Goal: Task Accomplishment & Management: Manage account settings

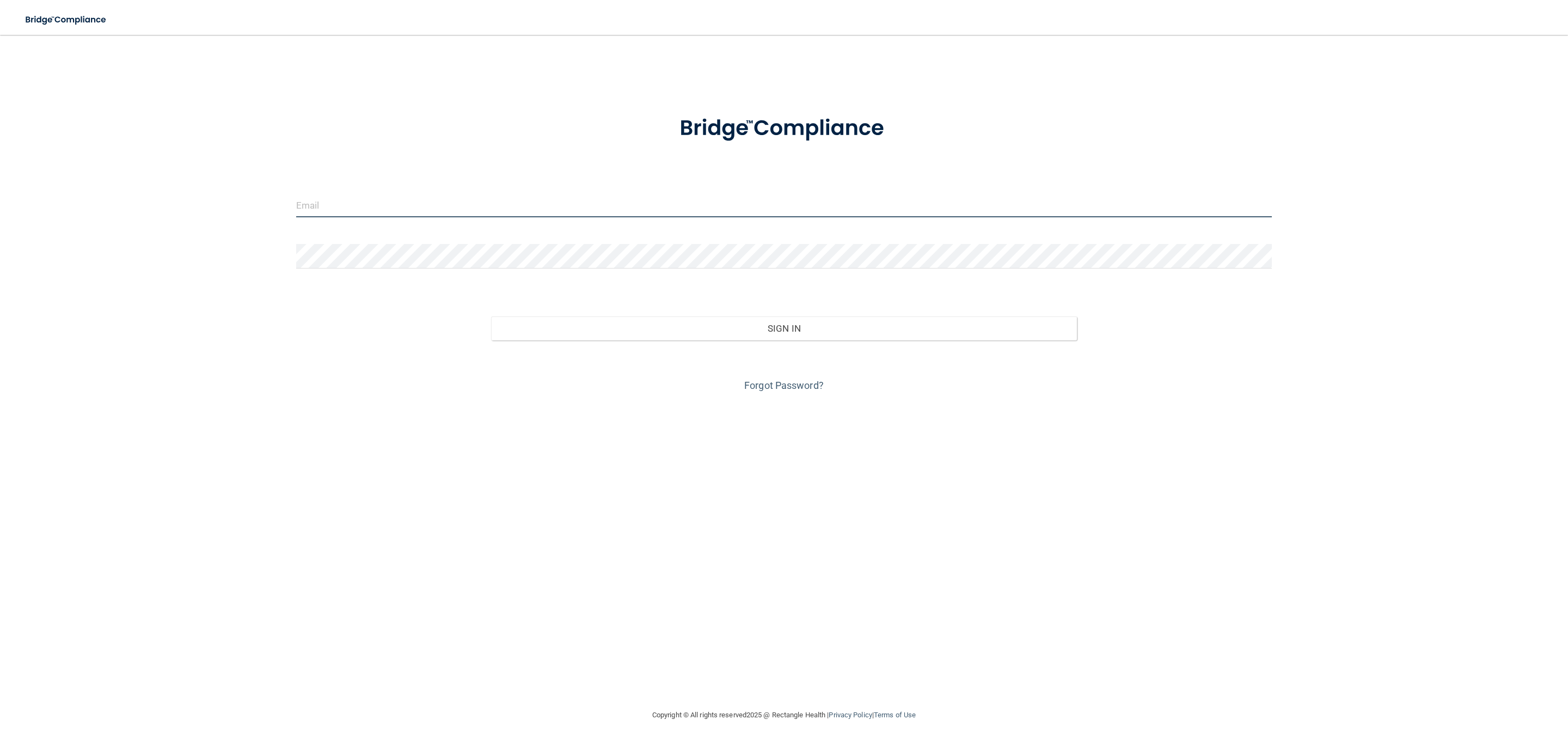
click at [312, 213] on input "email" at bounding box center [784, 205] width 976 height 25
type input "[EMAIL_ADDRESS][DOMAIN_NAME]"
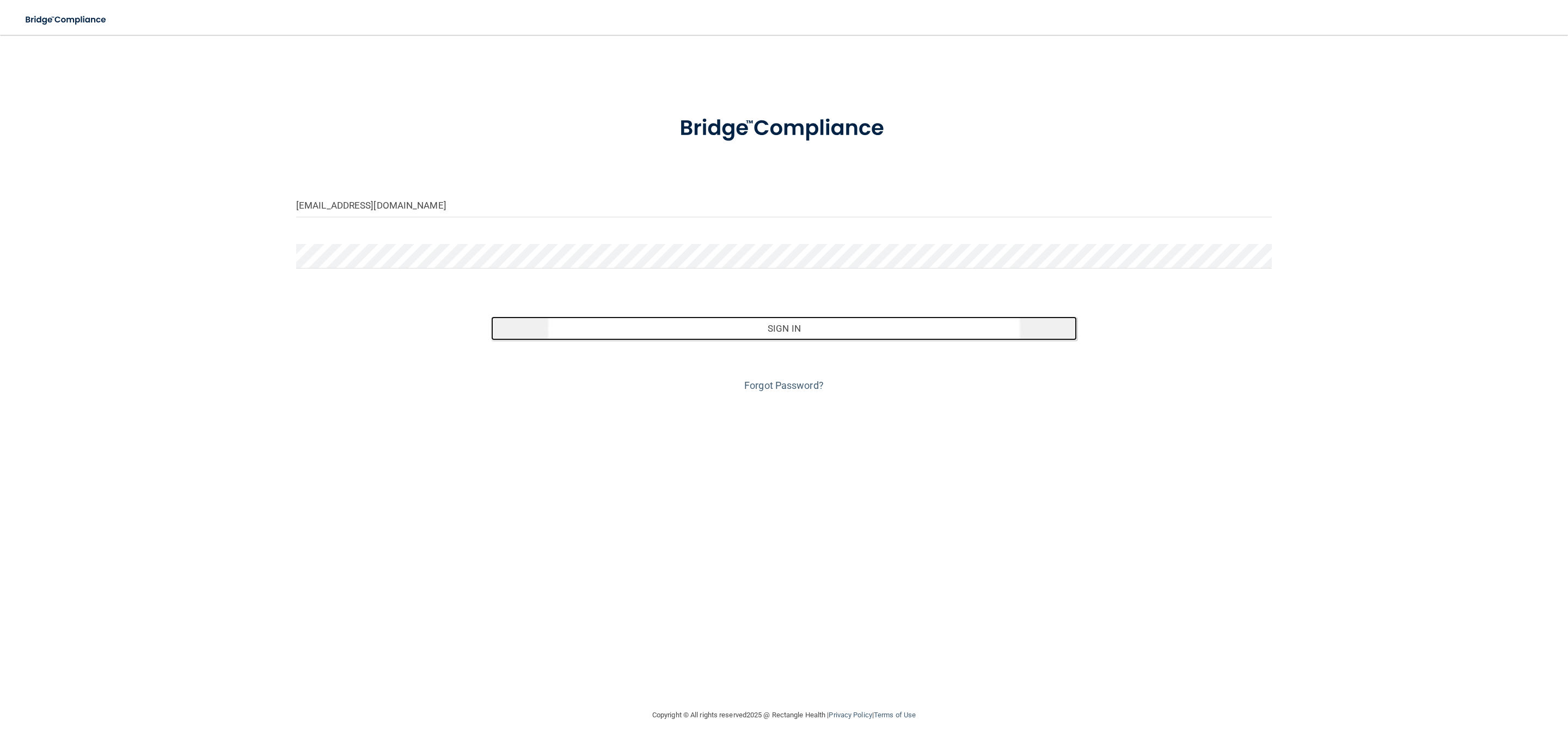
click at [708, 332] on button "Sign In" at bounding box center [784, 329] width 585 height 24
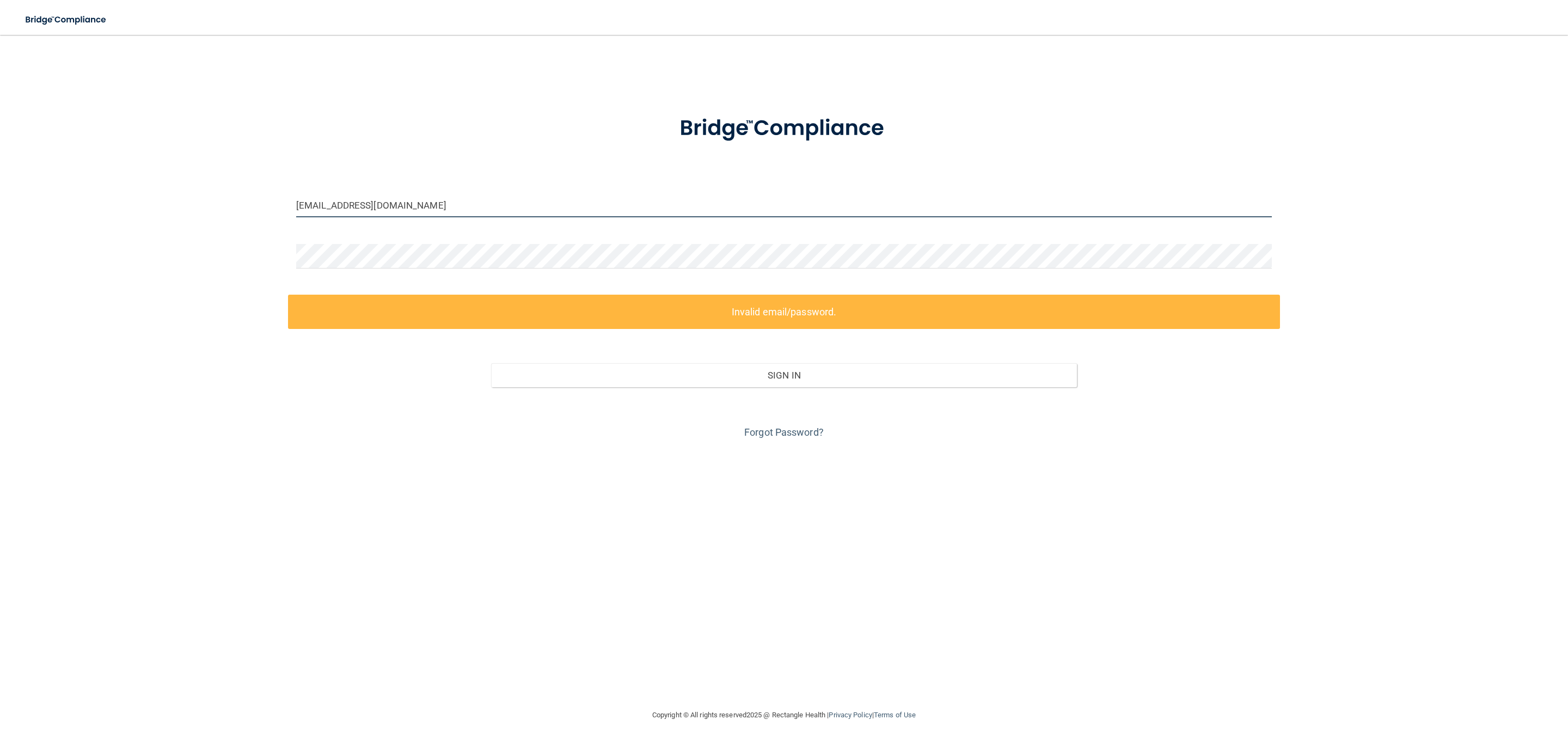
drag, startPoint x: 435, startPoint y: 194, endPoint x: 0, endPoint y: 227, distance: 436.2
click at [0, 227] on main "sedalaw@optonline.net Invalid email/password. You don't have permission to acce…" at bounding box center [784, 389] width 1568 height 709
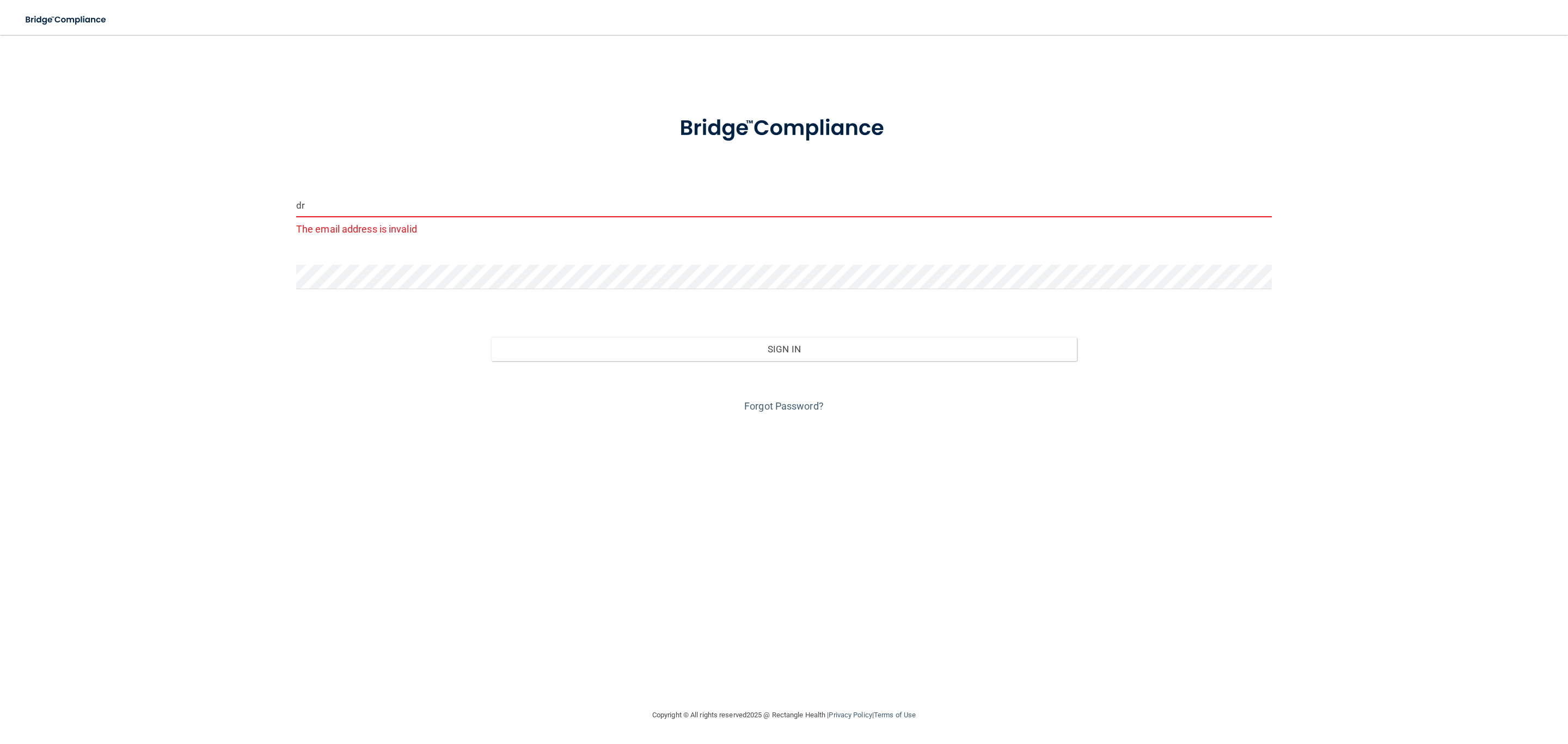
type input "[EMAIL_ADDRESS][DOMAIN_NAME]"
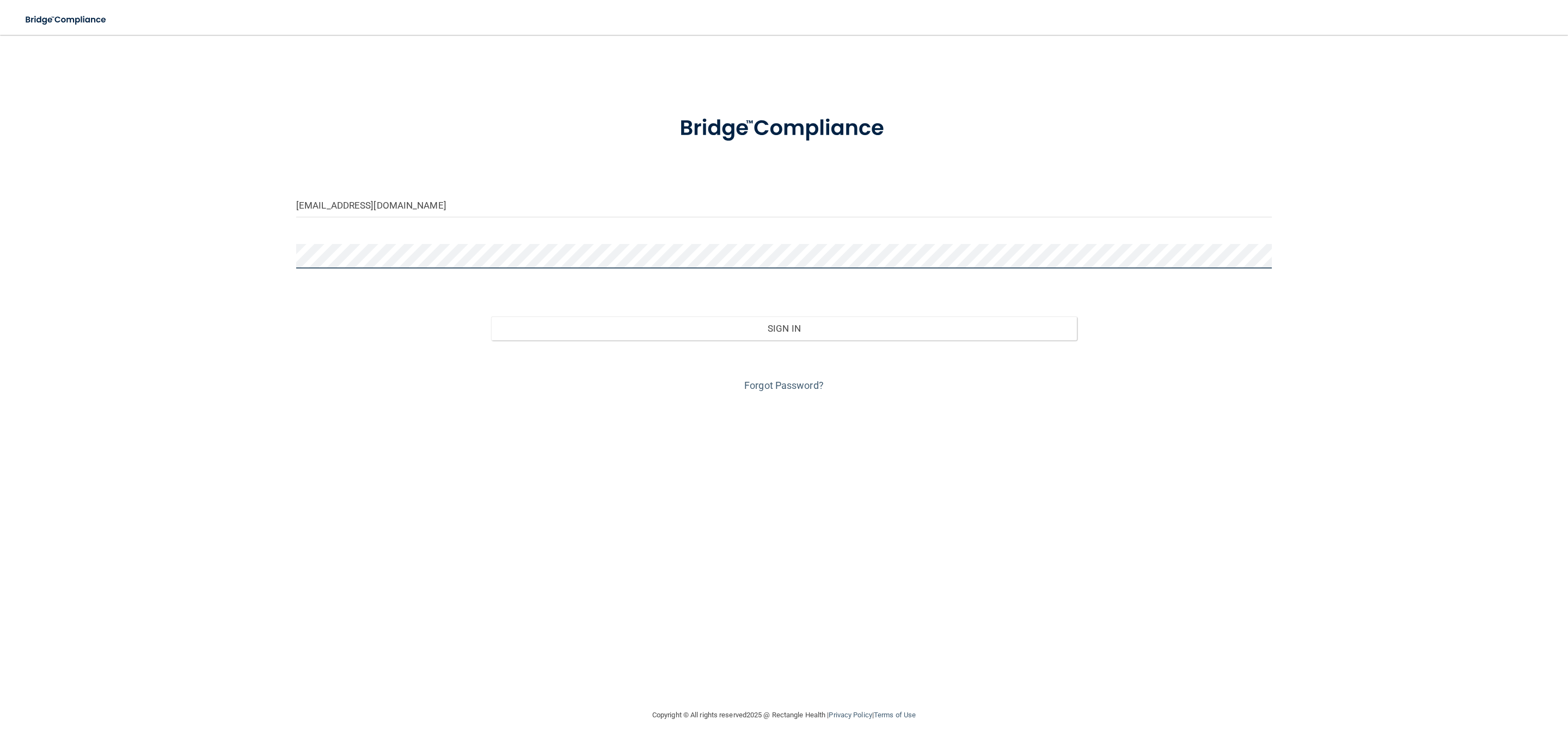
click at [0, 259] on main "drvallejo@vallejofamilydental.com Invalid email/password. You don't have permis…" at bounding box center [784, 389] width 1568 height 709
click at [491, 317] on button "Sign In" at bounding box center [784, 329] width 585 height 24
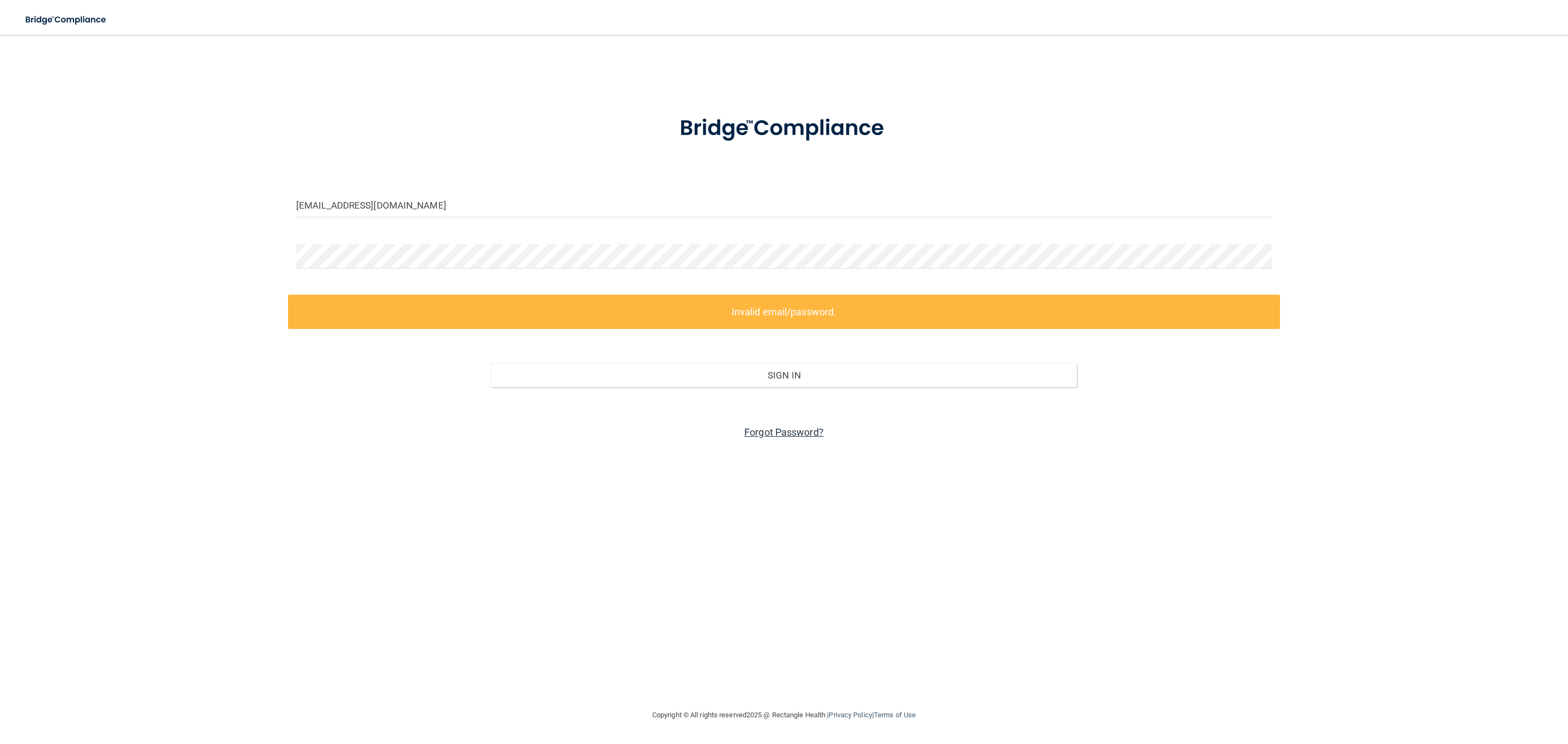
click at [781, 433] on link "Forgot Password?" at bounding box center [784, 432] width 80 height 11
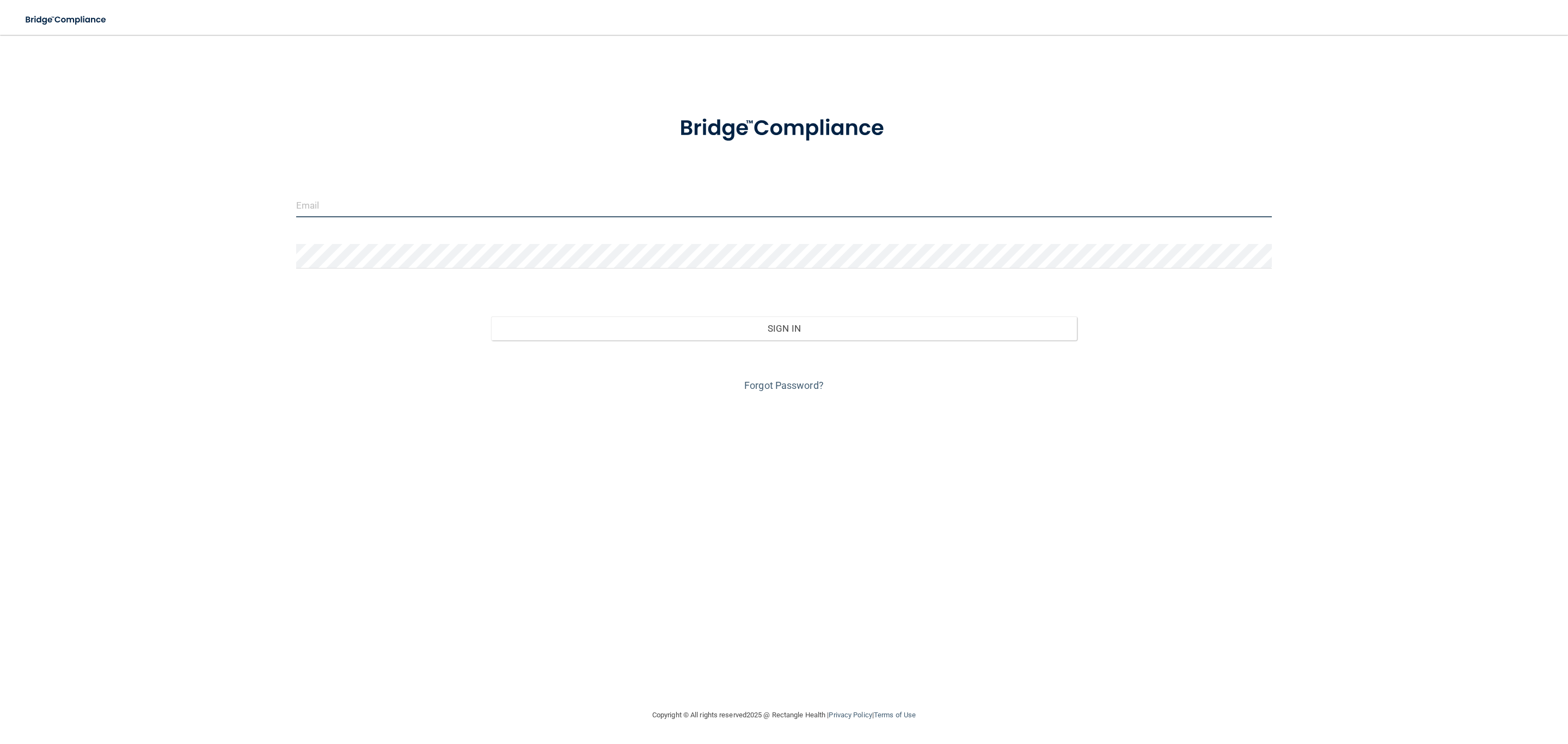
click at [448, 195] on input "email" at bounding box center [784, 205] width 976 height 25
type input "[EMAIL_ADDRESS][DOMAIN_NAME]"
click at [790, 384] on link "Forgot Password?" at bounding box center [784, 385] width 80 height 11
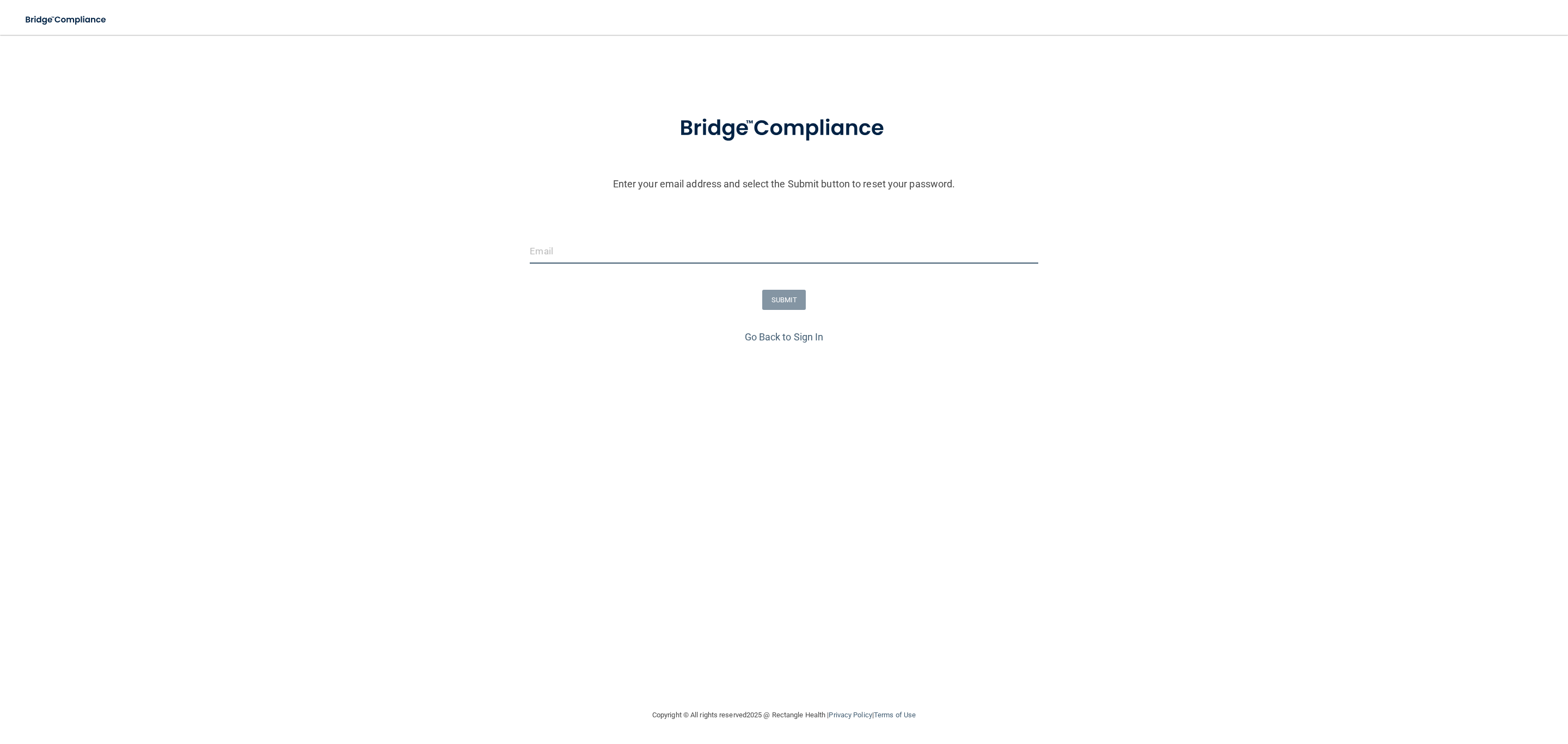
click at [628, 249] on input "email" at bounding box center [784, 251] width 508 height 25
type input "[EMAIL_ADDRESS][DOMAIN_NAME]"
click at [790, 292] on button "SUBMIT" at bounding box center [784, 299] width 44 height 20
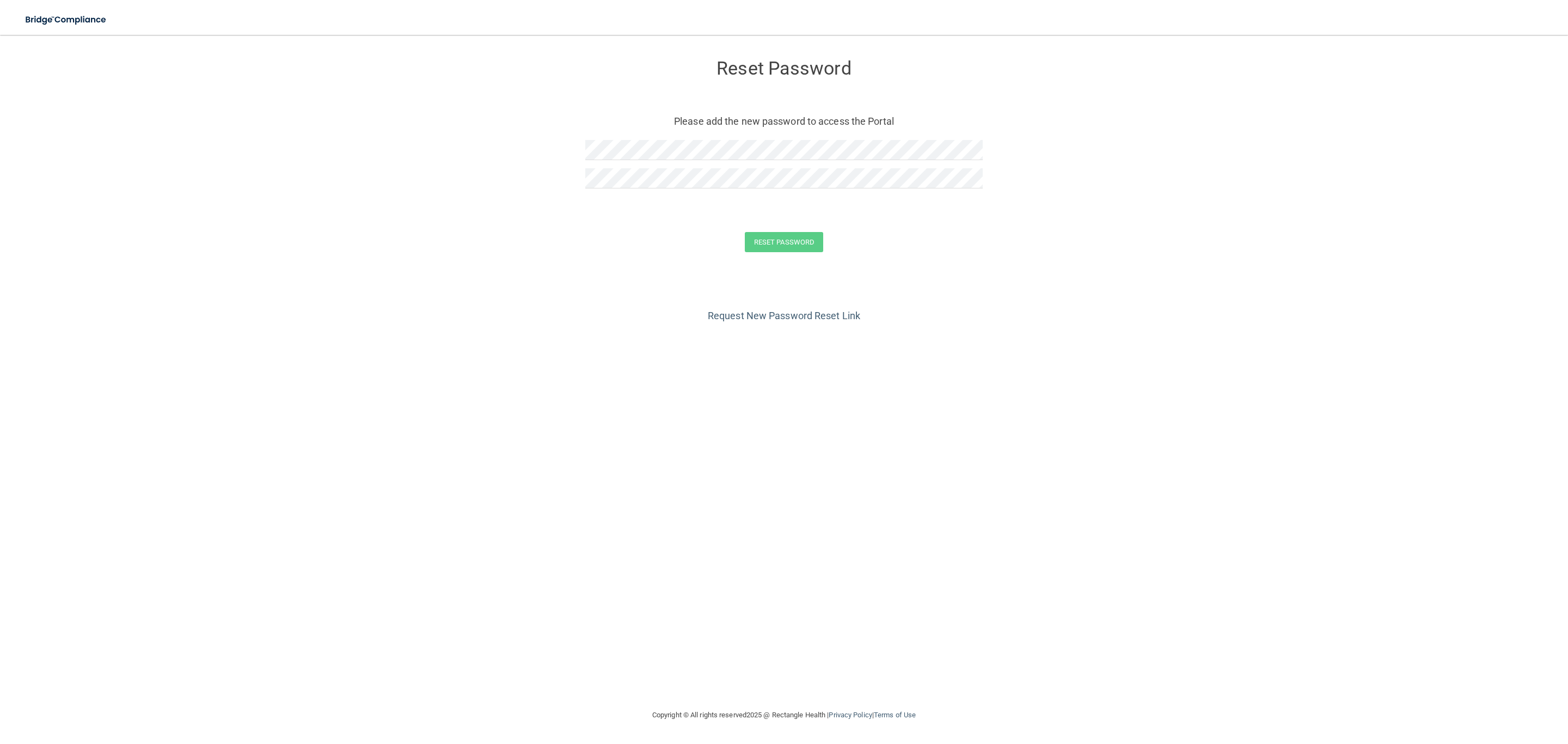
click at [632, 205] on form "Reset Password Please add the new password to access the Portal Reset Password …" at bounding box center [784, 158] width 1524 height 225
click at [798, 242] on button "Reset Password" at bounding box center [784, 242] width 78 height 20
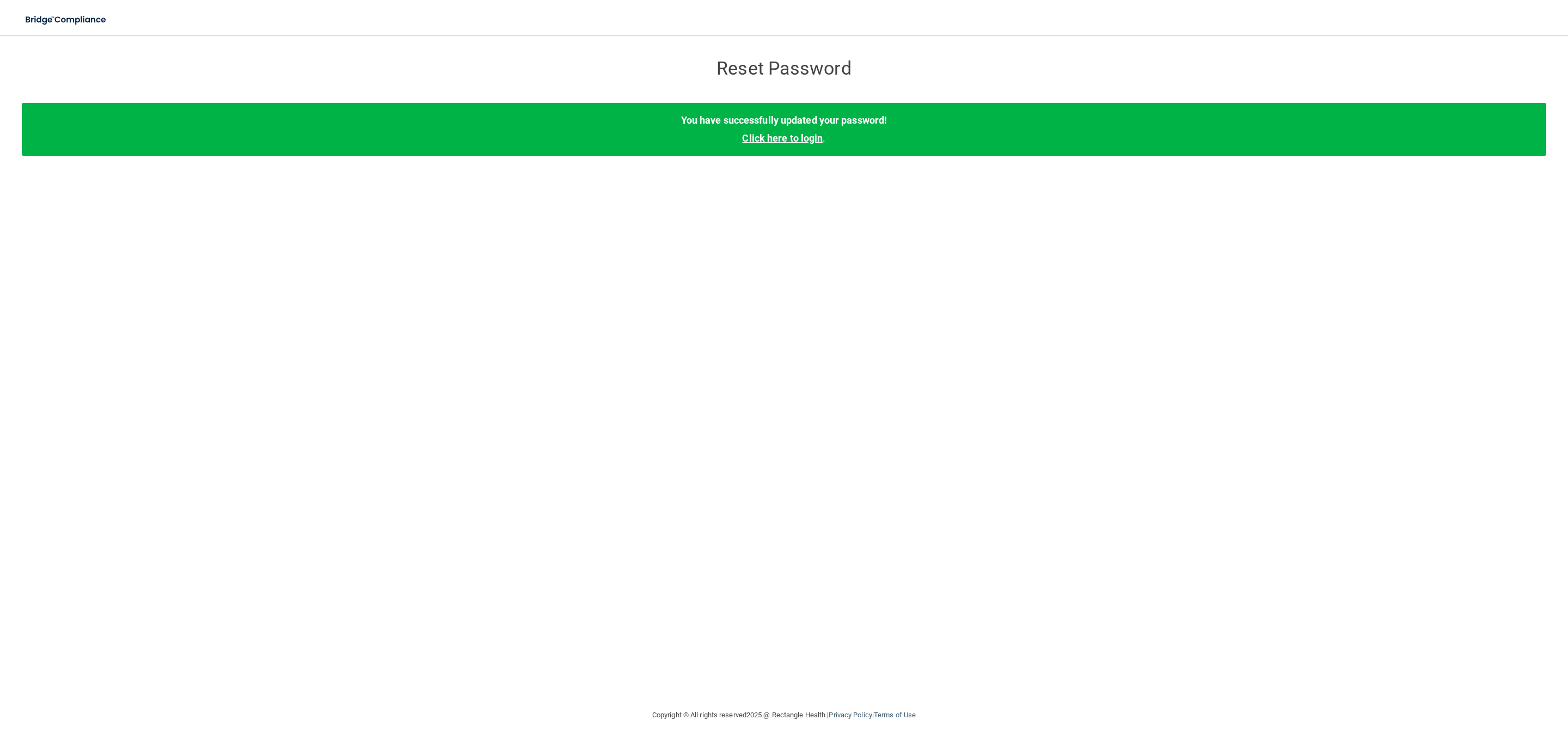
click at [788, 142] on link "Click here to login" at bounding box center [782, 138] width 81 height 11
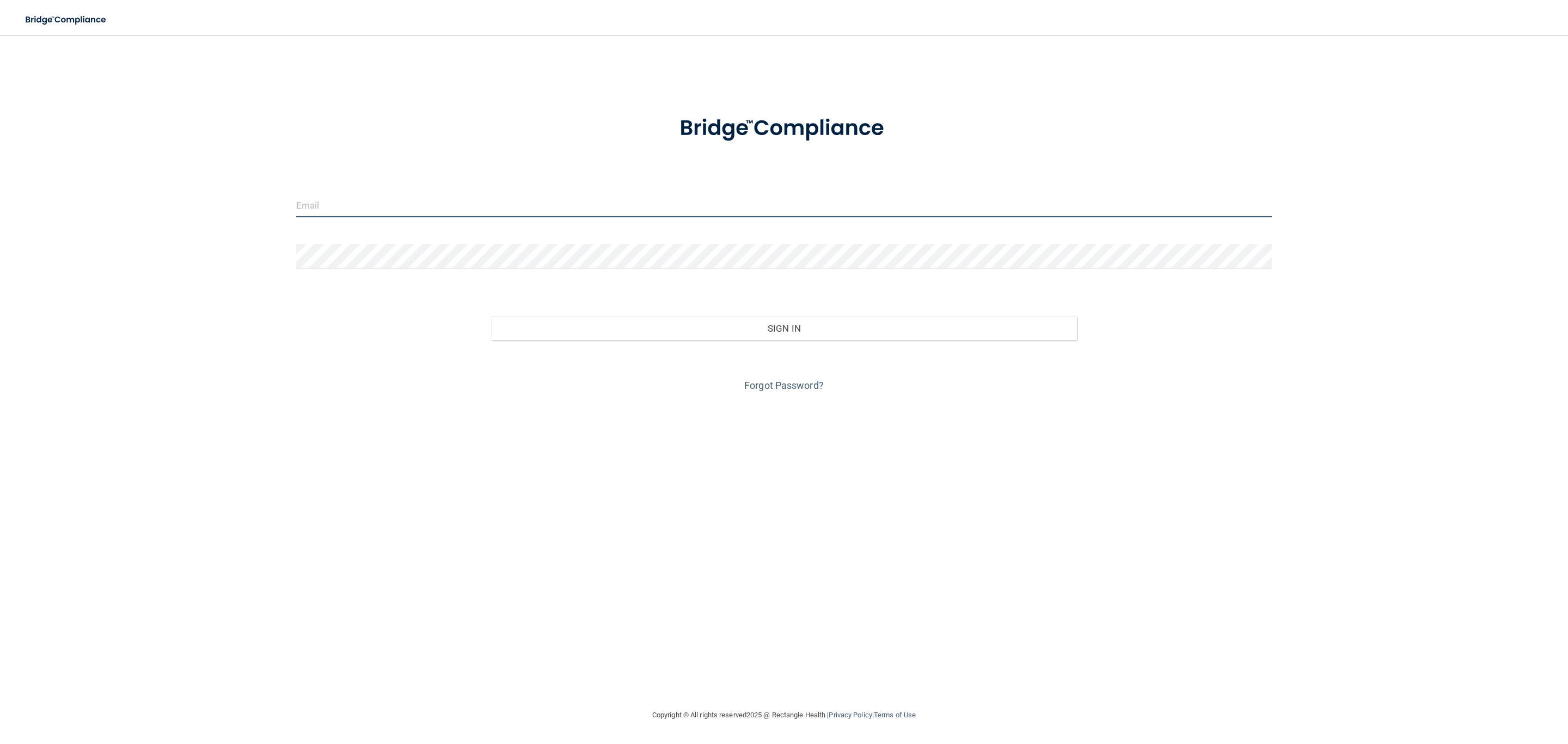
click at [530, 201] on input "email" at bounding box center [784, 205] width 976 height 25
type input "[EMAIL_ADDRESS][DOMAIN_NAME]"
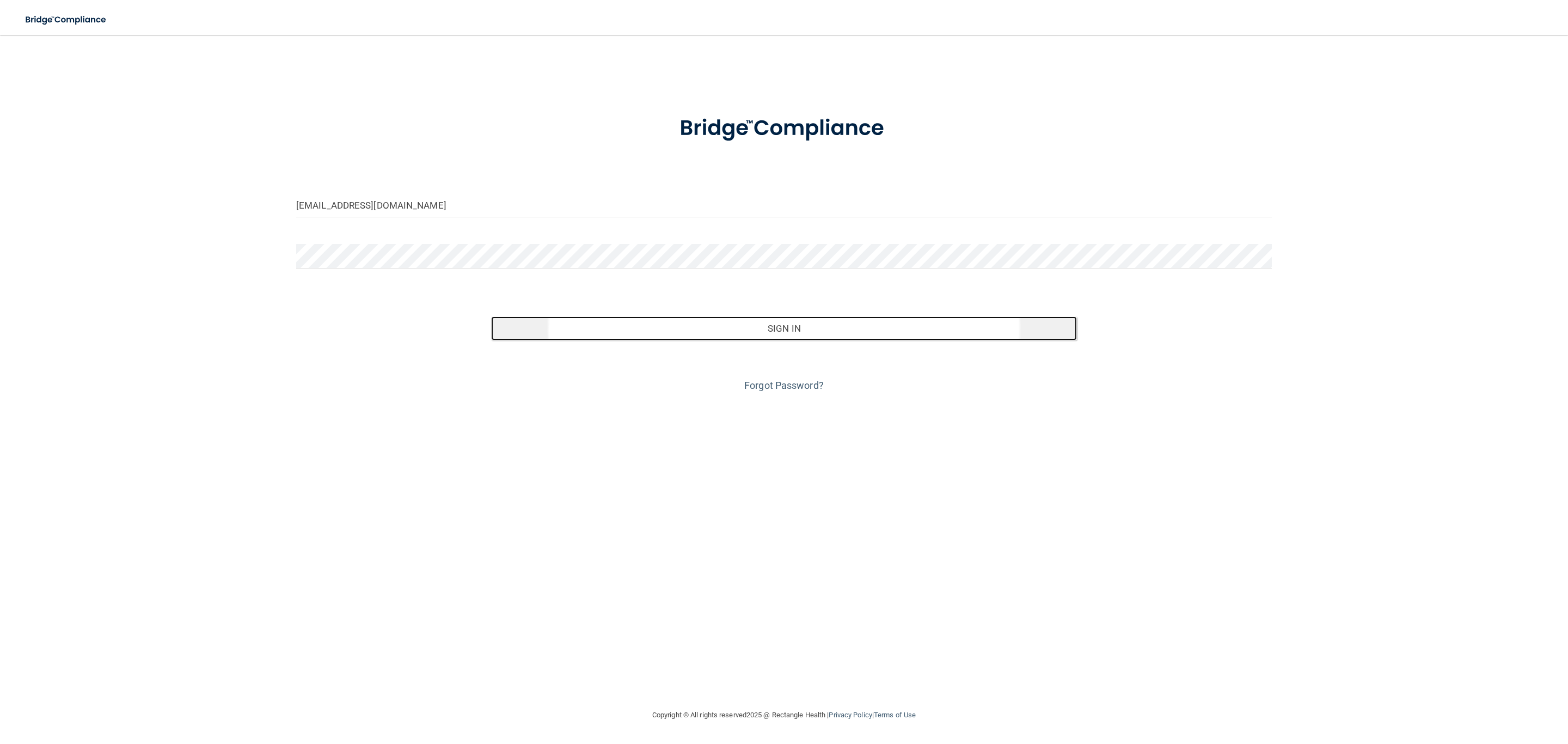
click at [568, 332] on button "Sign In" at bounding box center [784, 329] width 585 height 24
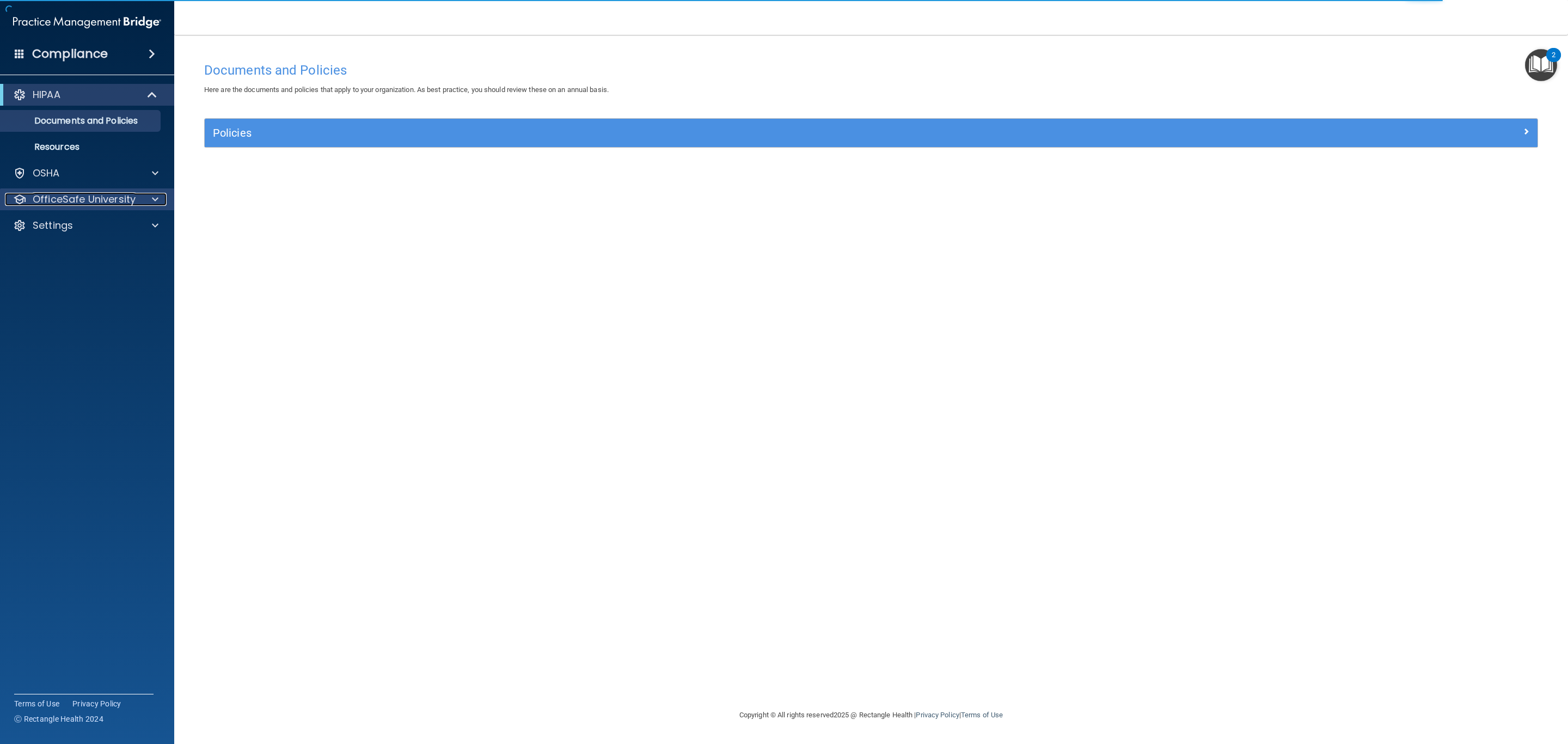
click at [96, 197] on p "OfficeSafe University" at bounding box center [84, 199] width 103 height 13
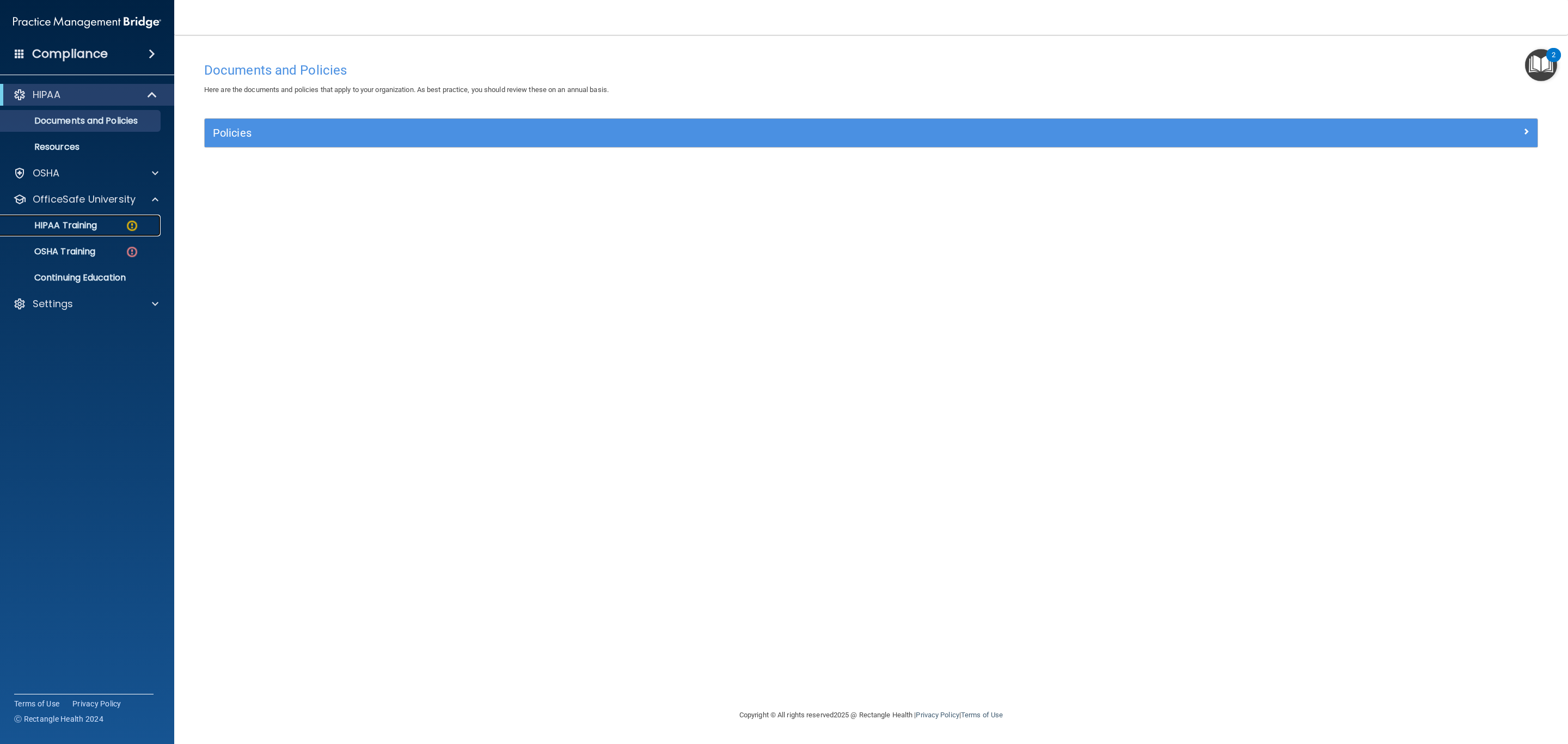
click at [87, 225] on p "HIPAA Training" at bounding box center [51, 225] width 90 height 11
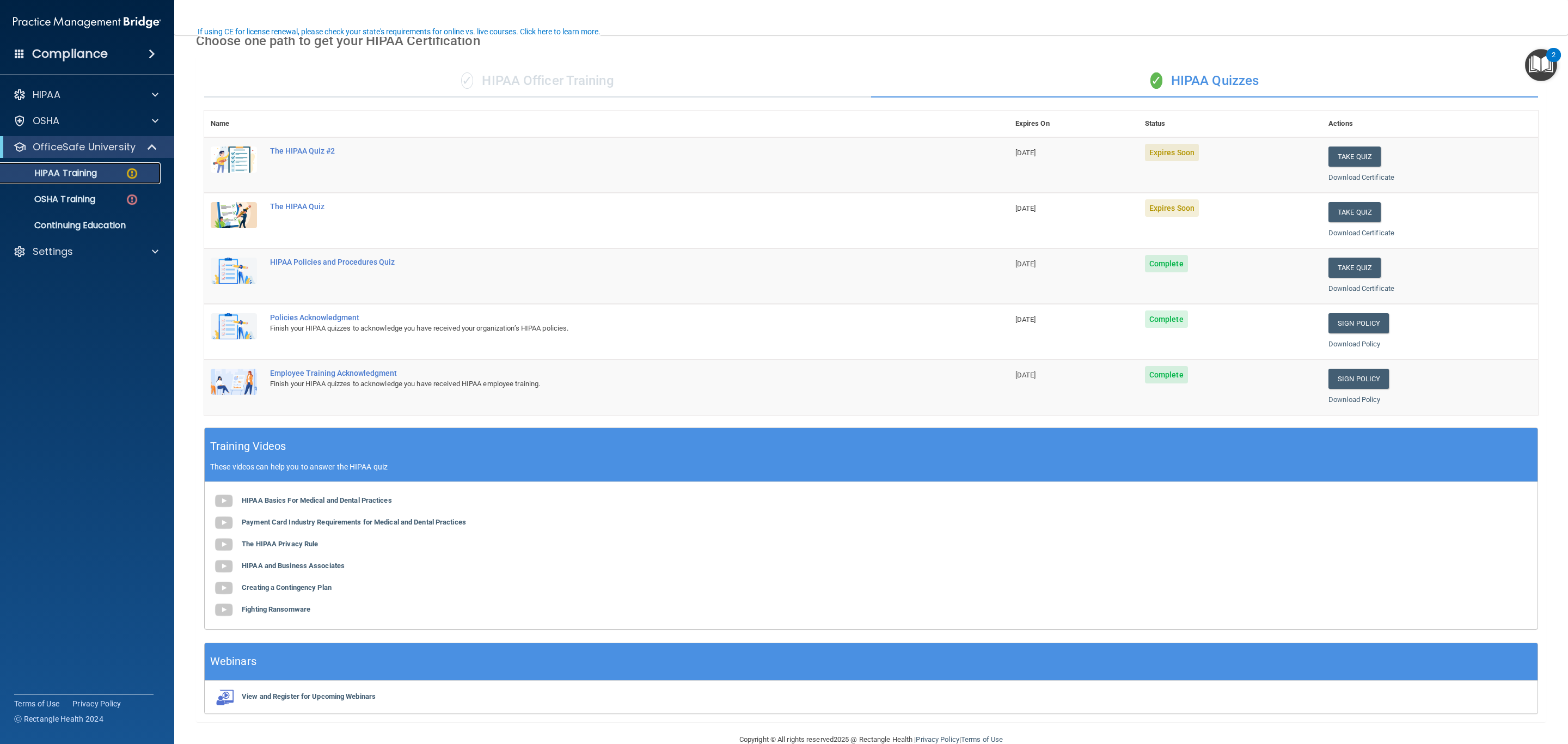
scroll to position [79, 0]
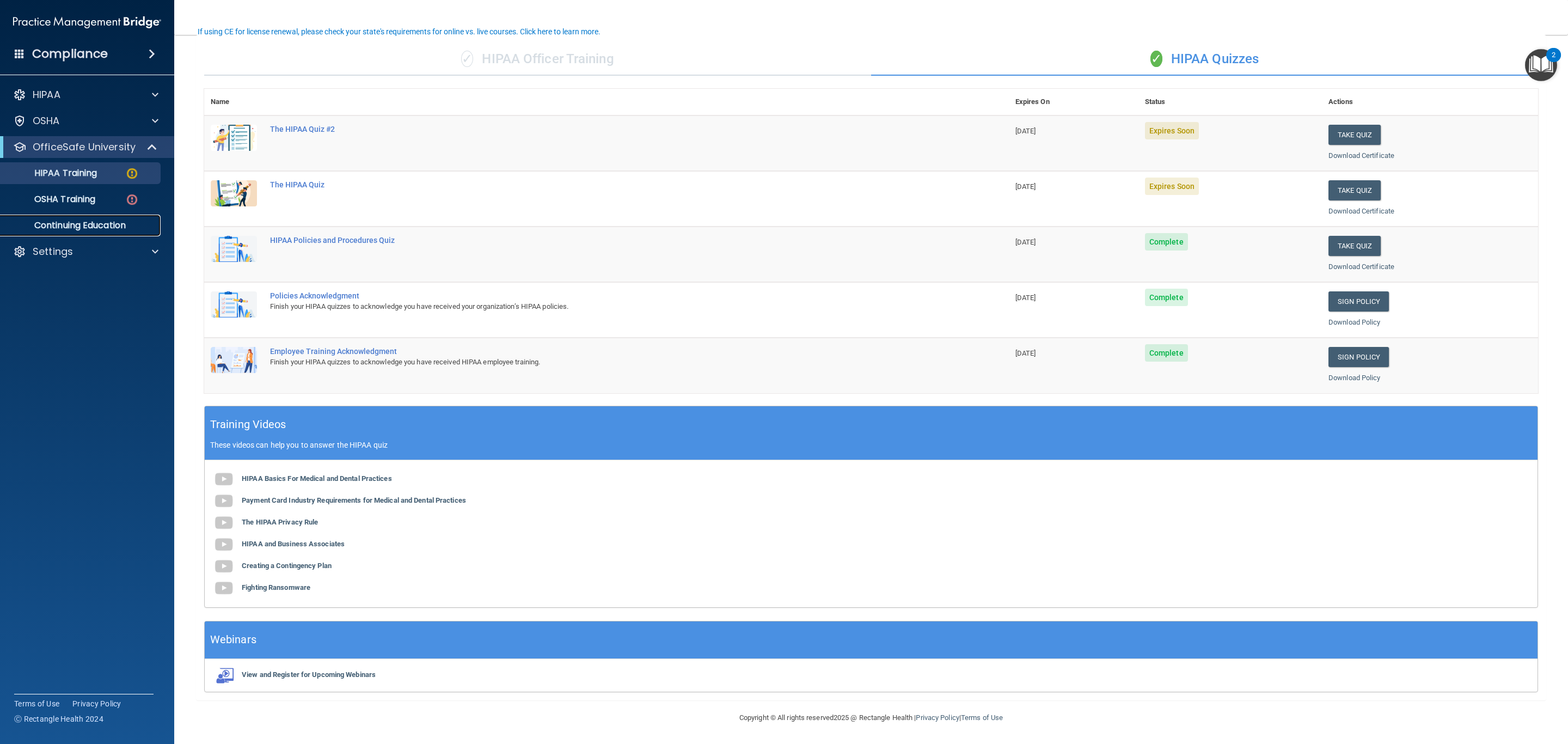
click at [54, 225] on p "Continuing Education" at bounding box center [81, 225] width 148 height 11
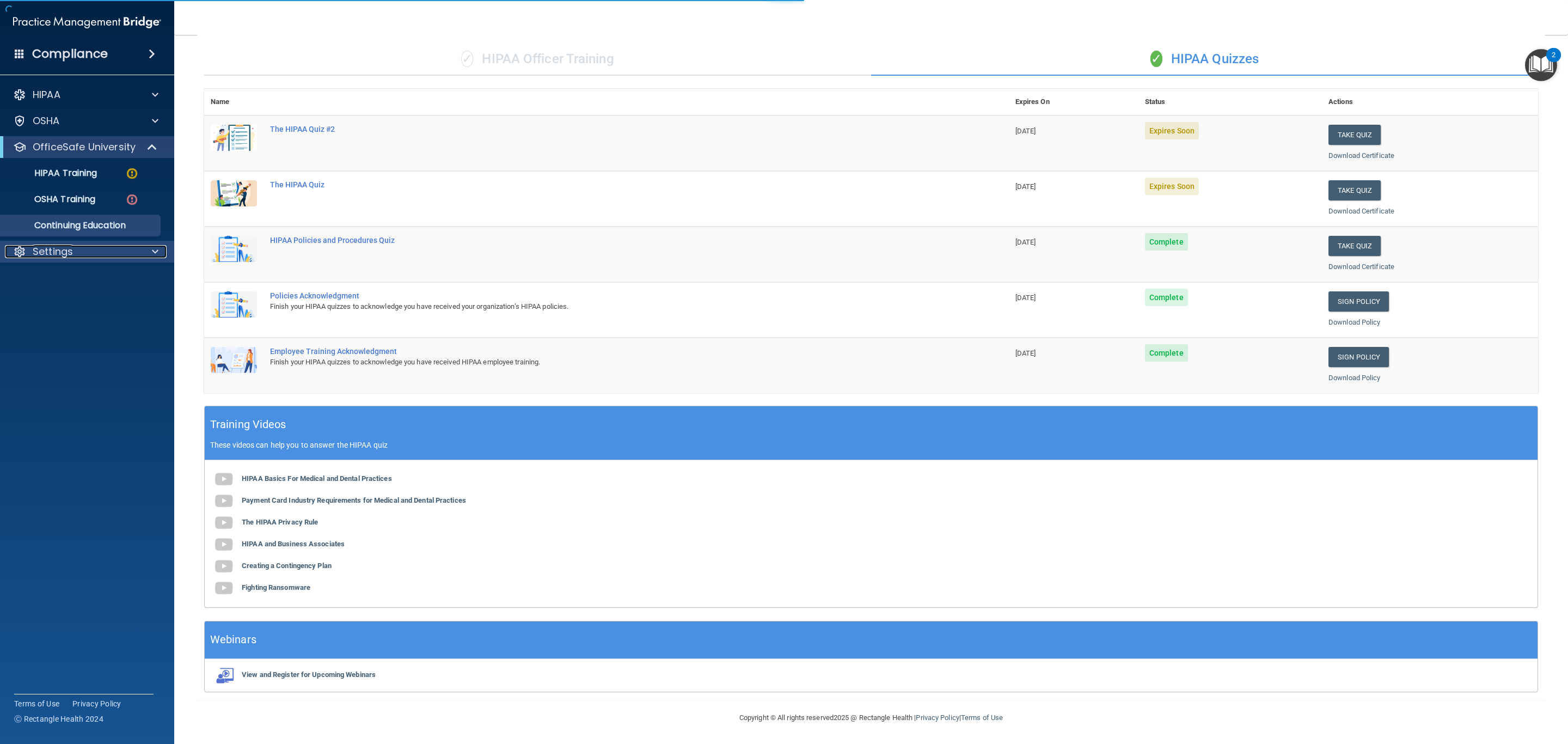
click at [43, 253] on p "Settings" at bounding box center [52, 251] width 40 height 13
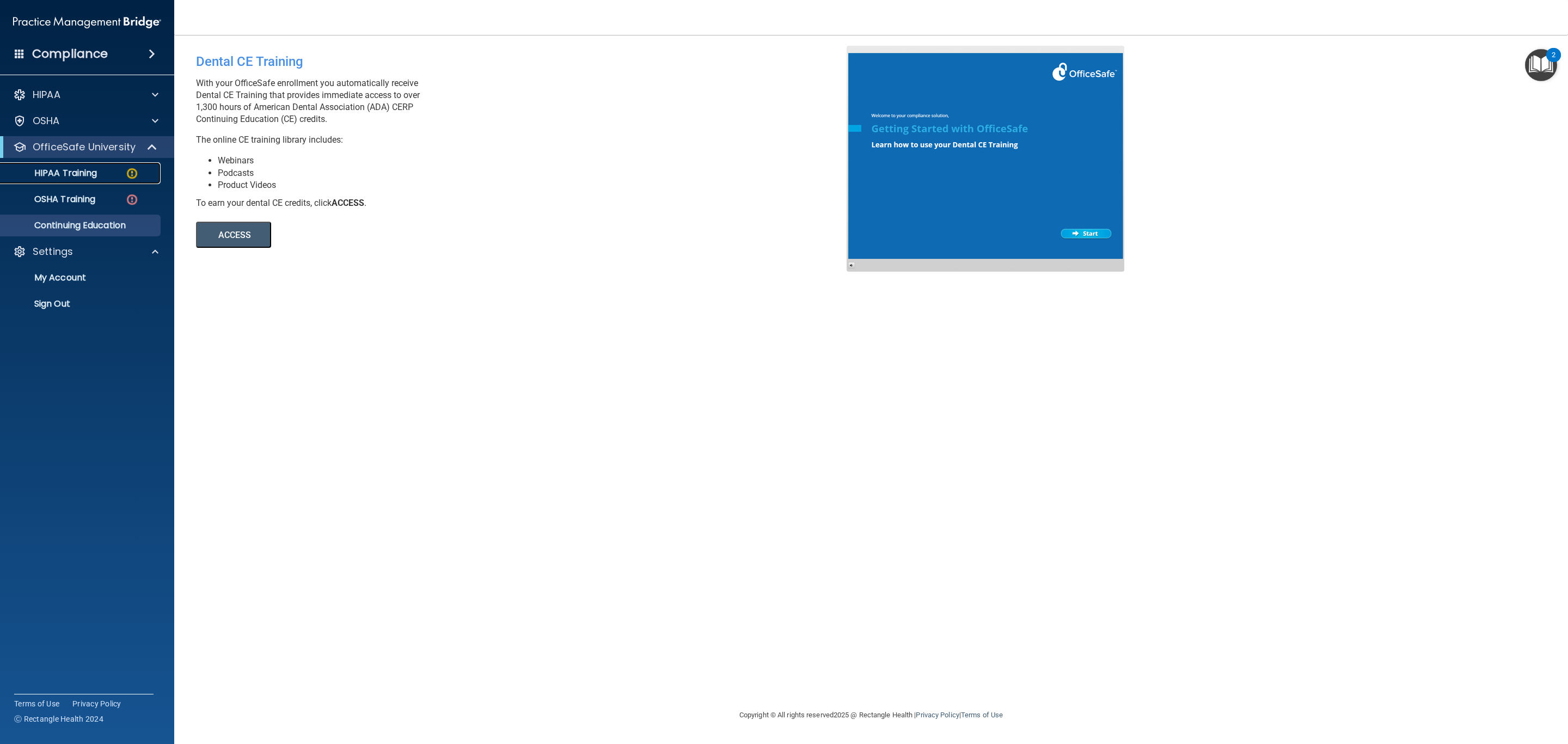
click at [81, 176] on p "HIPAA Training" at bounding box center [51, 173] width 90 height 11
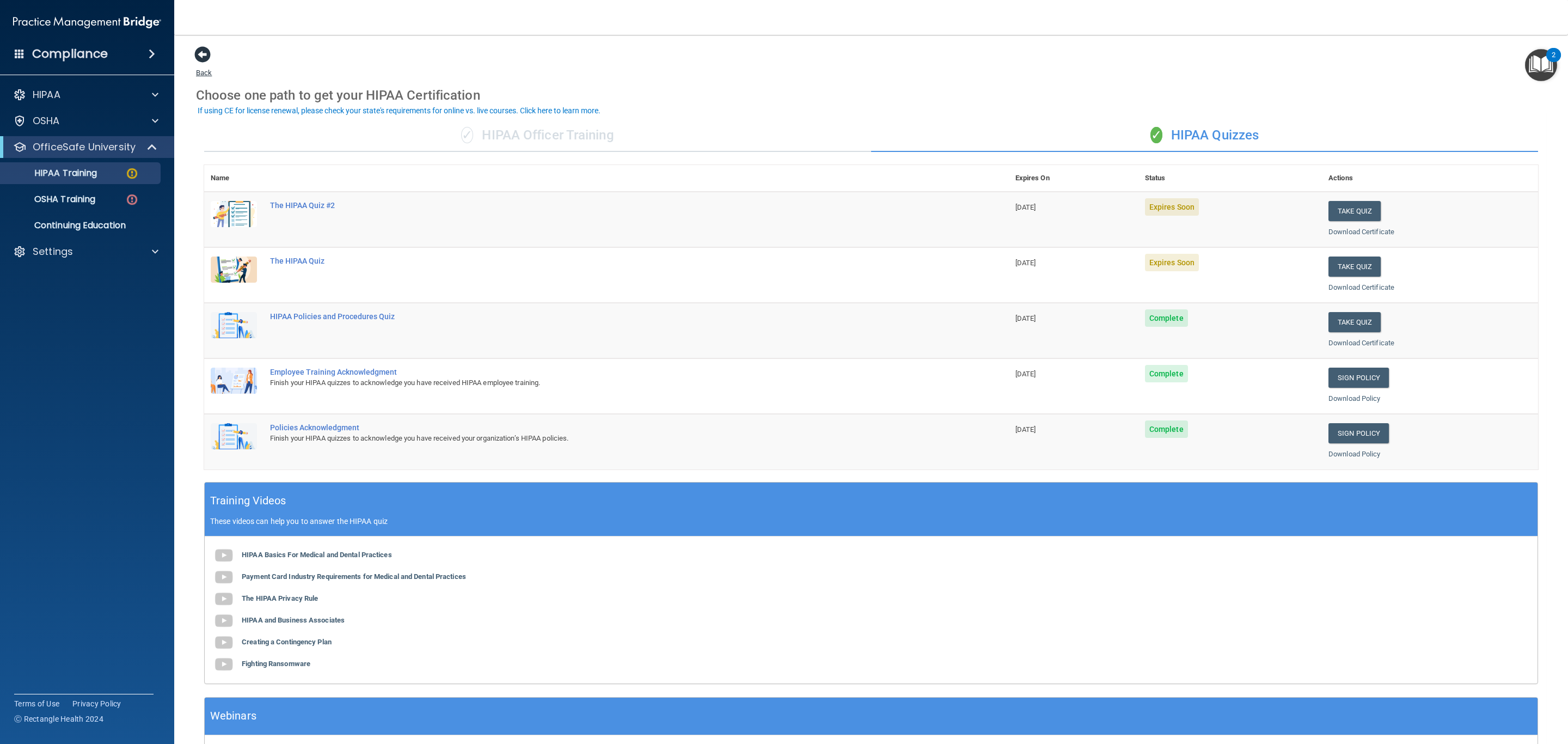
click at [197, 54] on span at bounding box center [203, 54] width 17 height 17
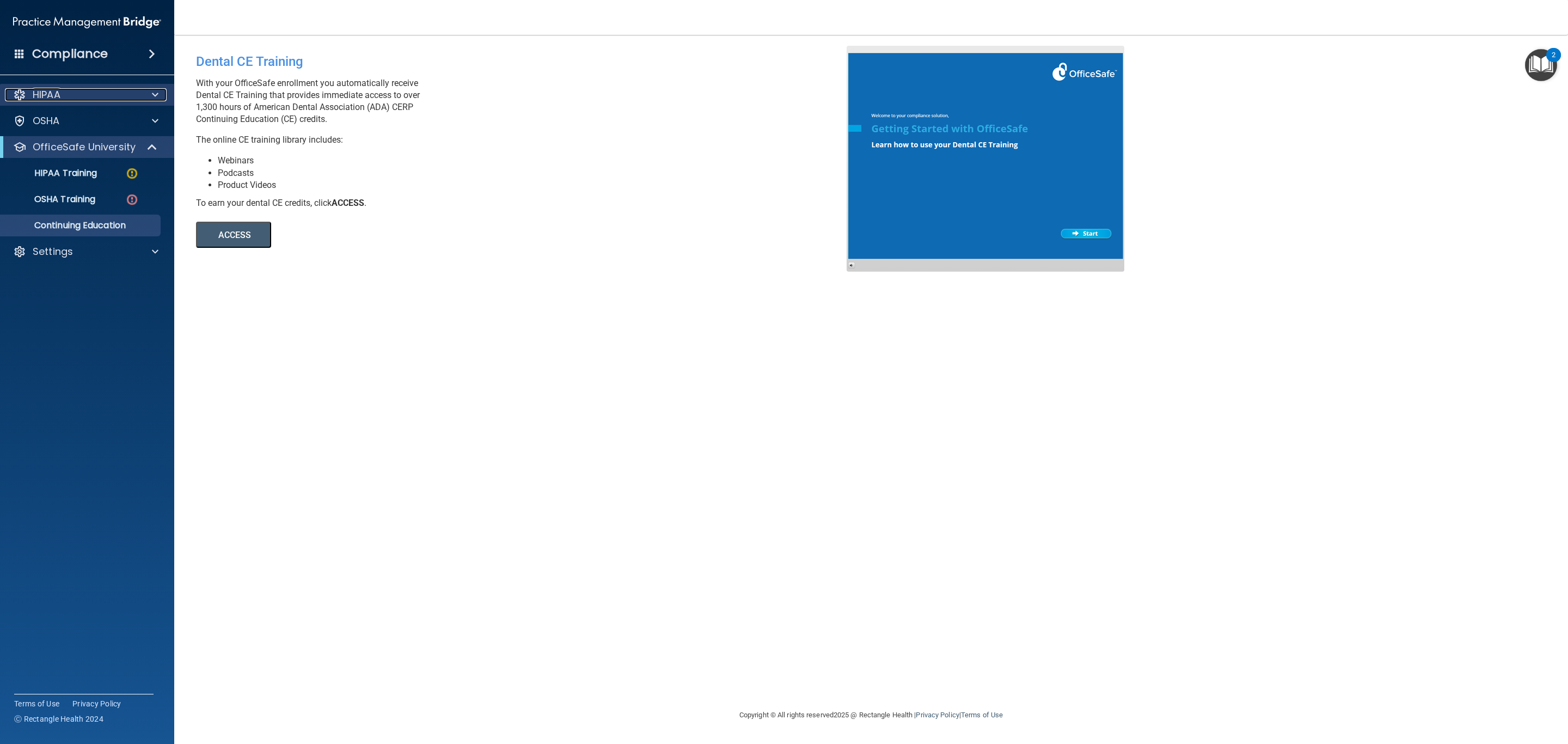
click at [96, 93] on div "HIPAA" at bounding box center [72, 94] width 135 height 13
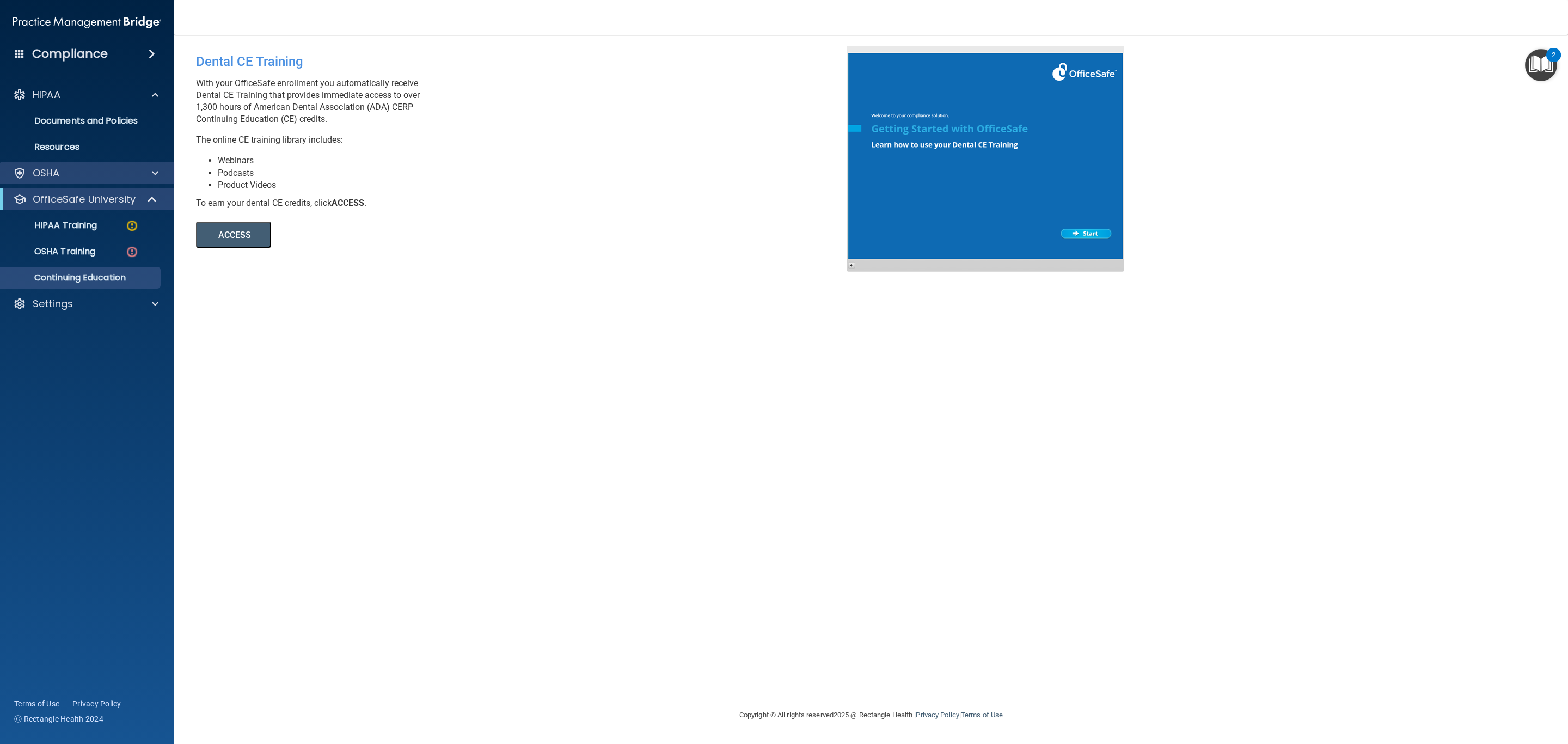
click at [75, 182] on div "OSHA" at bounding box center [87, 173] width 175 height 22
click at [75, 172] on div "OSHA" at bounding box center [72, 173] width 135 height 13
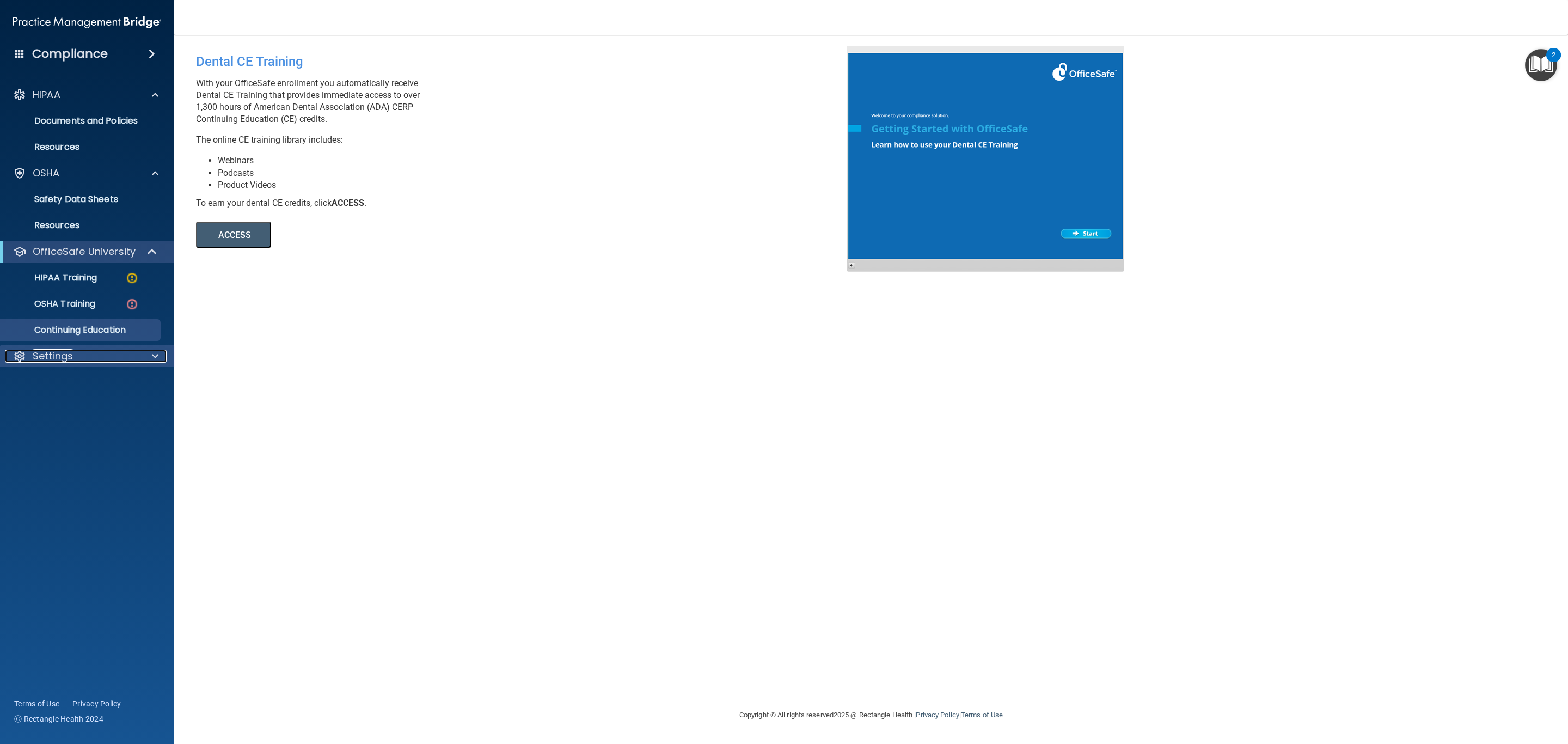
click at [87, 354] on div "Settings" at bounding box center [72, 356] width 135 height 13
click at [88, 280] on p "HIPAA Training" at bounding box center [51, 277] width 90 height 11
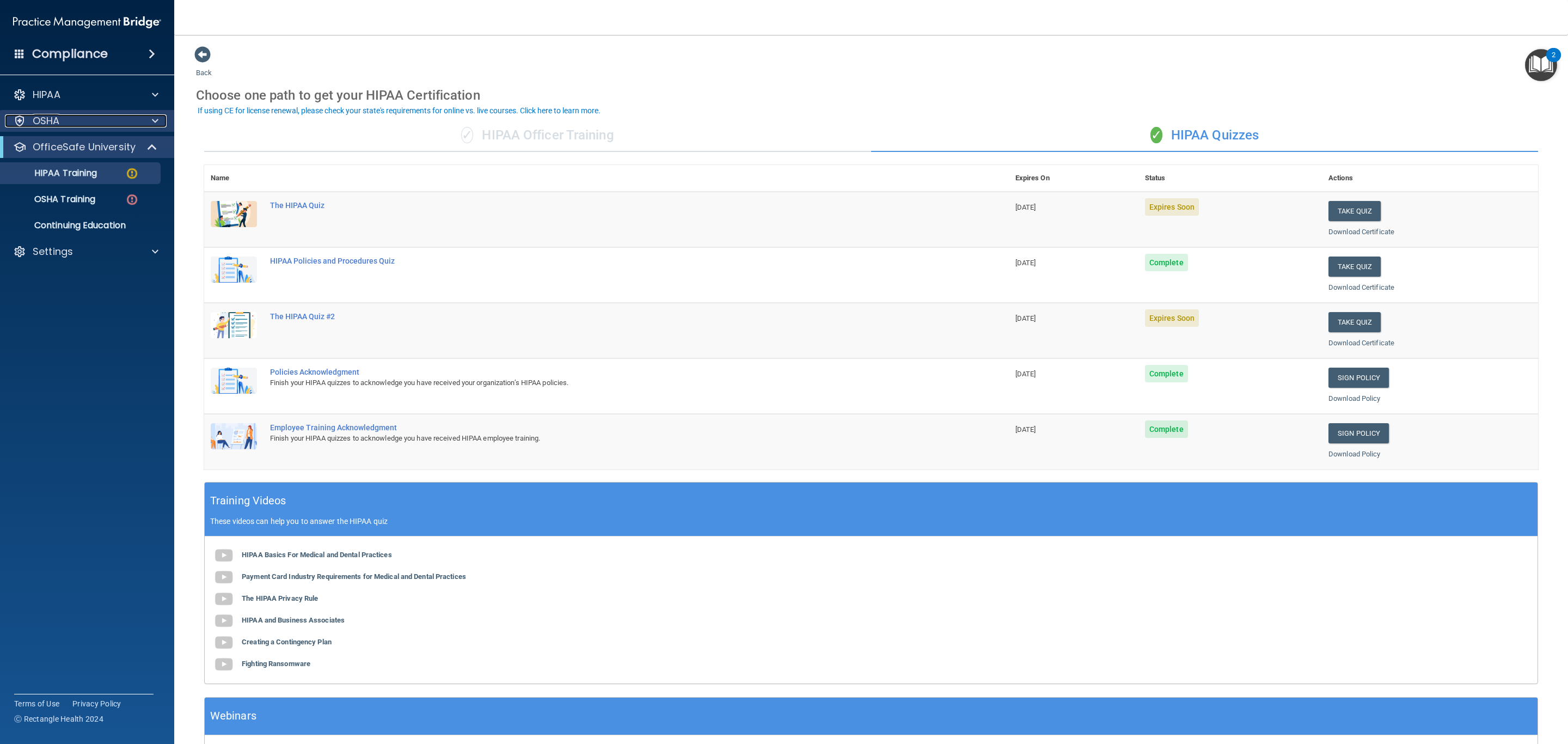
click at [71, 118] on div "OSHA" at bounding box center [72, 121] width 135 height 13
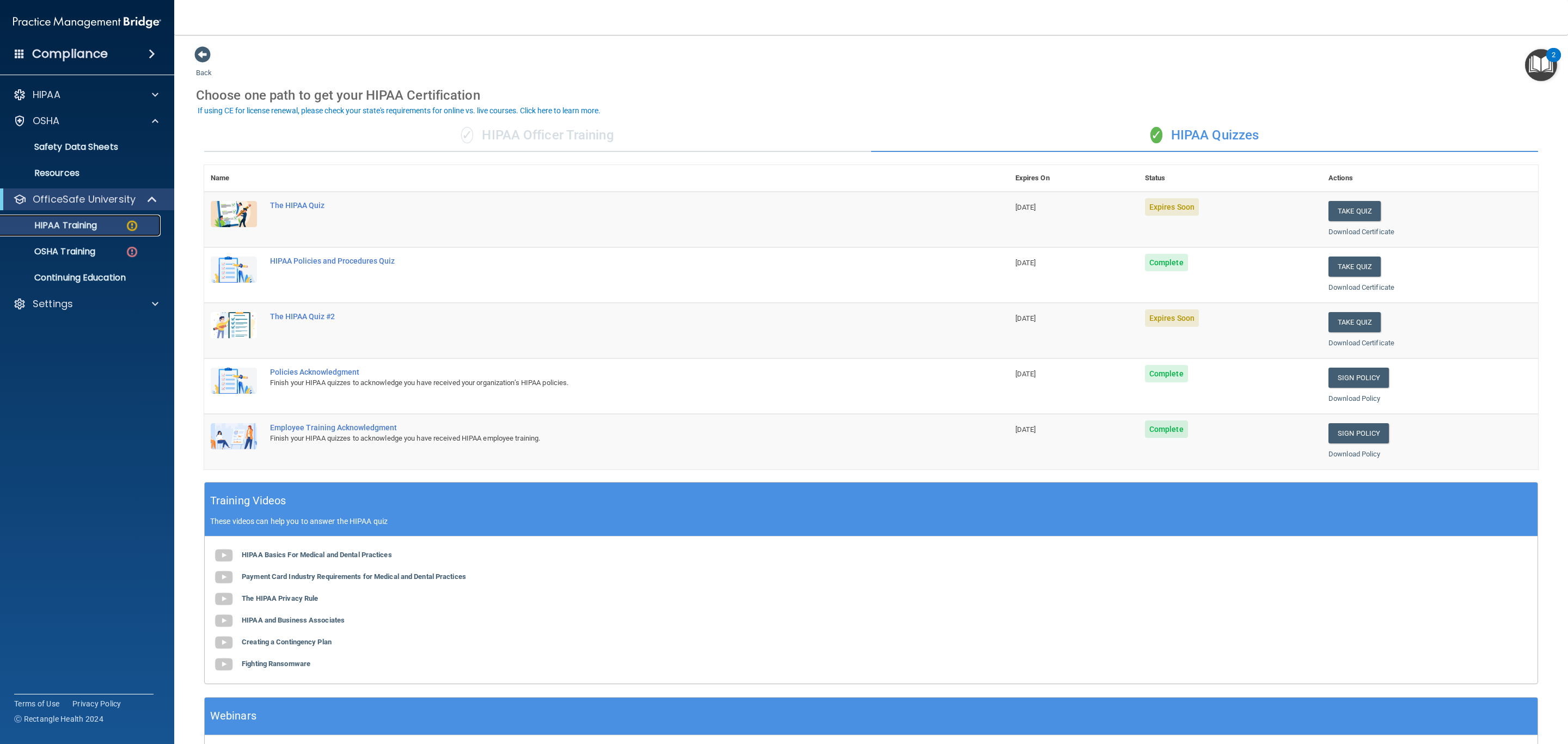
click at [85, 222] on p "HIPAA Training" at bounding box center [51, 225] width 90 height 11
click at [78, 256] on p "OSHA Training" at bounding box center [50, 252] width 88 height 11
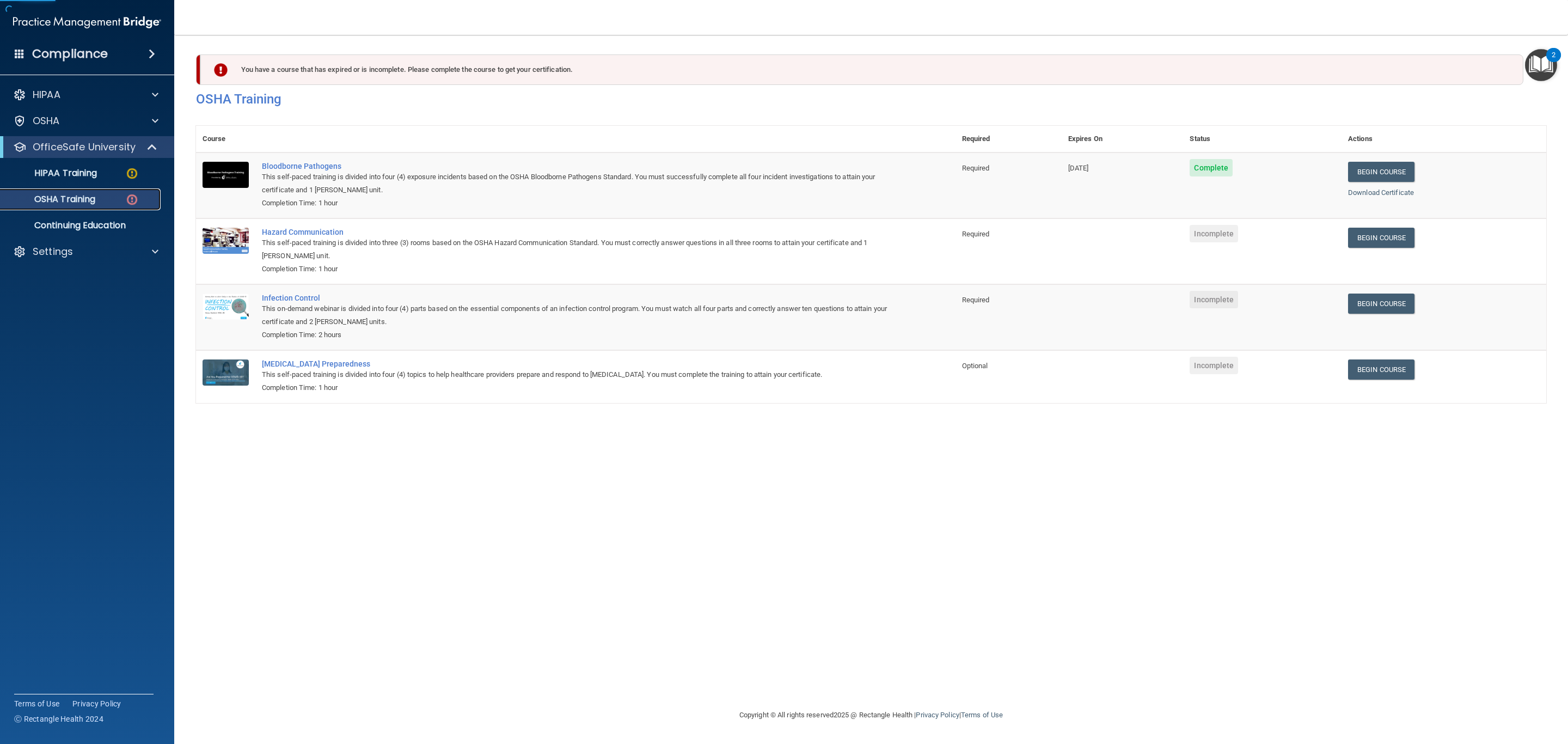
click at [85, 201] on p "OSHA Training" at bounding box center [50, 199] width 88 height 11
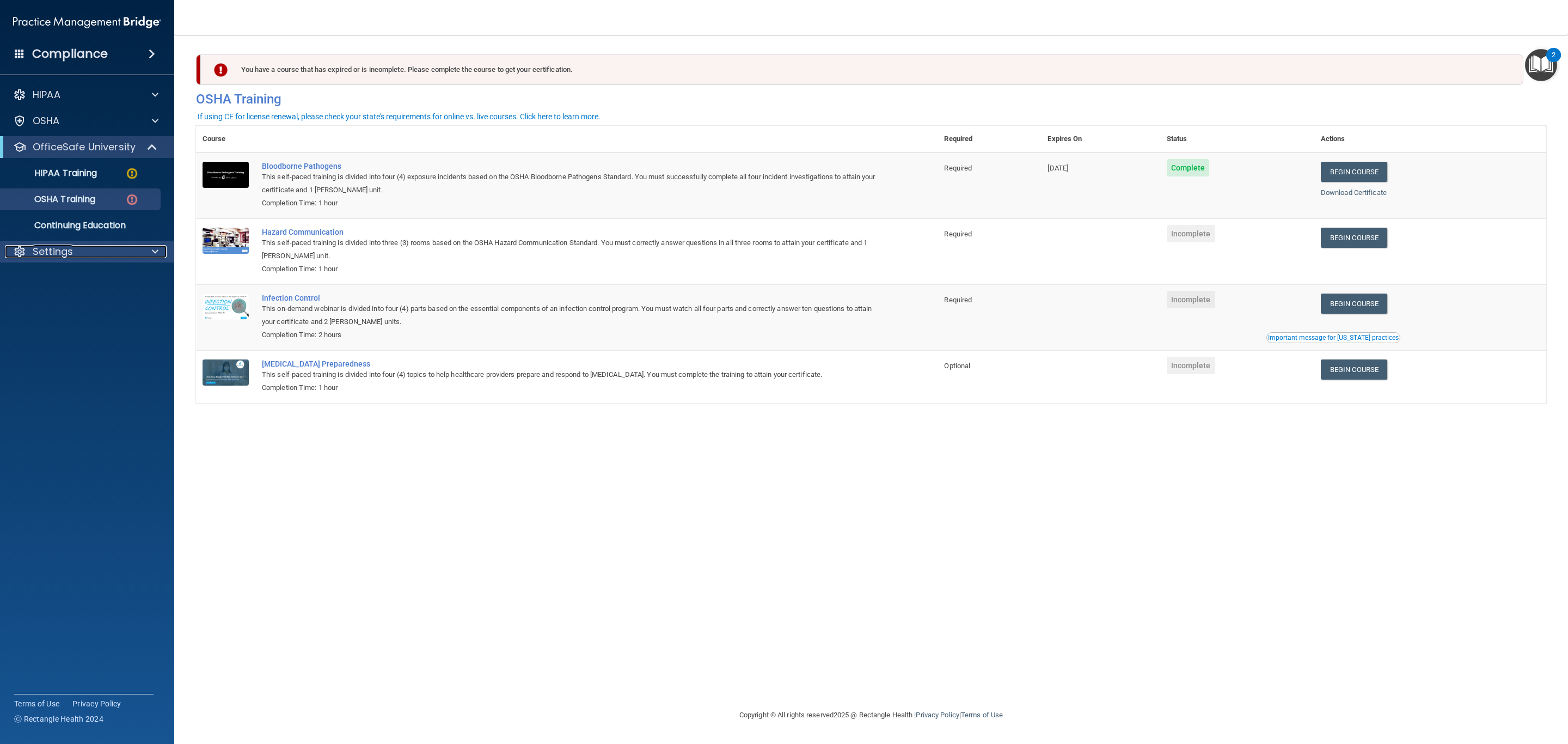
click at [41, 252] on p "Settings" at bounding box center [52, 251] width 40 height 13
click at [85, 142] on p "OfficeSafe University" at bounding box center [84, 146] width 103 height 13
click at [74, 170] on p "HIPAA Training" at bounding box center [51, 173] width 90 height 11
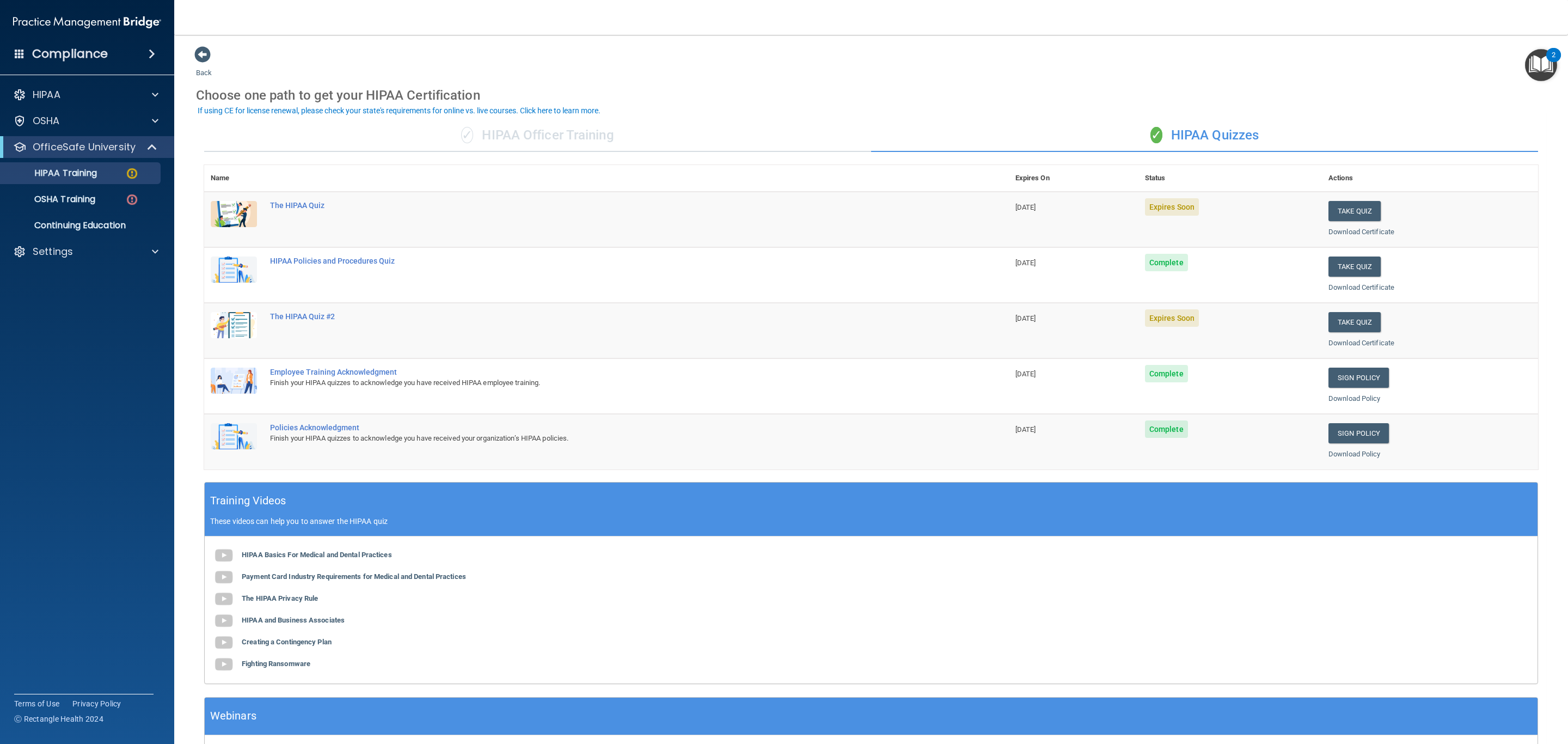
click at [115, 54] on div "Compliance" at bounding box center [87, 54] width 174 height 24
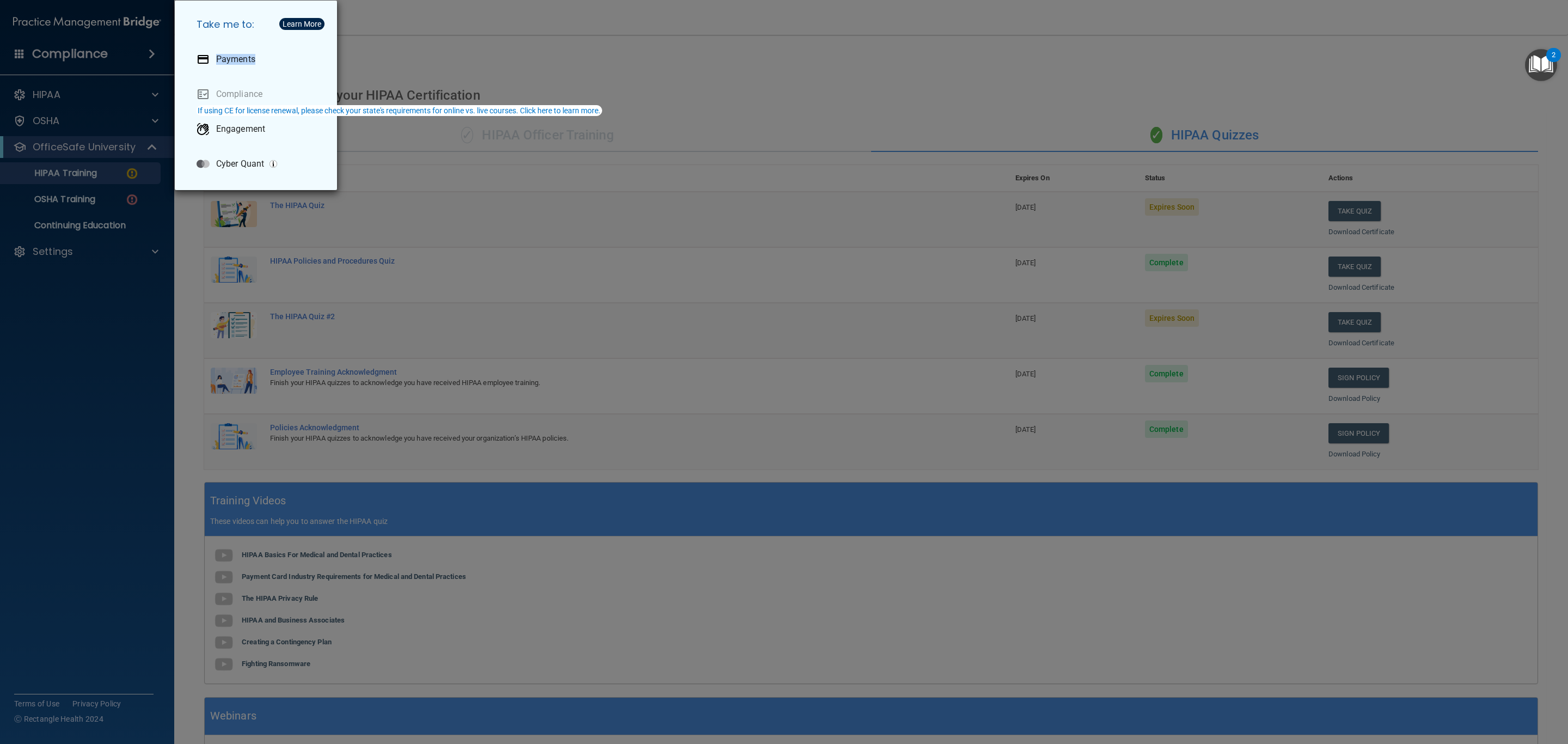
drag, startPoint x: 99, startPoint y: 69, endPoint x: 85, endPoint y: 82, distance: 19.1
click at [85, 82] on div "Take me to: Payments Compliance Engagement Cyber Quant" at bounding box center [784, 372] width 1568 height 744
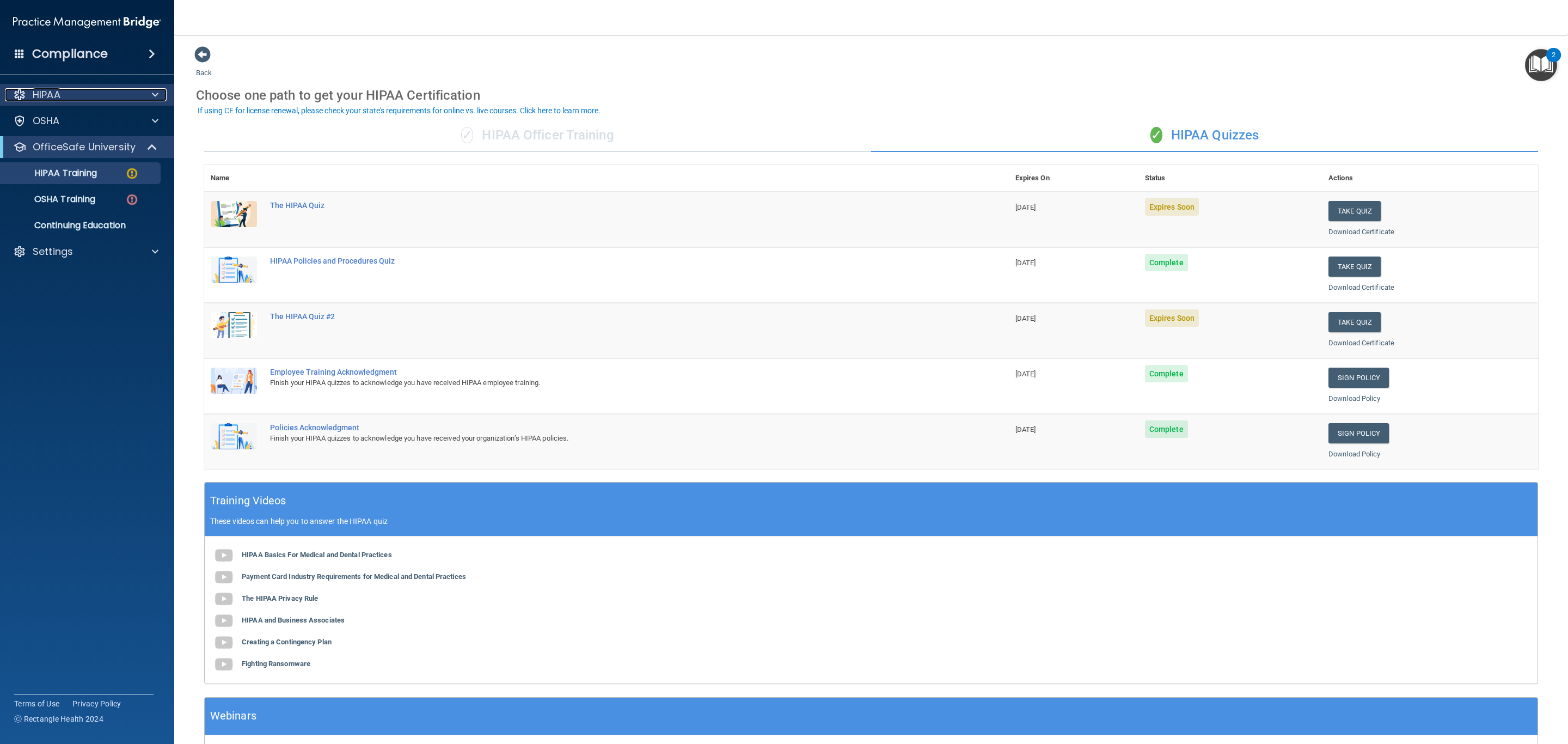
click at [75, 91] on div "HIPAA" at bounding box center [72, 94] width 135 height 13
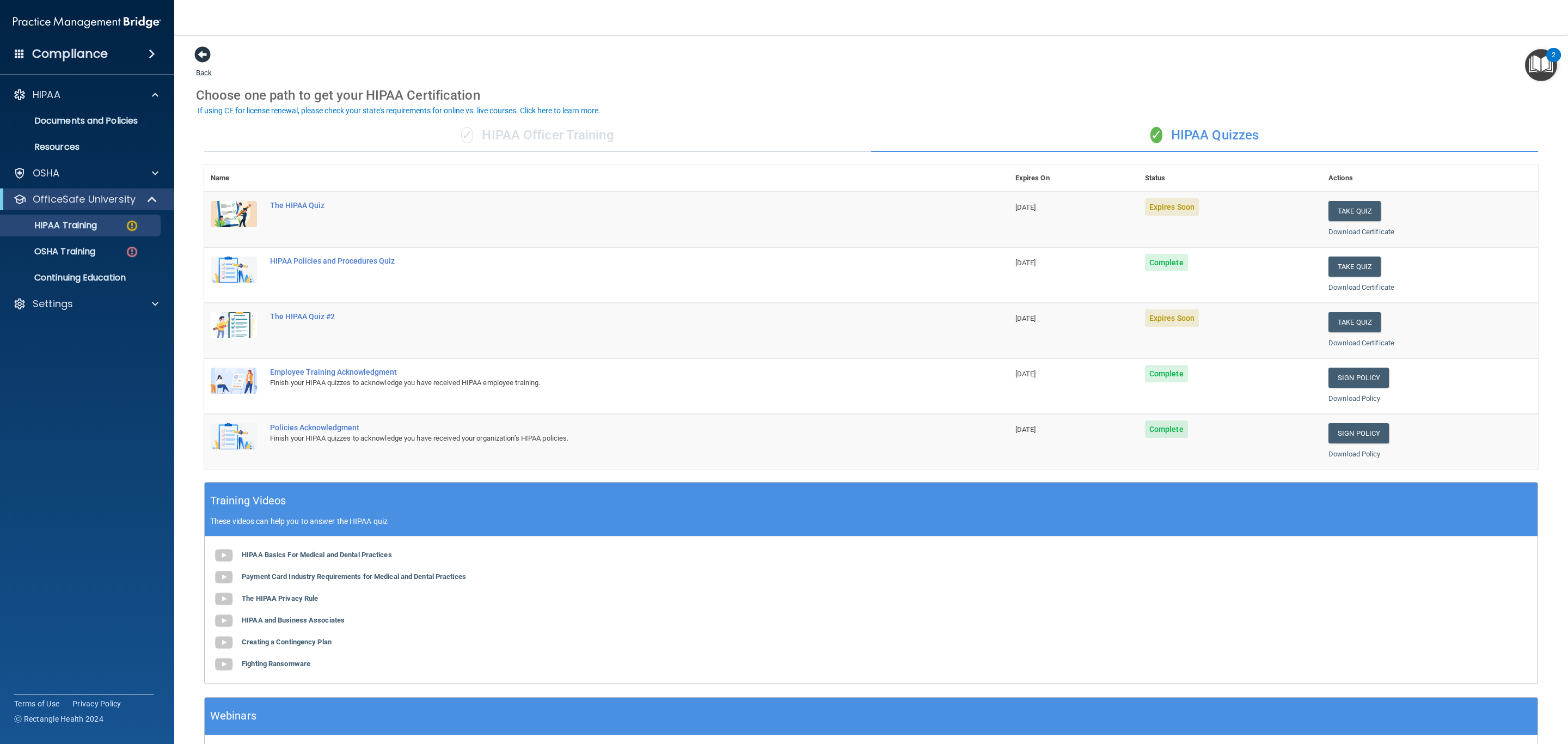
click at [206, 56] on span at bounding box center [203, 54] width 17 height 17
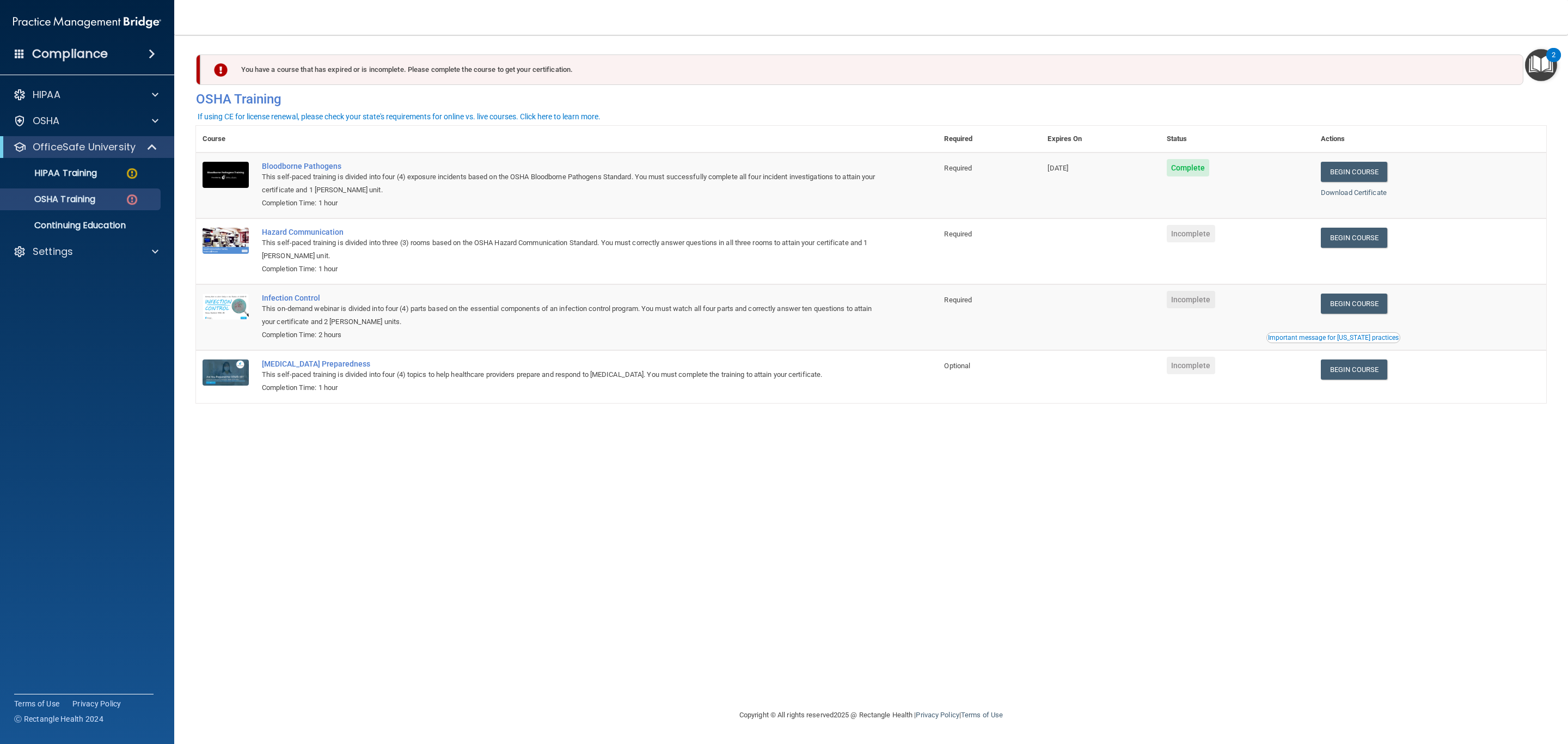
click at [17, 51] on span at bounding box center [20, 53] width 10 height 10
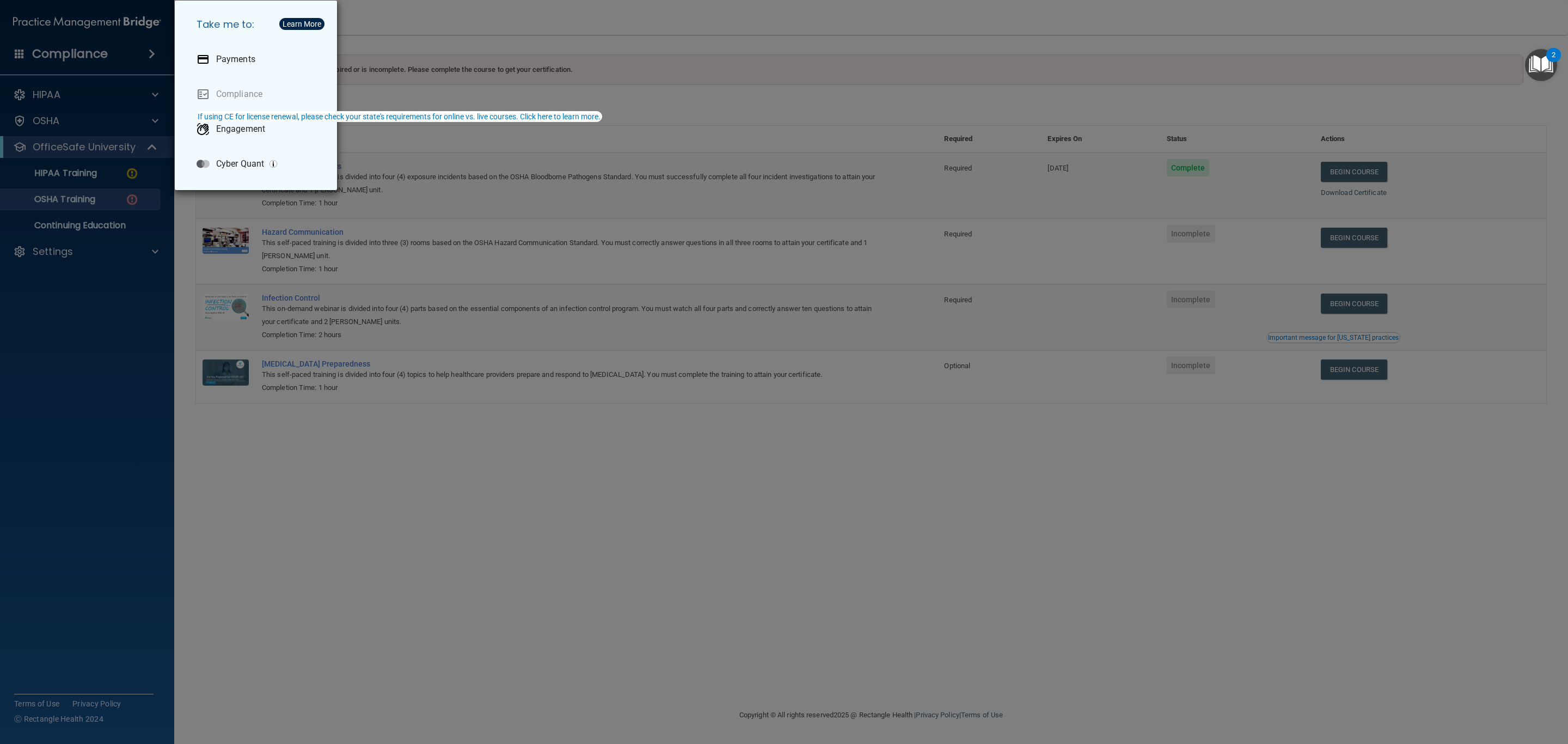
click at [49, 372] on div "Take me to: Payments Compliance Engagement Cyber Quant" at bounding box center [784, 372] width 1568 height 744
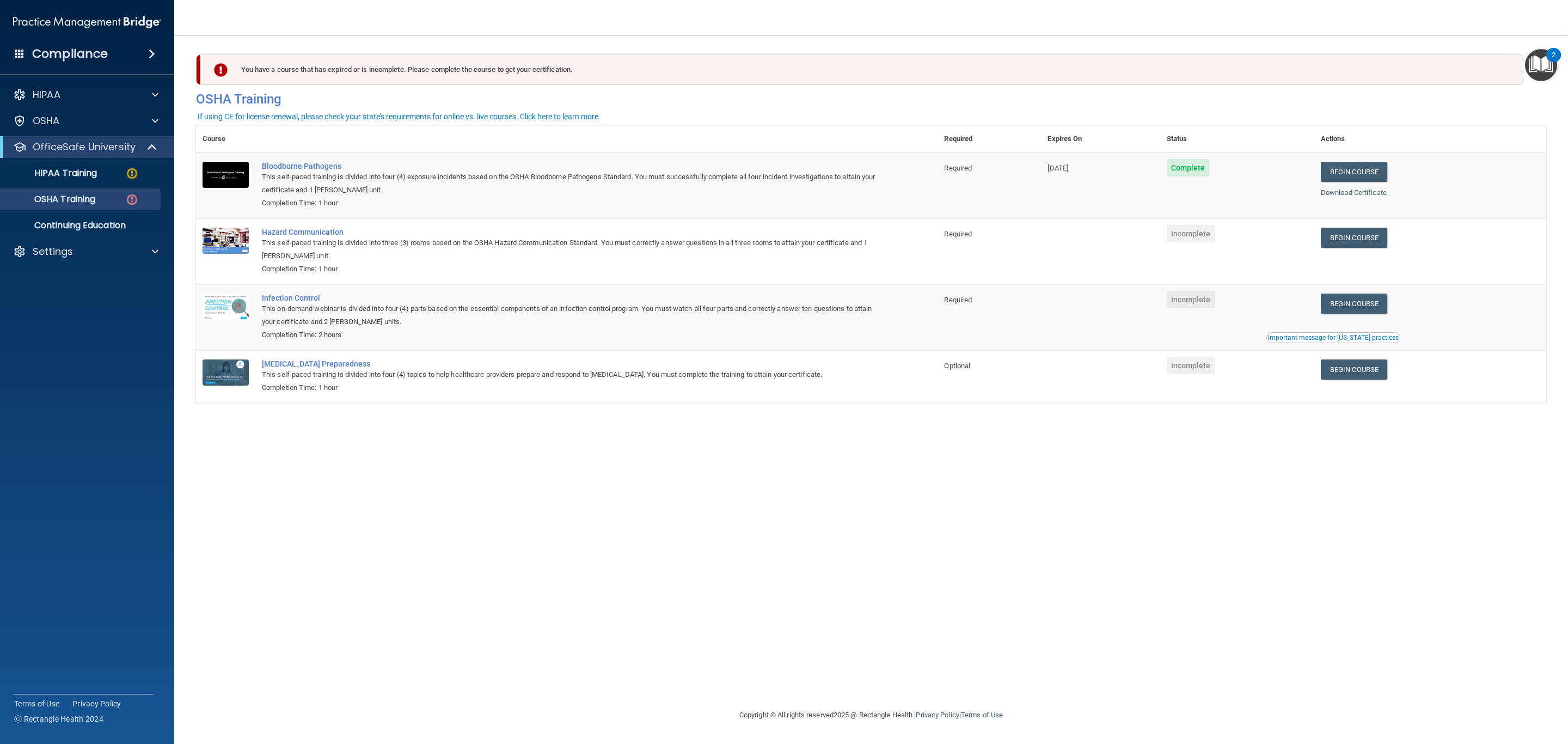
click at [84, 51] on h4 "Compliance" at bounding box center [70, 54] width 75 height 15
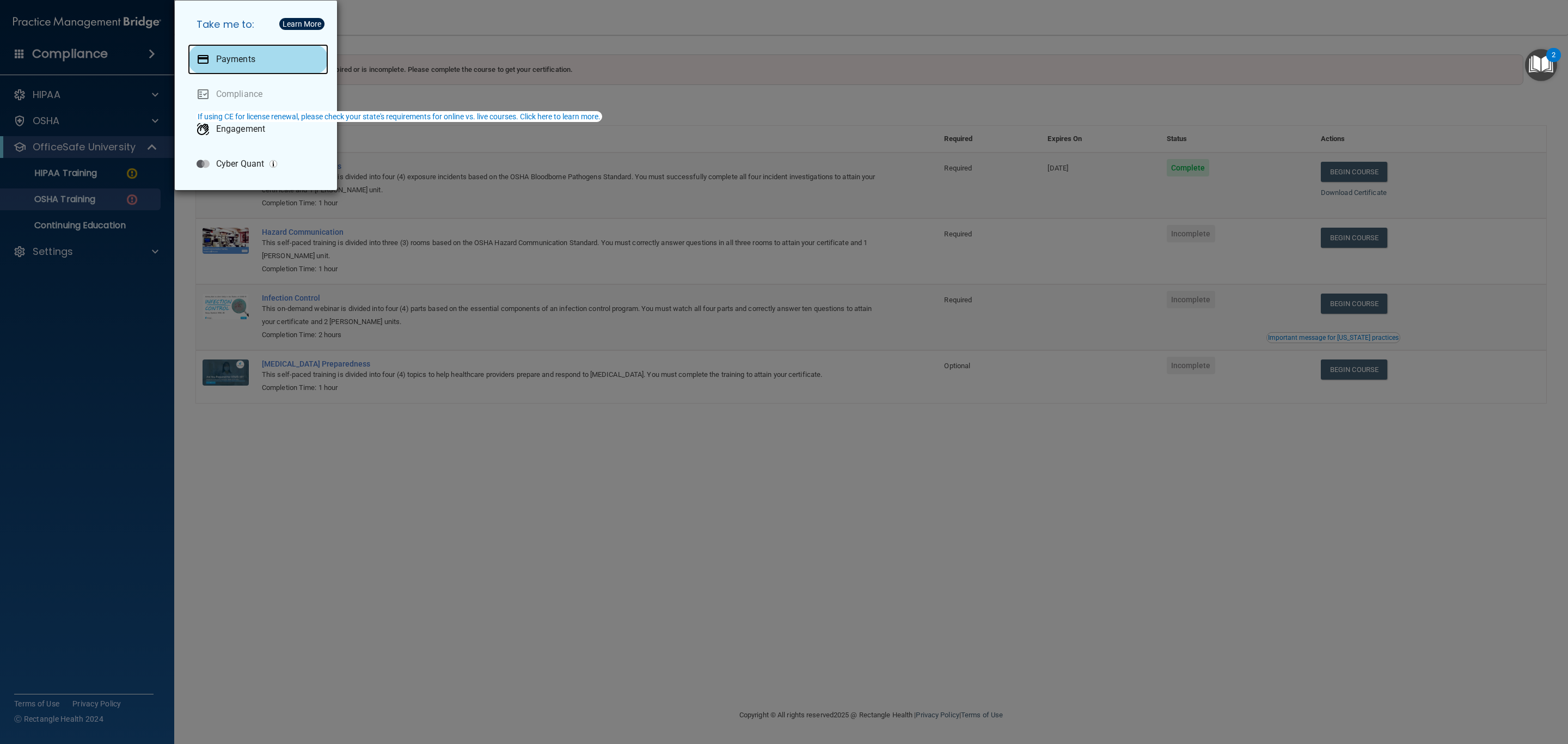
click at [233, 58] on p "Payments" at bounding box center [236, 60] width 39 height 11
click at [11, 317] on div "Take me to: Payments Compliance Engagement Cyber Quant" at bounding box center [784, 372] width 1568 height 744
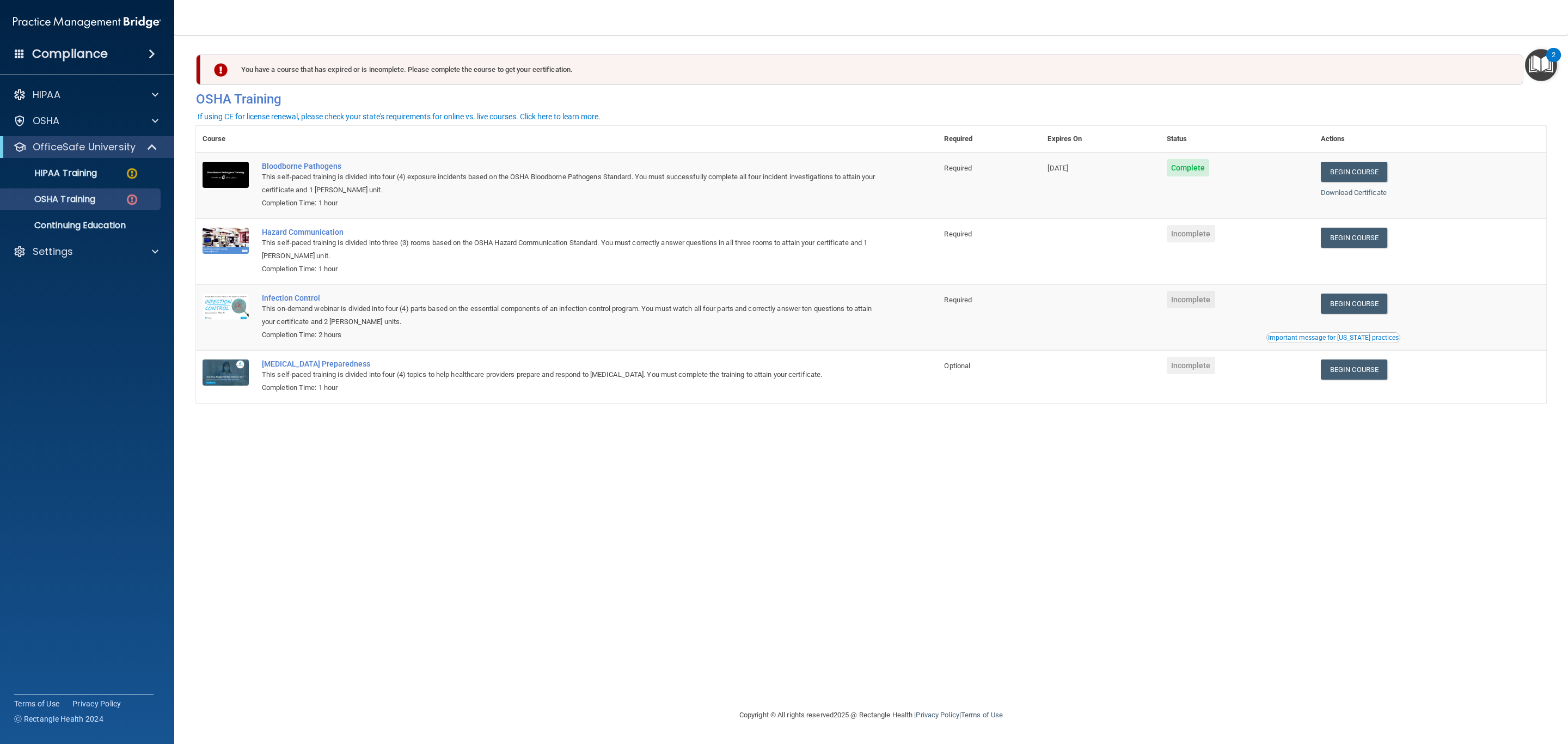
click at [88, 54] on h4 "Compliance" at bounding box center [70, 54] width 75 height 15
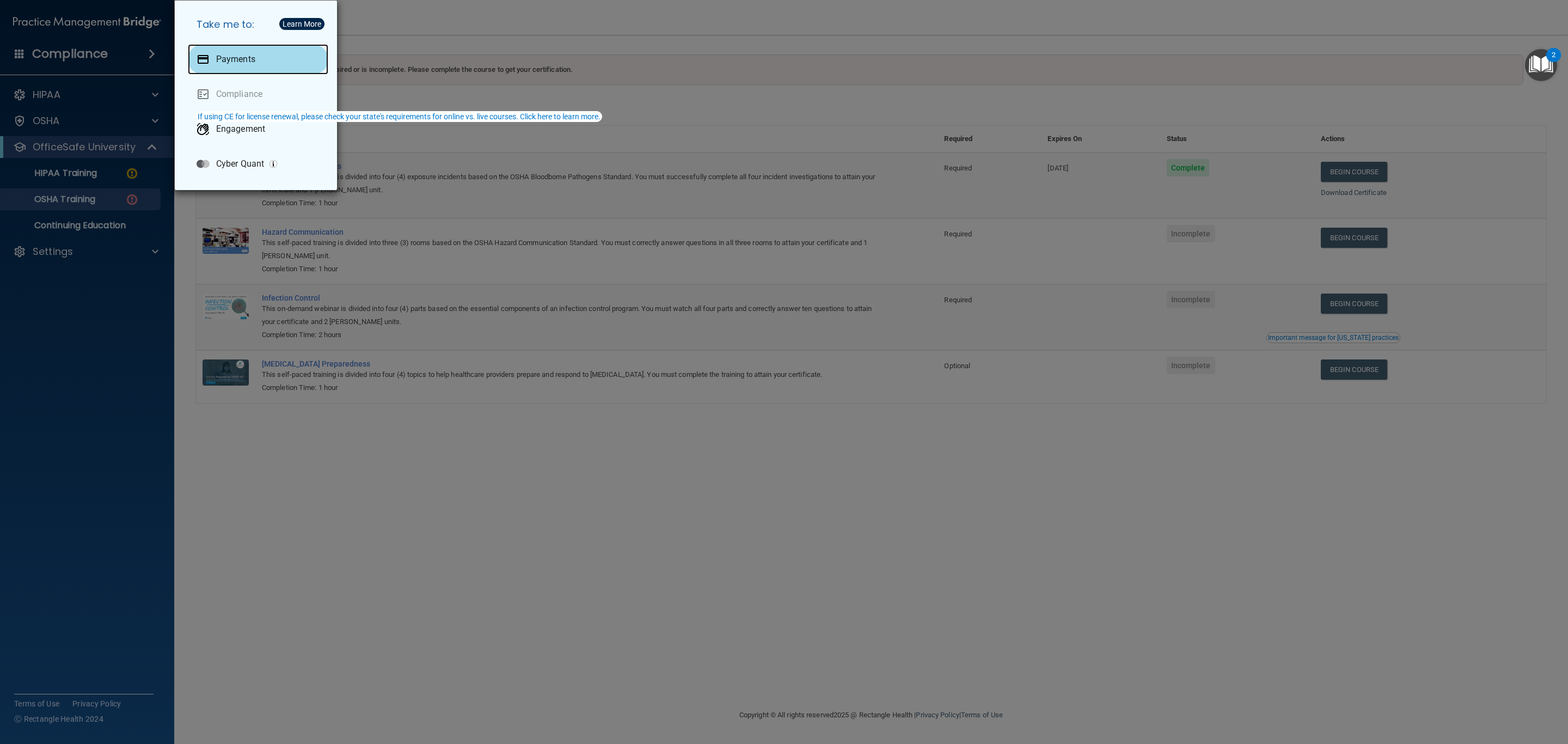
click at [222, 64] on p "Payments" at bounding box center [236, 60] width 39 height 11
click at [765, 546] on div "Take me to: Payments Compliance Engagement Cyber Quant" at bounding box center [784, 372] width 1568 height 744
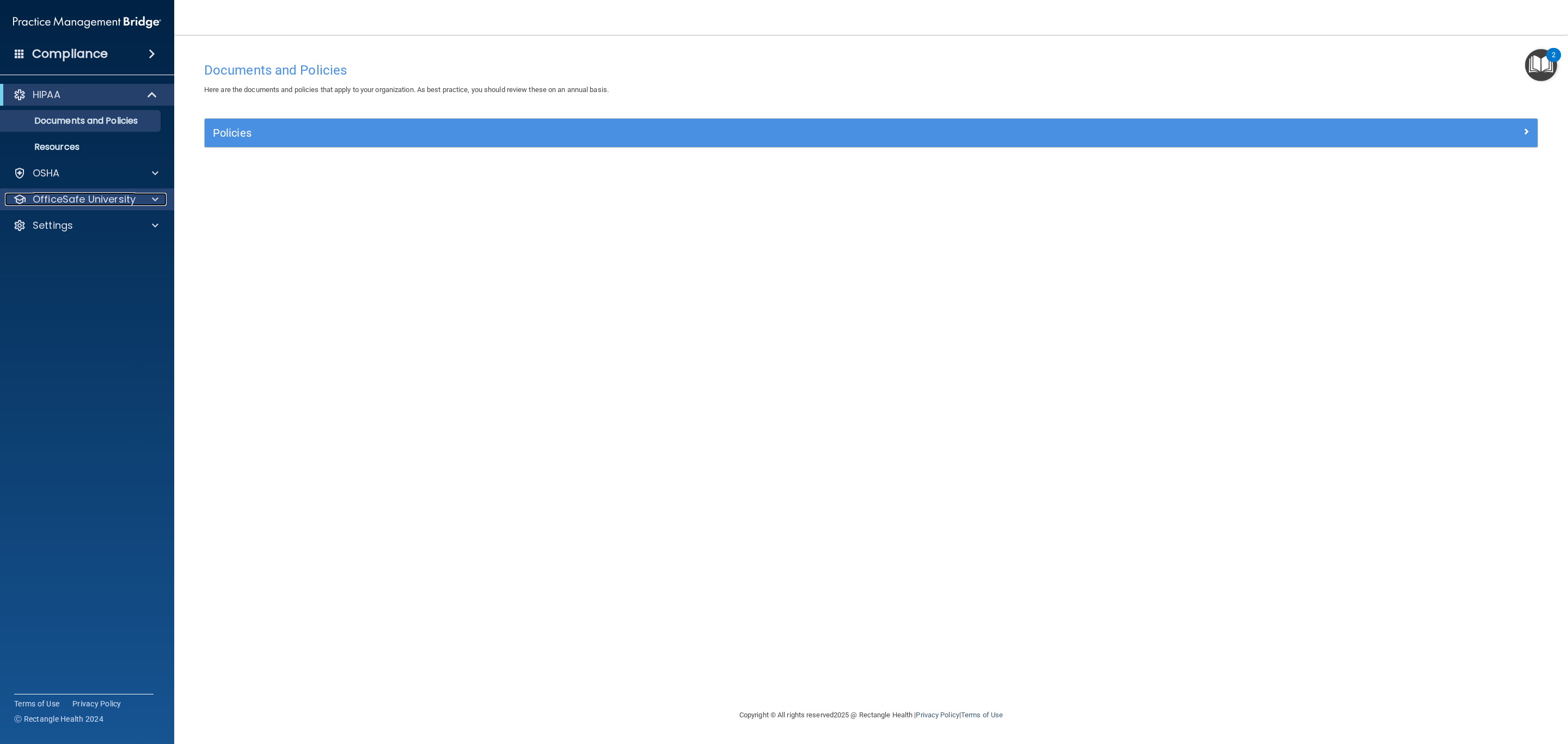
click at [84, 197] on p "OfficeSafe University" at bounding box center [84, 199] width 103 height 13
click at [84, 226] on p "HIPAA Training" at bounding box center [51, 225] width 90 height 11
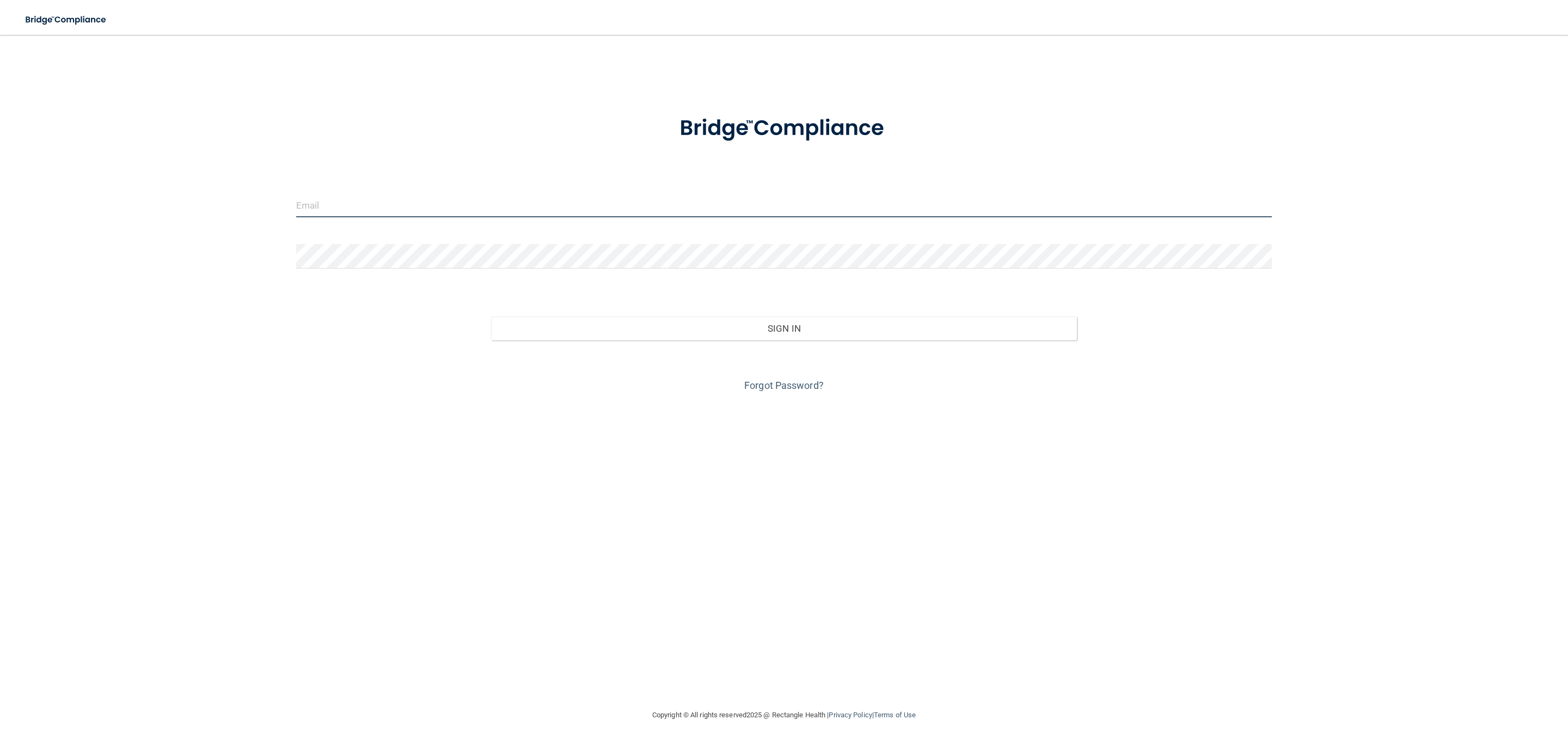
click at [348, 201] on input "email" at bounding box center [784, 205] width 976 height 25
type input "[EMAIL_ADDRESS][DOMAIN_NAME]"
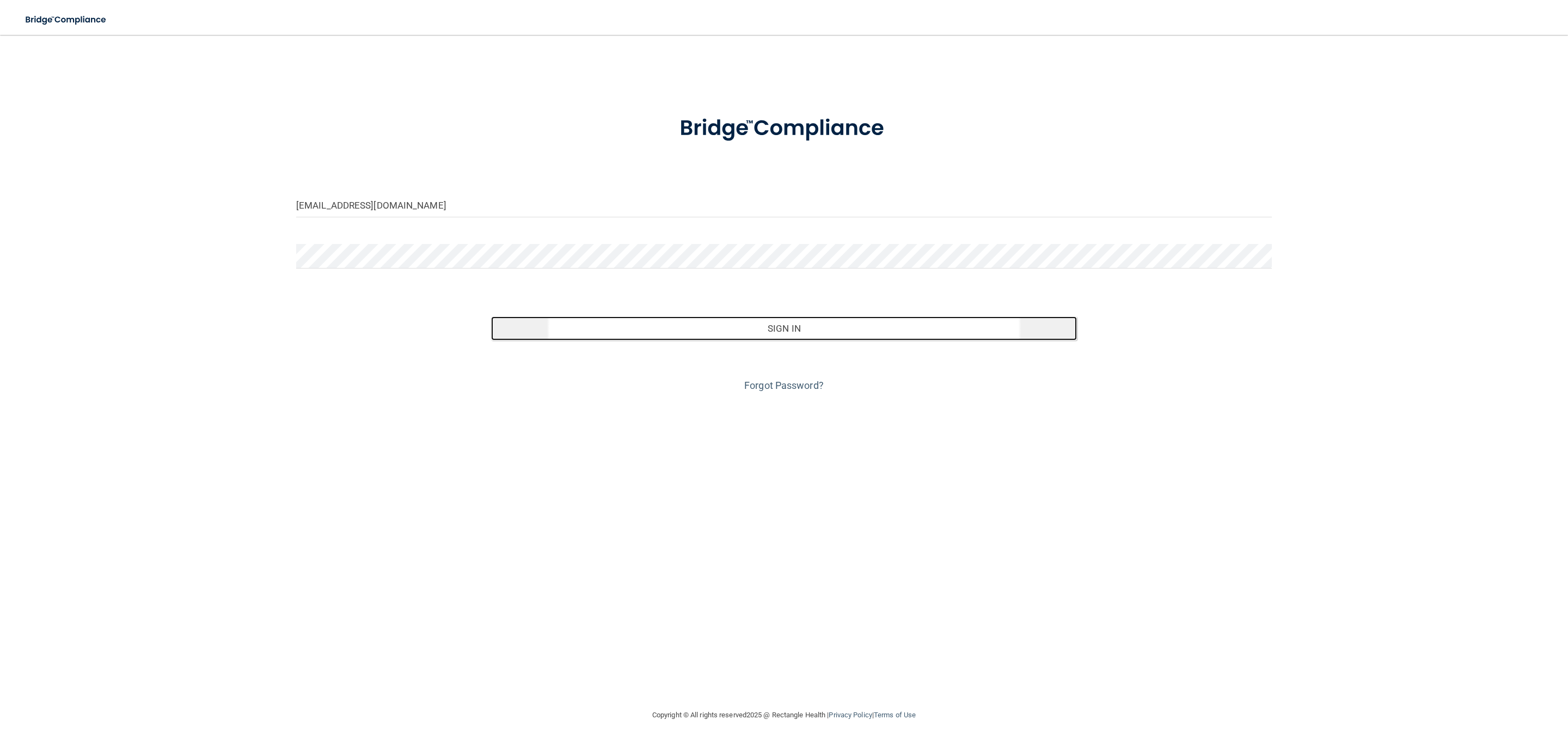
click at [659, 335] on button "Sign In" at bounding box center [784, 329] width 585 height 24
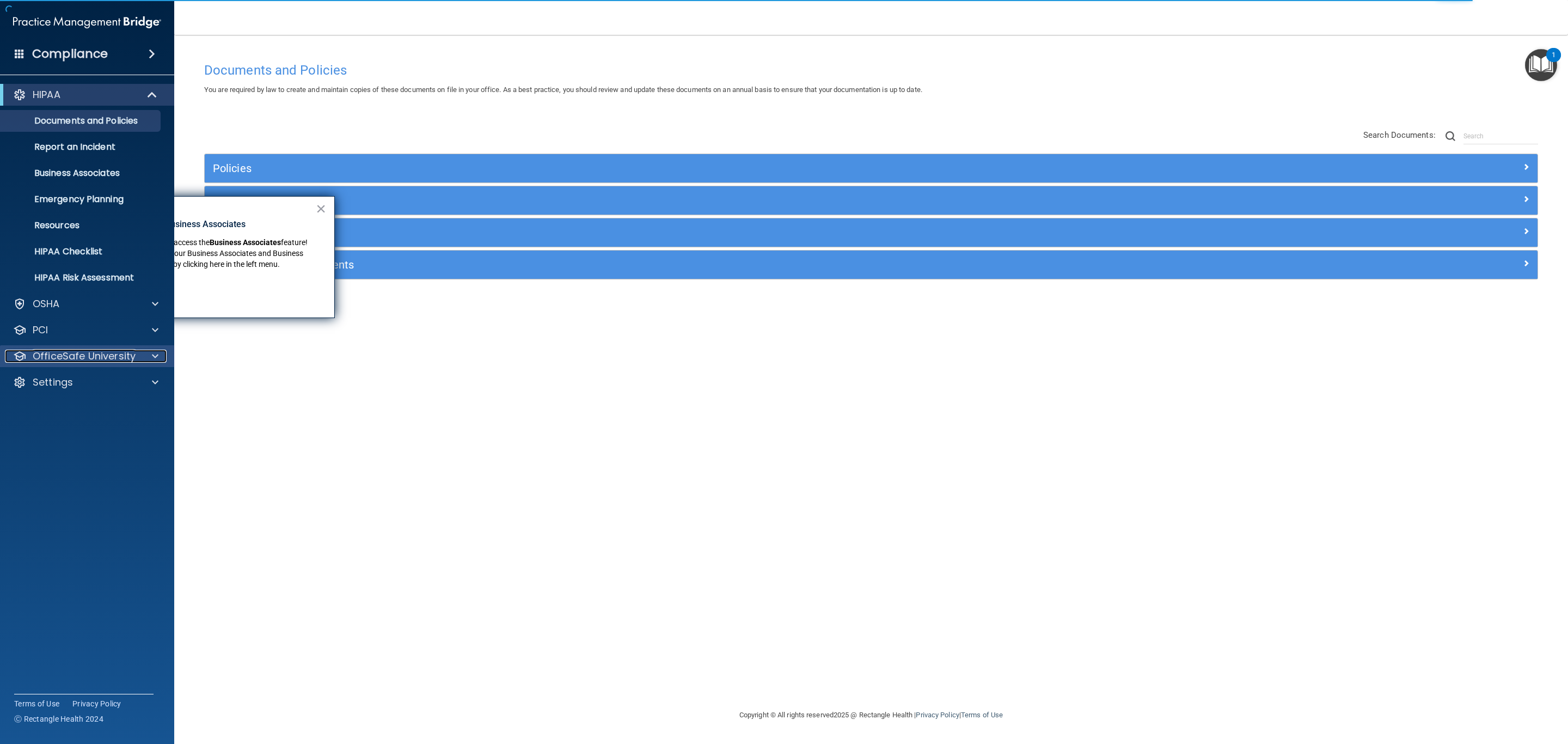
click at [88, 360] on p "OfficeSafe University" at bounding box center [84, 356] width 103 height 13
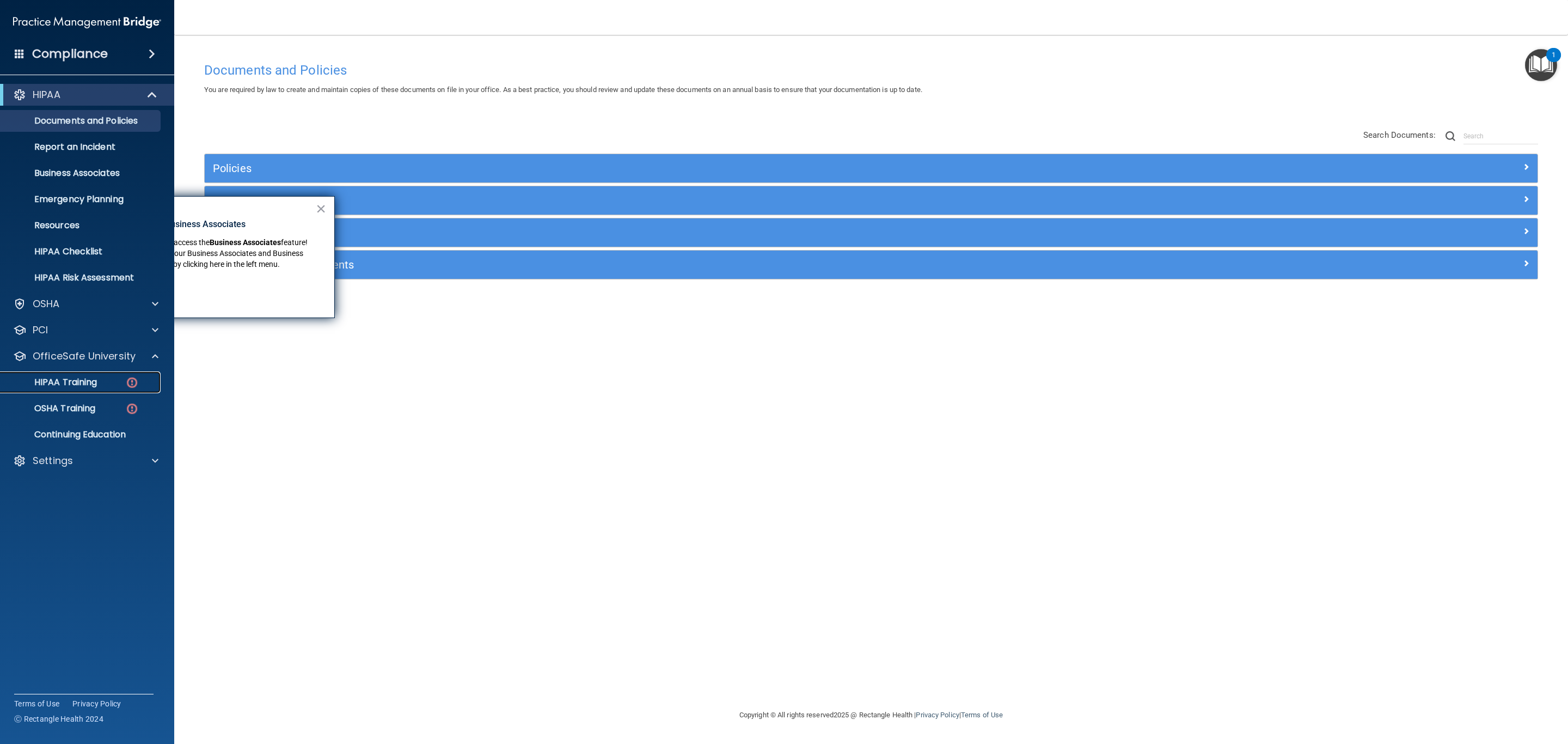
click at [93, 379] on p "HIPAA Training" at bounding box center [51, 382] width 90 height 11
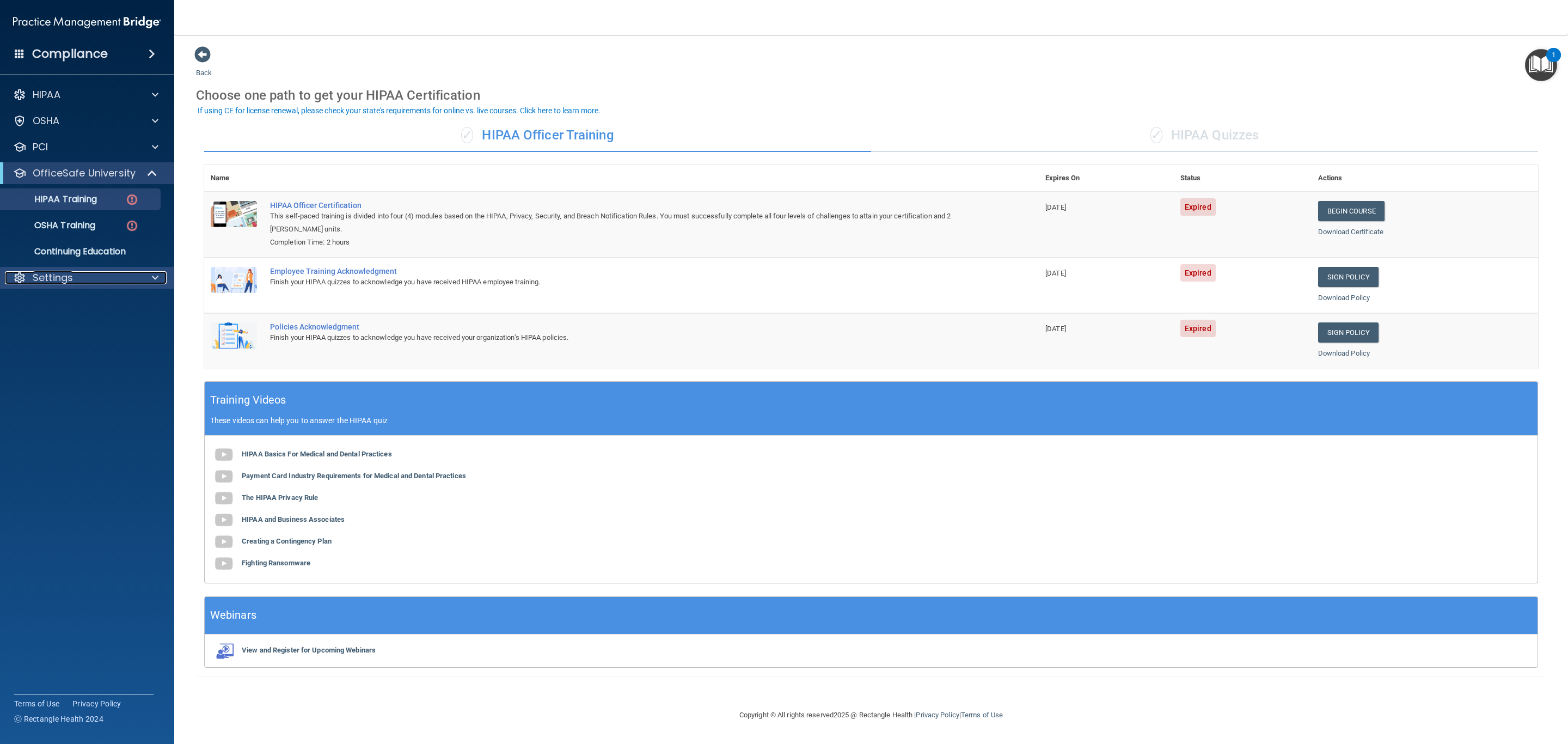
click at [38, 274] on p "Settings" at bounding box center [52, 277] width 40 height 13
click at [48, 323] on link "My Users" at bounding box center [75, 329] width 172 height 22
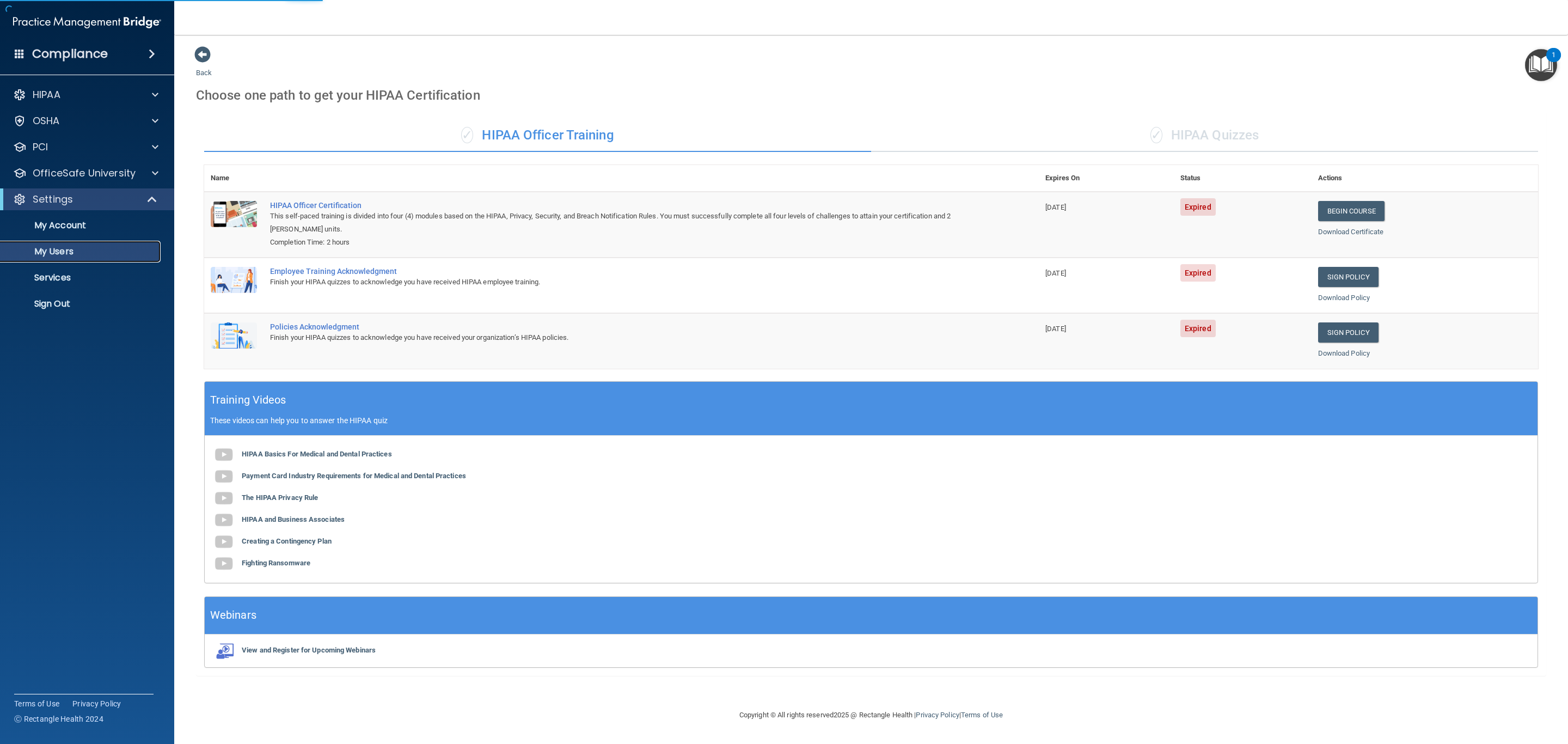
select select "20"
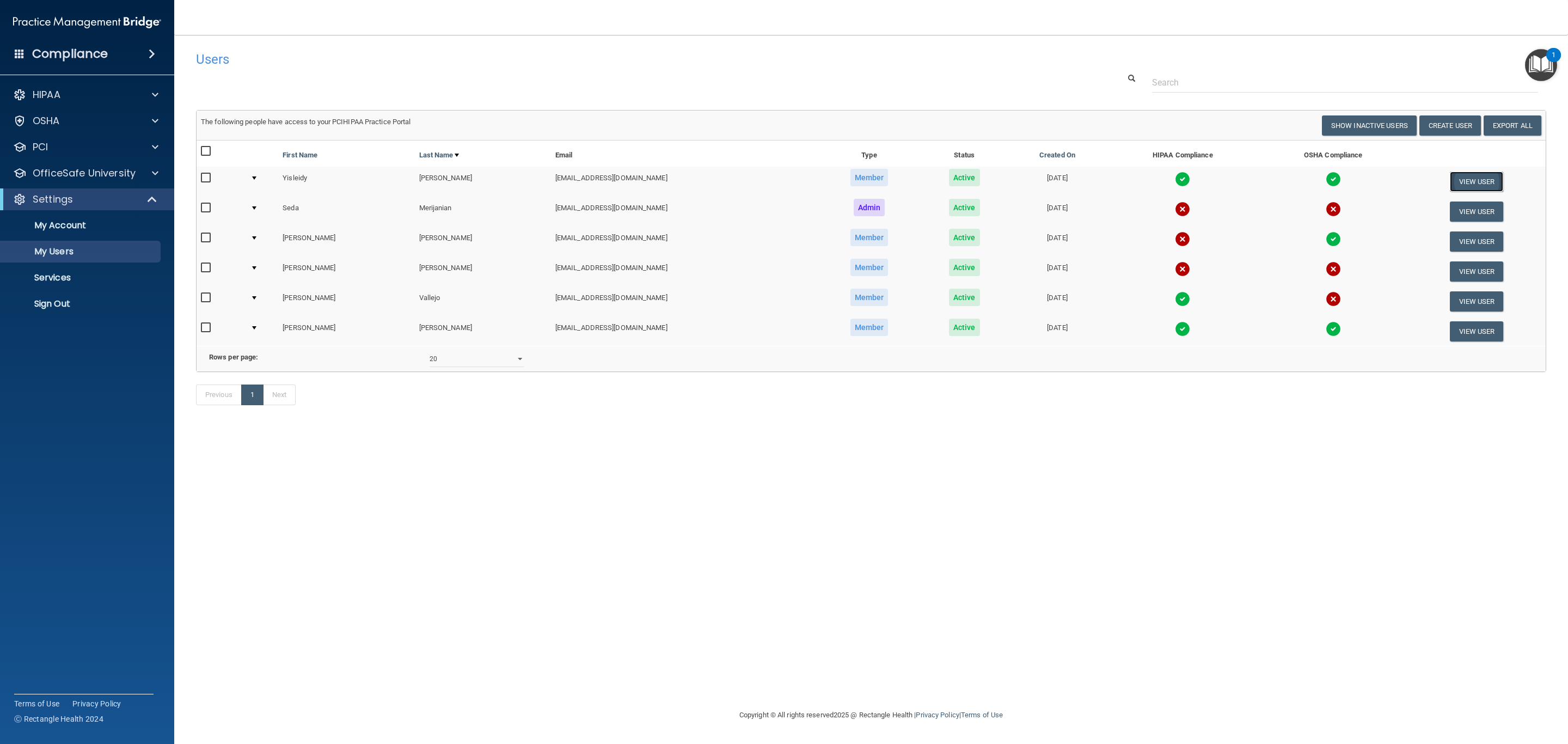
click at [1456, 182] on button "View User" at bounding box center [1477, 182] width 54 height 20
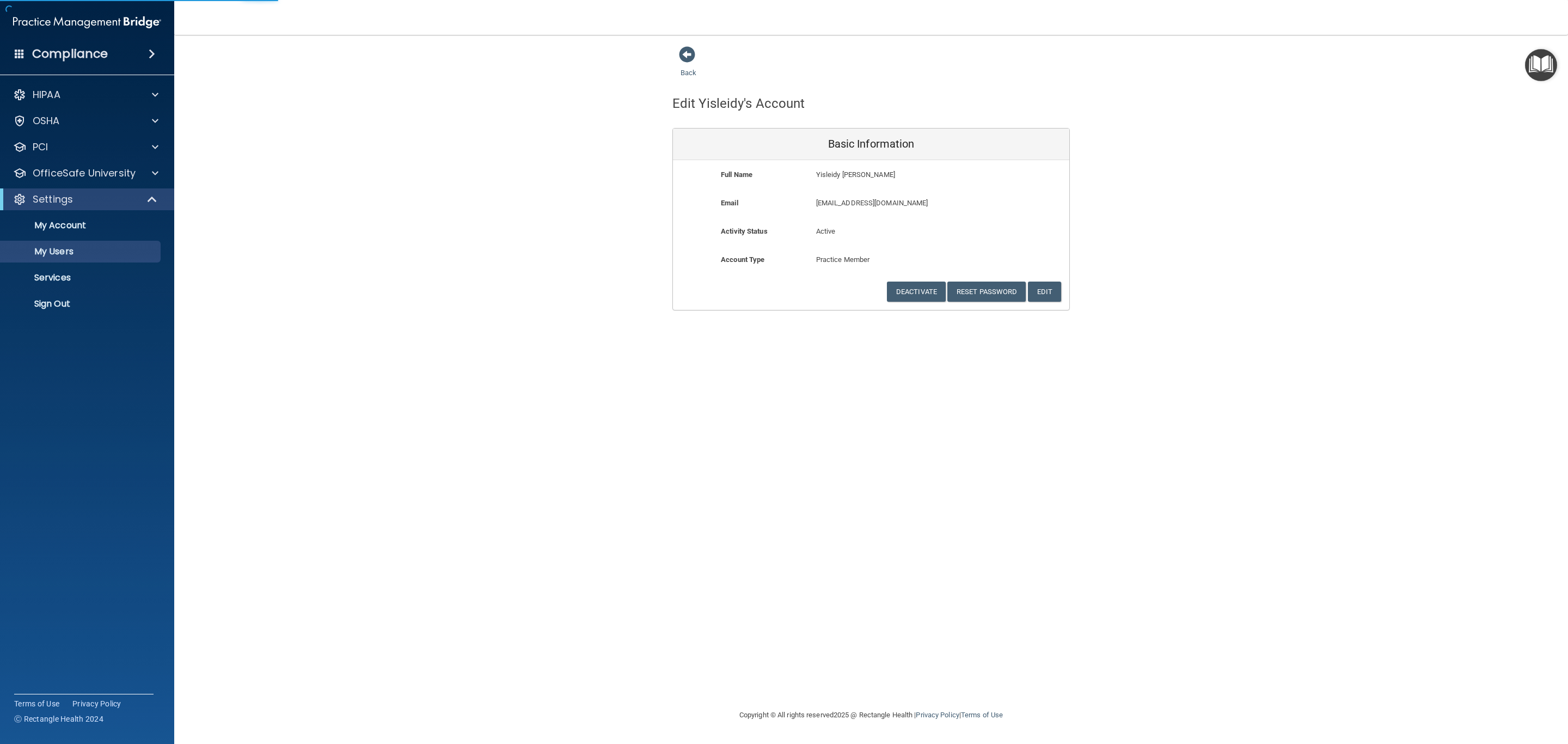
select select "20"
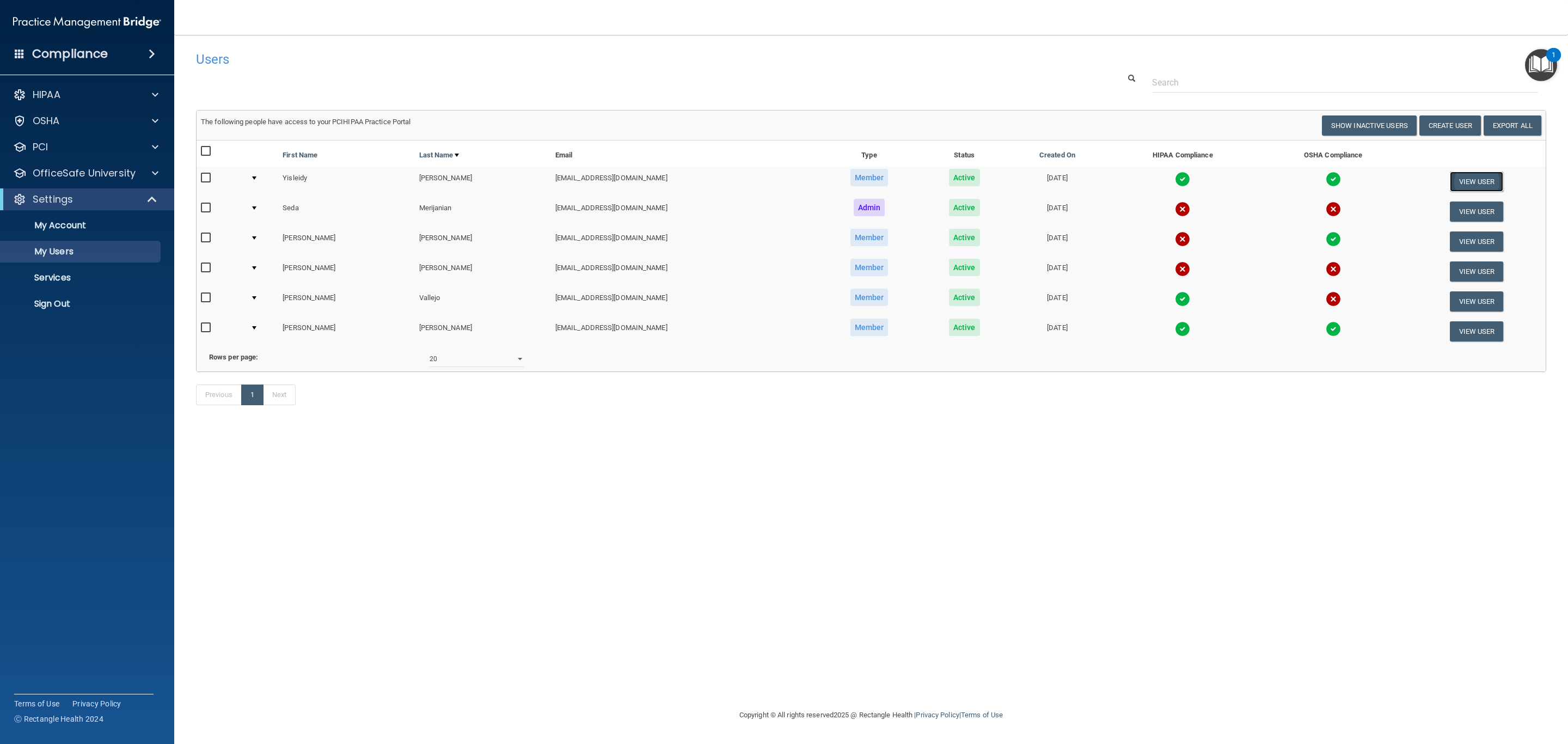
click at [1451, 178] on button "View User" at bounding box center [1477, 182] width 54 height 20
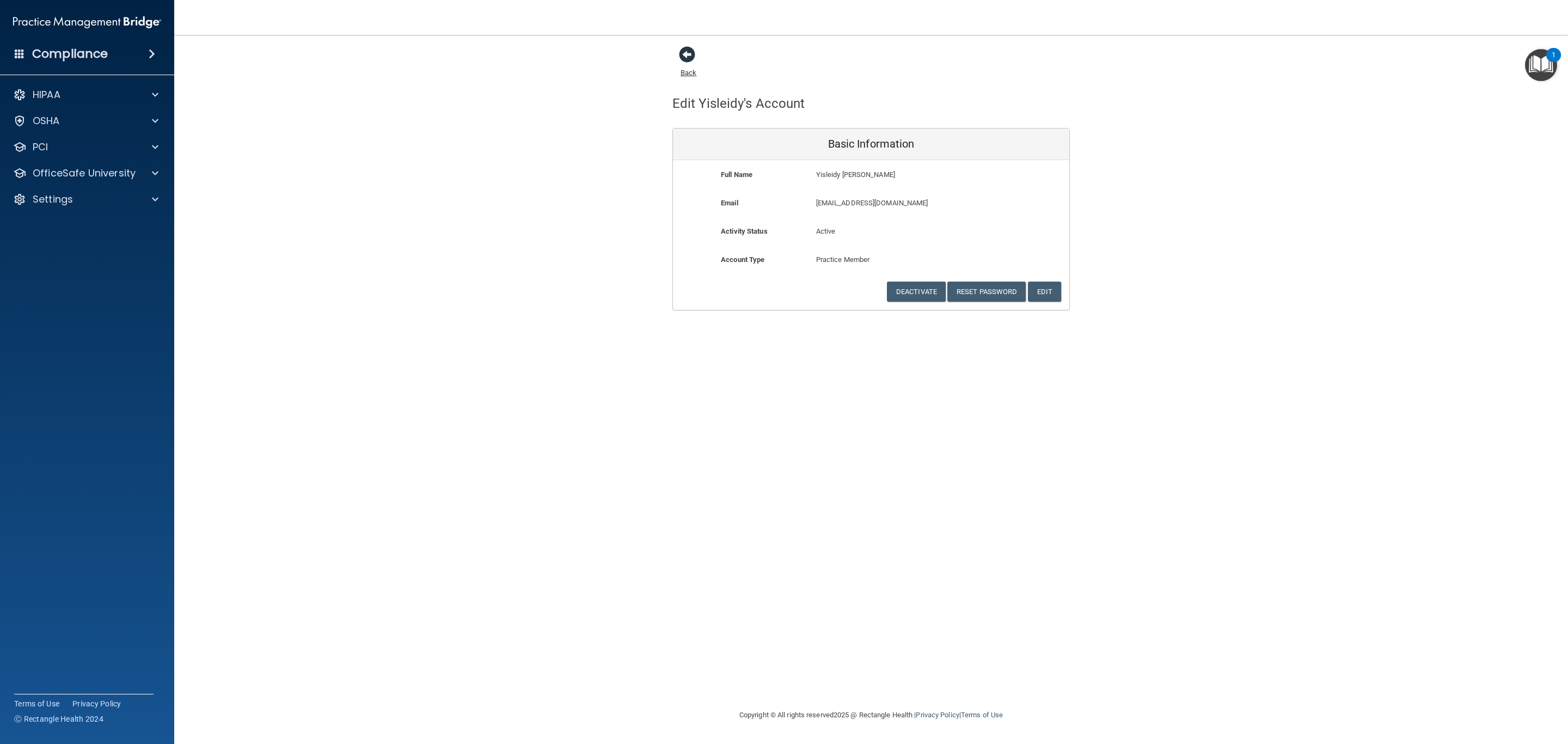
click at [686, 53] on span at bounding box center [687, 54] width 17 height 17
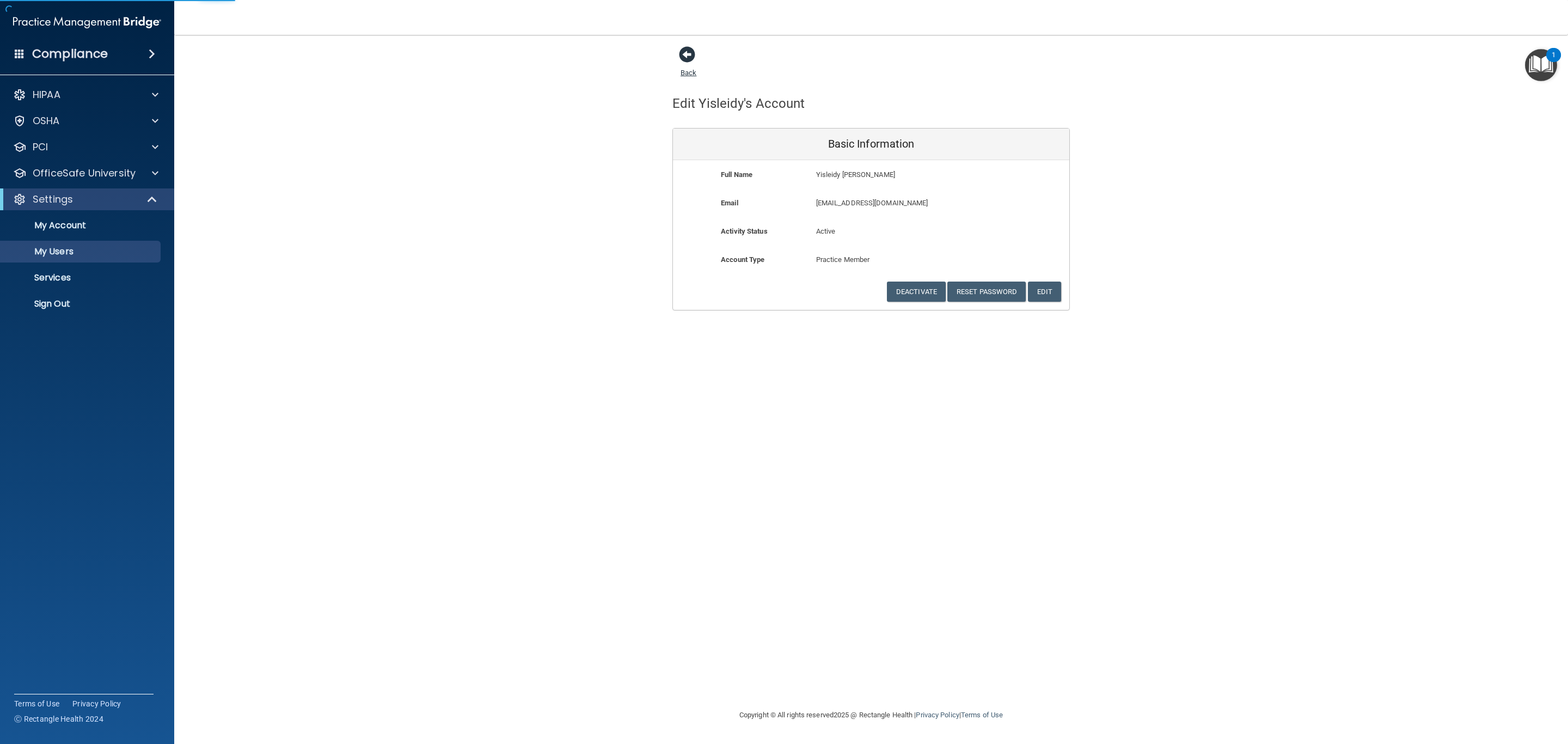
select select "20"
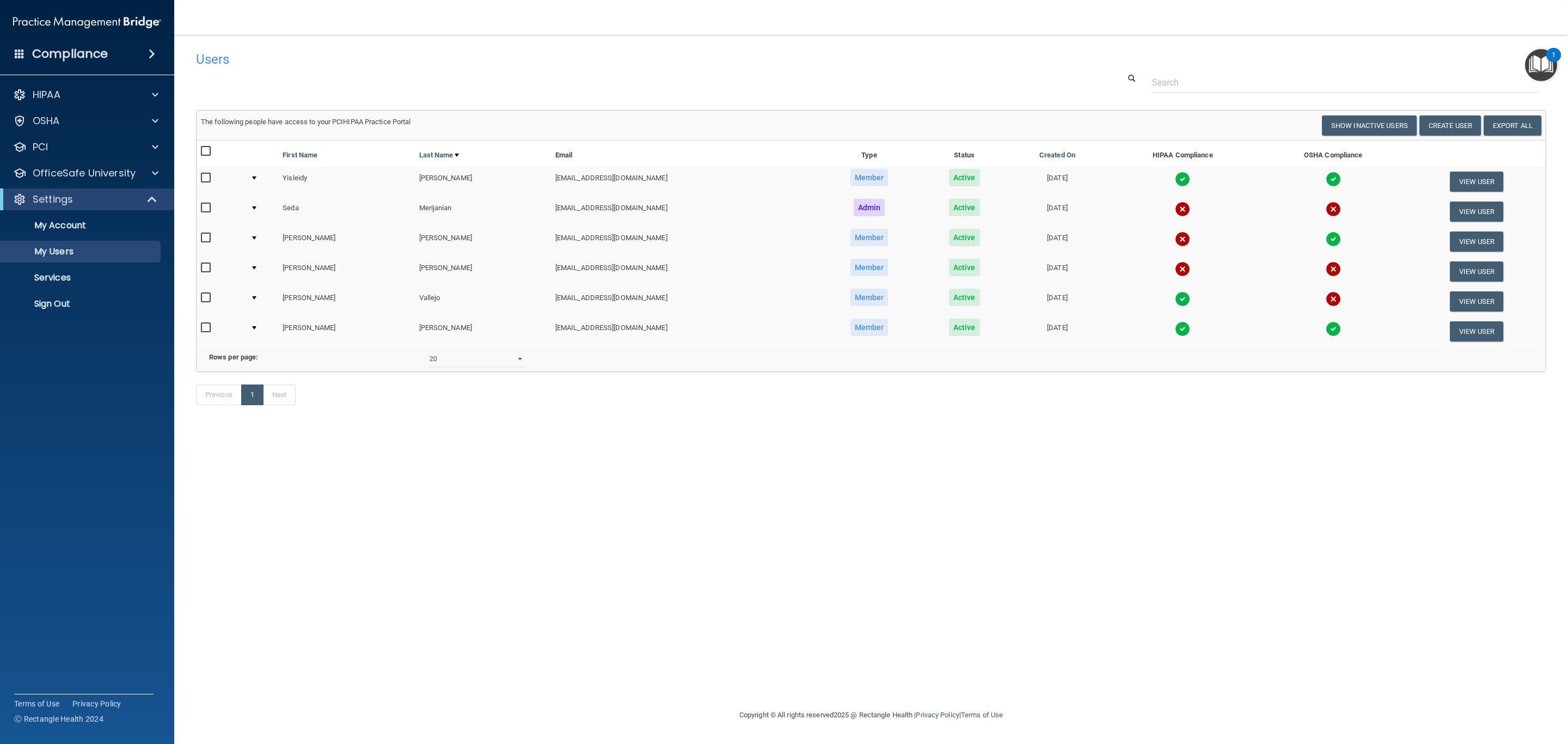
click at [1326, 177] on img at bounding box center [1334, 179] width 15 height 15
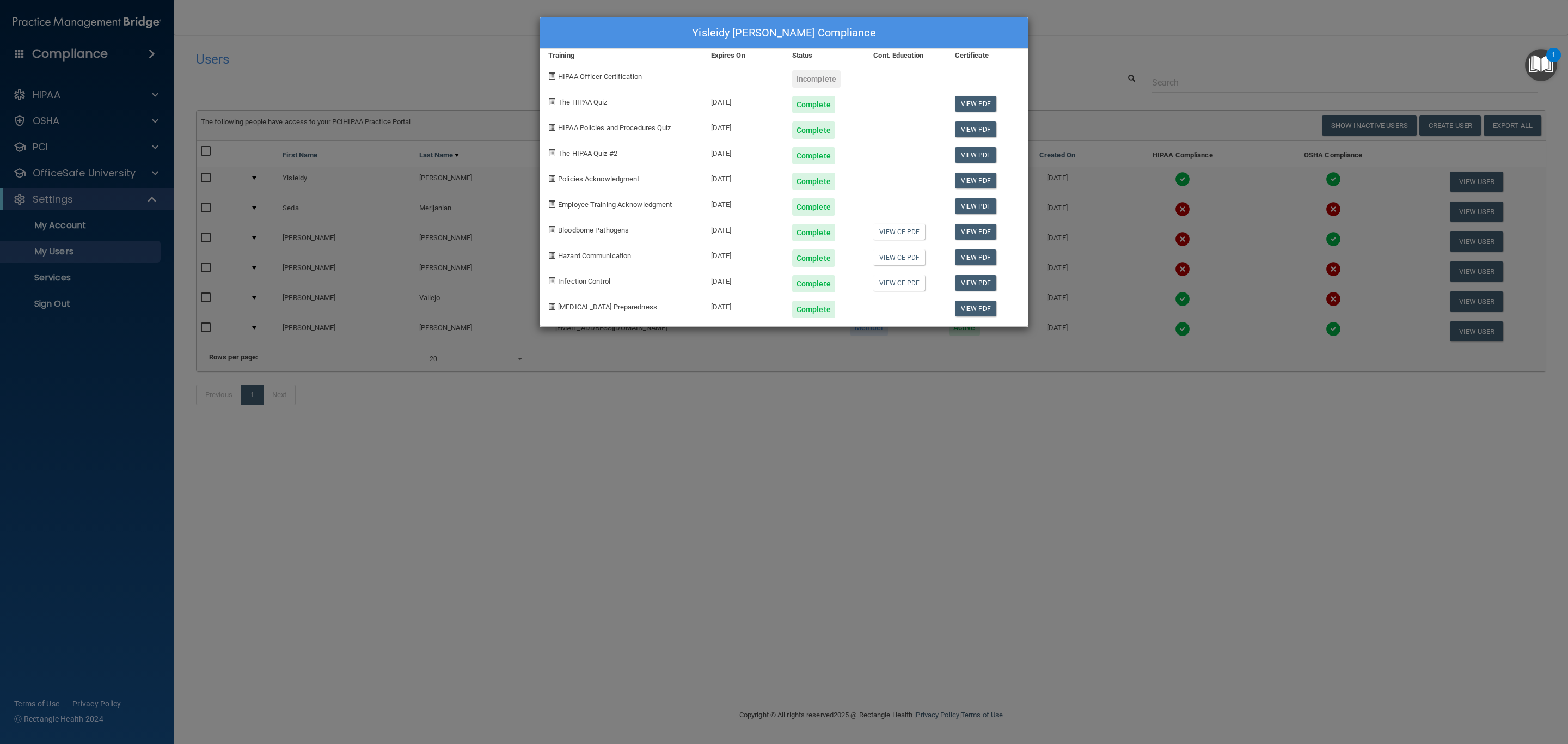
click at [1085, 43] on div "Yisleidy [PERSON_NAME] Compliance Training Expires On Status Cont. Education Ce…" at bounding box center [784, 372] width 1568 height 744
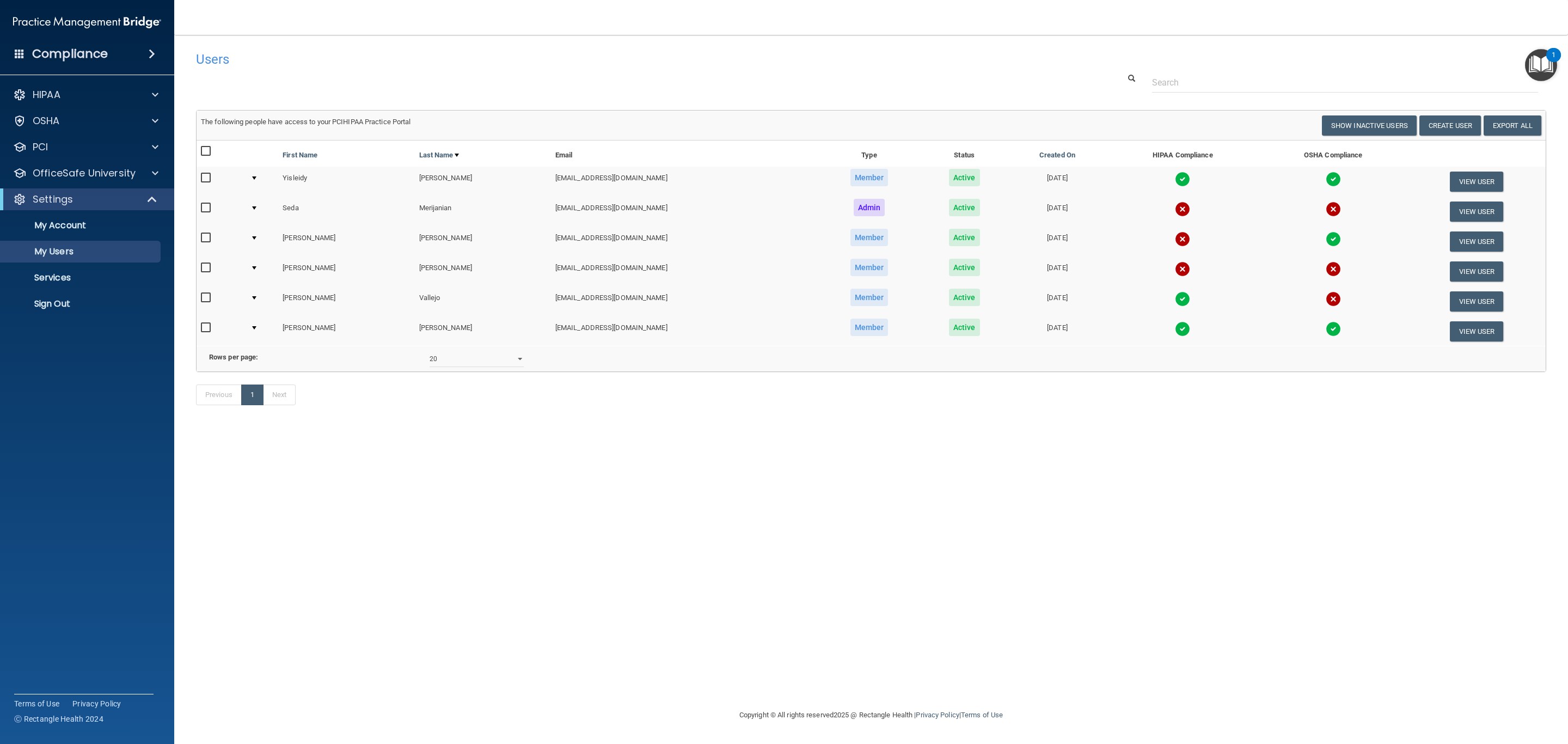
click at [1175, 178] on img at bounding box center [1182, 179] width 15 height 15
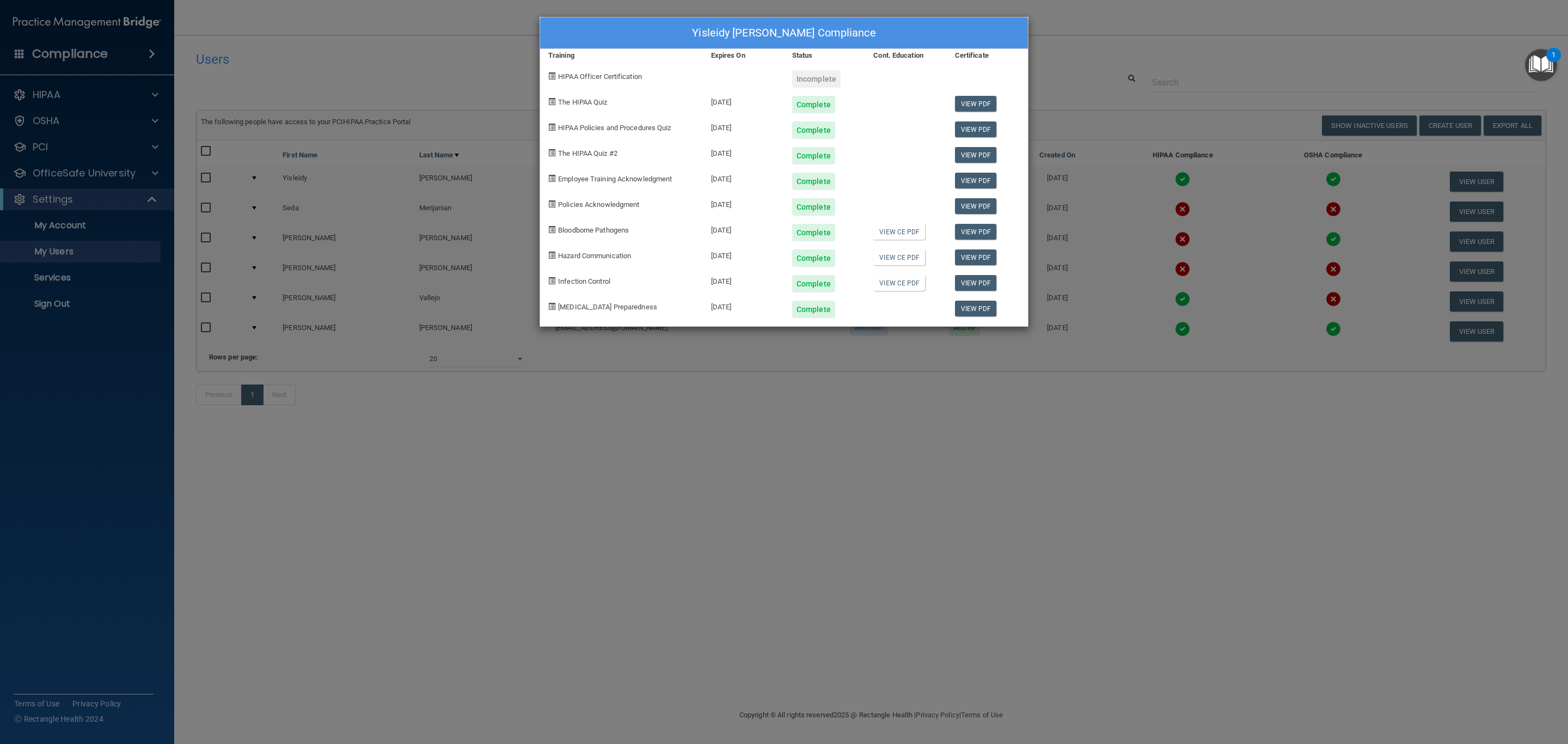
click at [1142, 69] on div "Yisleidy [PERSON_NAME] Compliance Training Expires On Status Cont. Education Ce…" at bounding box center [784, 372] width 1568 height 744
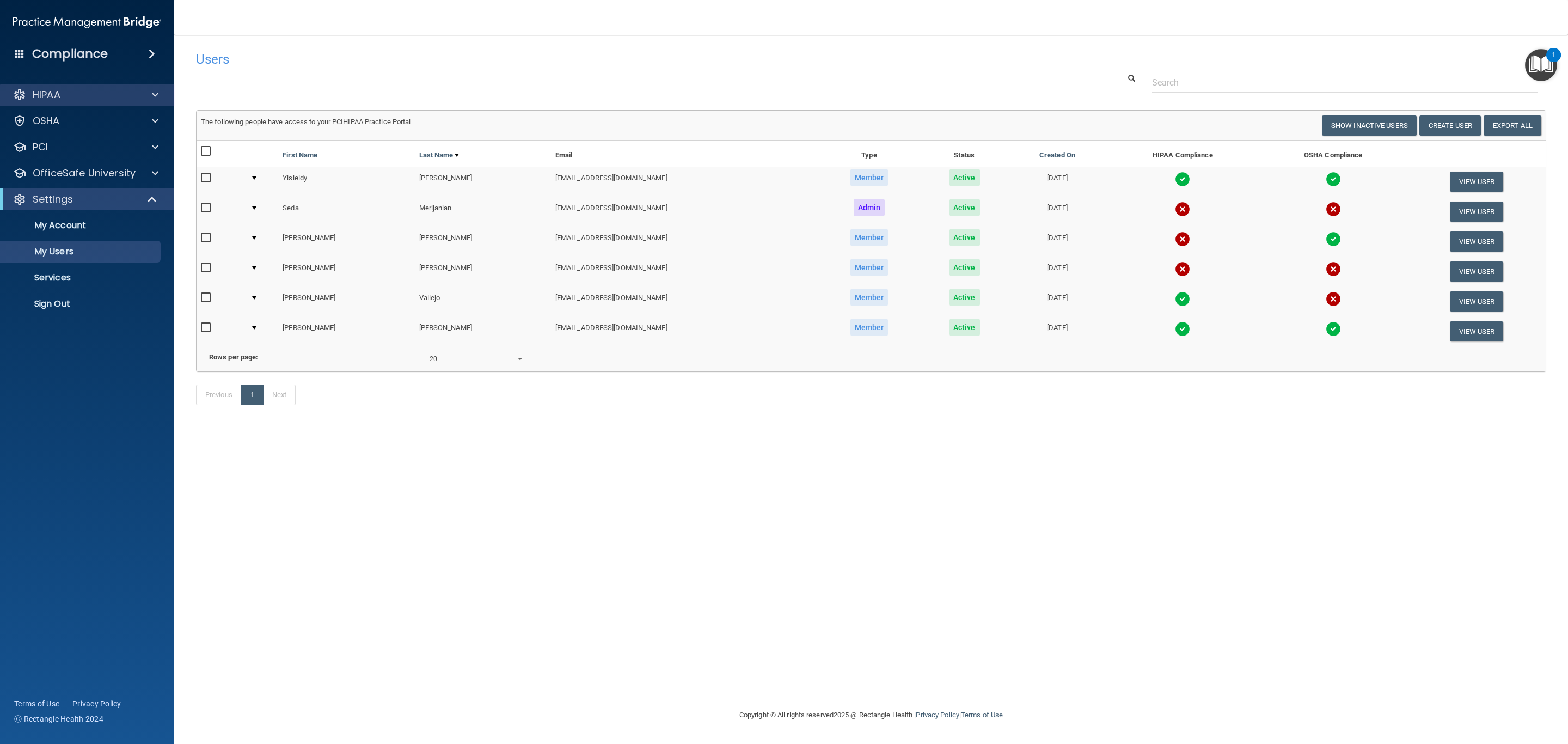
click at [59, 87] on div "HIPAA" at bounding box center [87, 94] width 175 height 22
click at [57, 93] on p "HIPAA" at bounding box center [46, 94] width 28 height 13
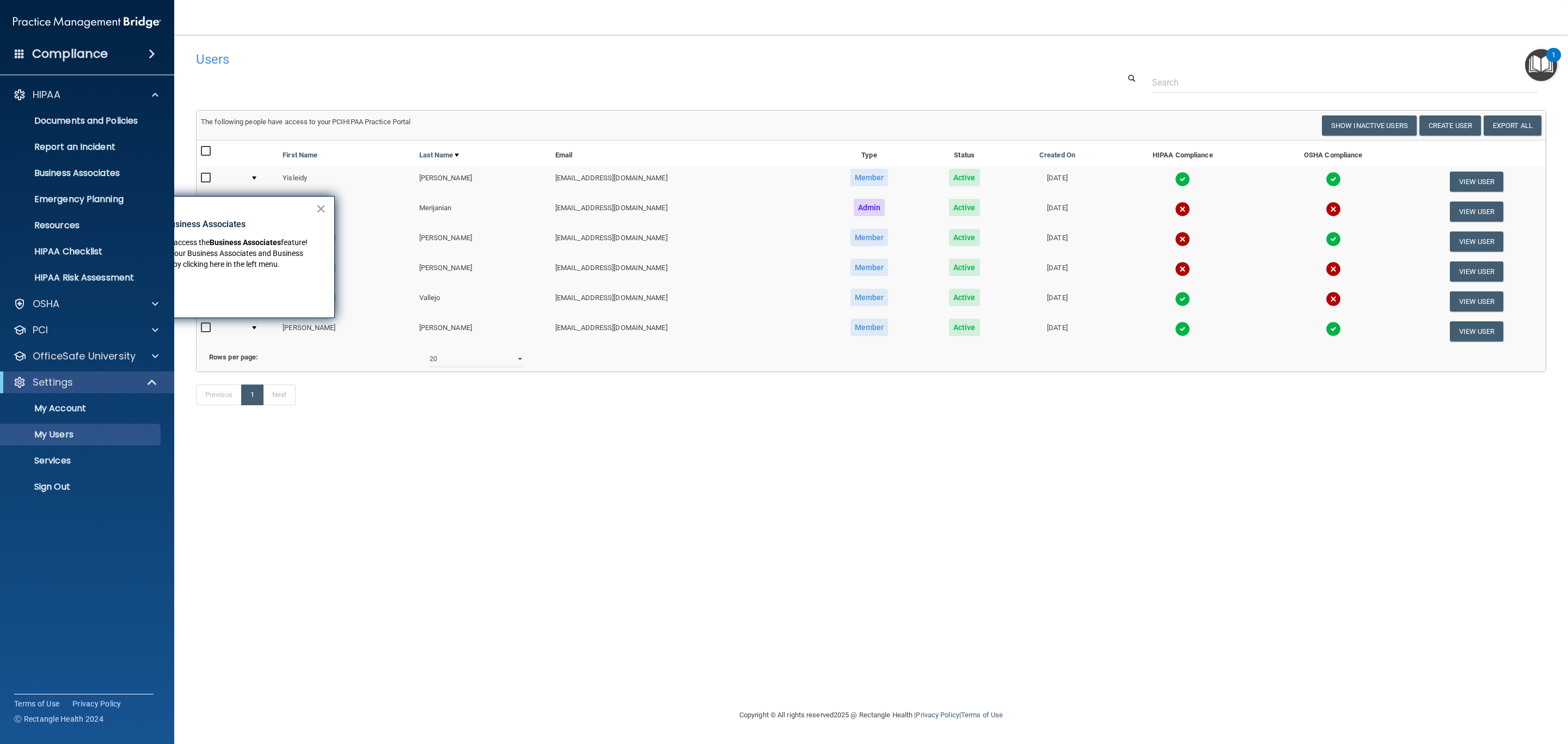
click at [1548, 58] on div "1" at bounding box center [1554, 55] width 15 height 14
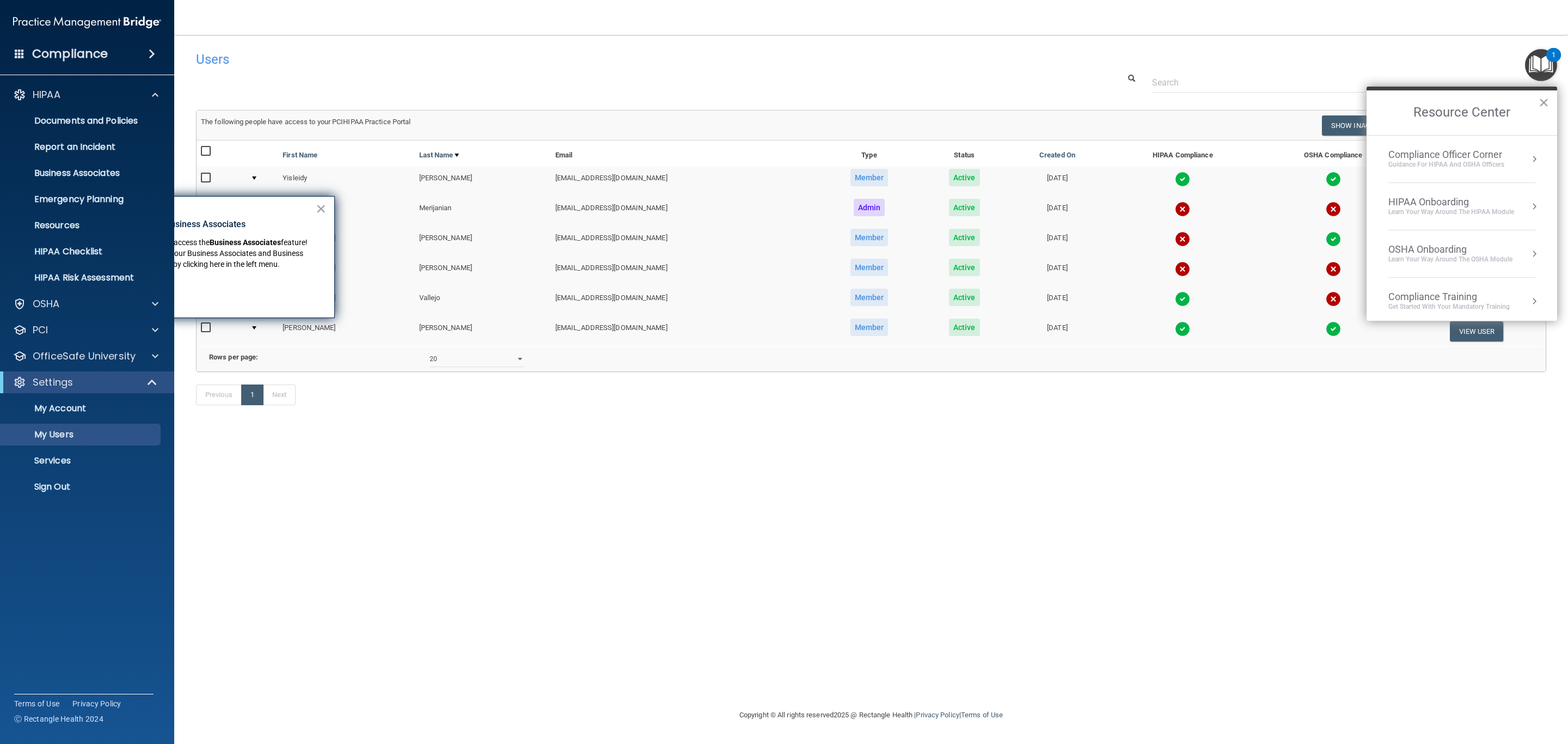
click at [1450, 158] on div "Compliance Officer Corner" at bounding box center [1447, 155] width 116 height 12
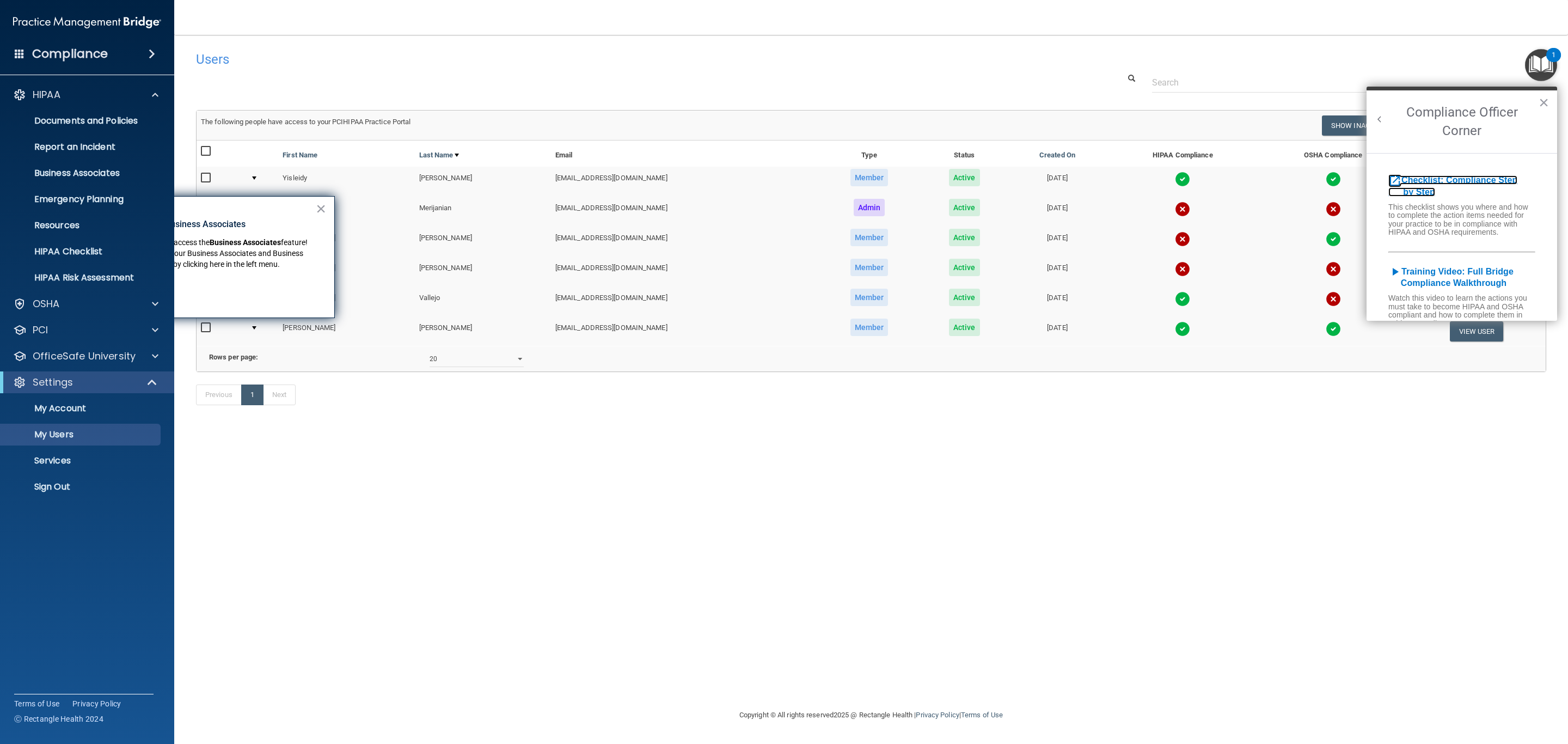
click at [1420, 182] on b "Checklist: Compliance Step by Step" at bounding box center [1453, 186] width 129 height 21
click at [1546, 98] on button "×" at bounding box center [1544, 102] width 11 height 17
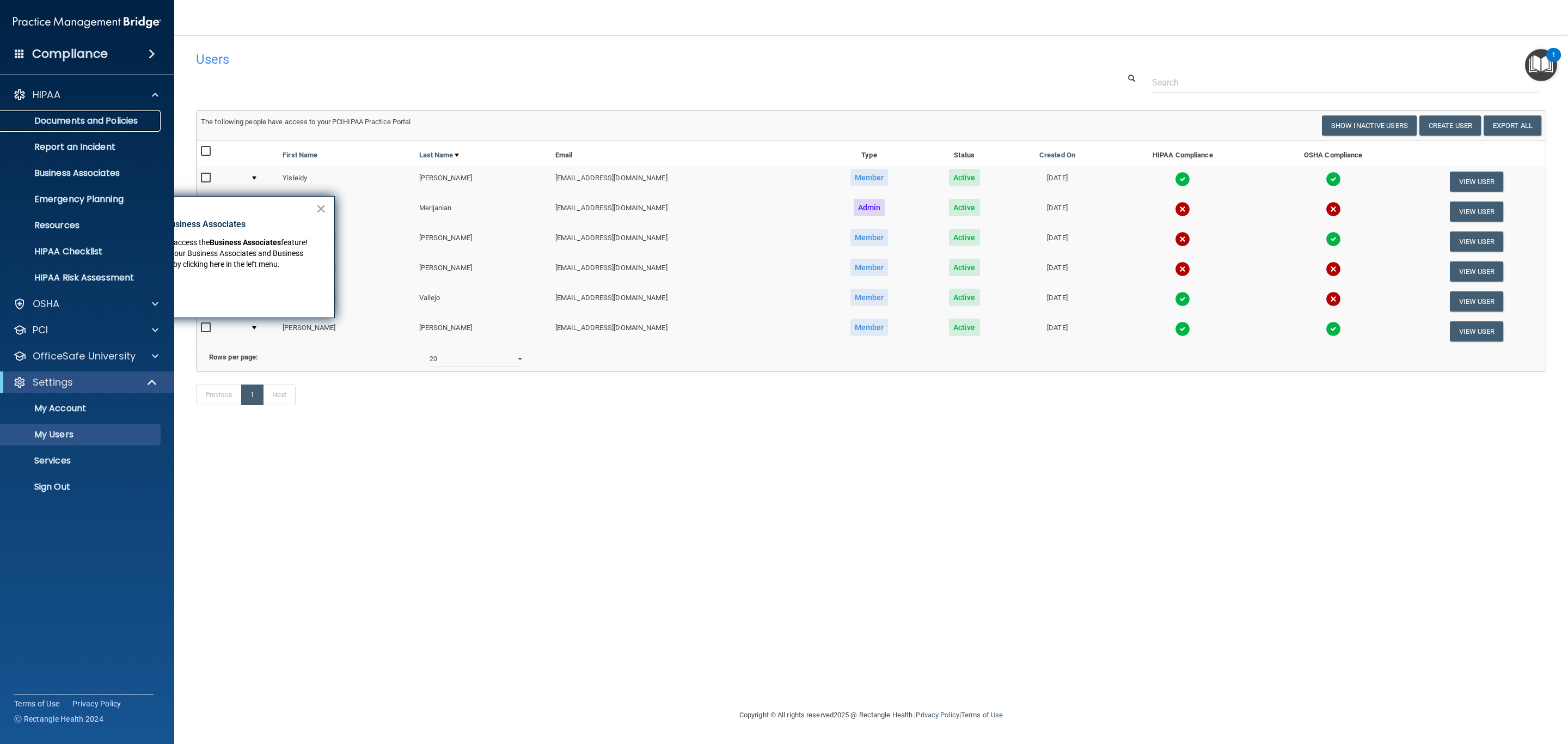
click at [85, 126] on p "Documents and Policies" at bounding box center [81, 121] width 148 height 11
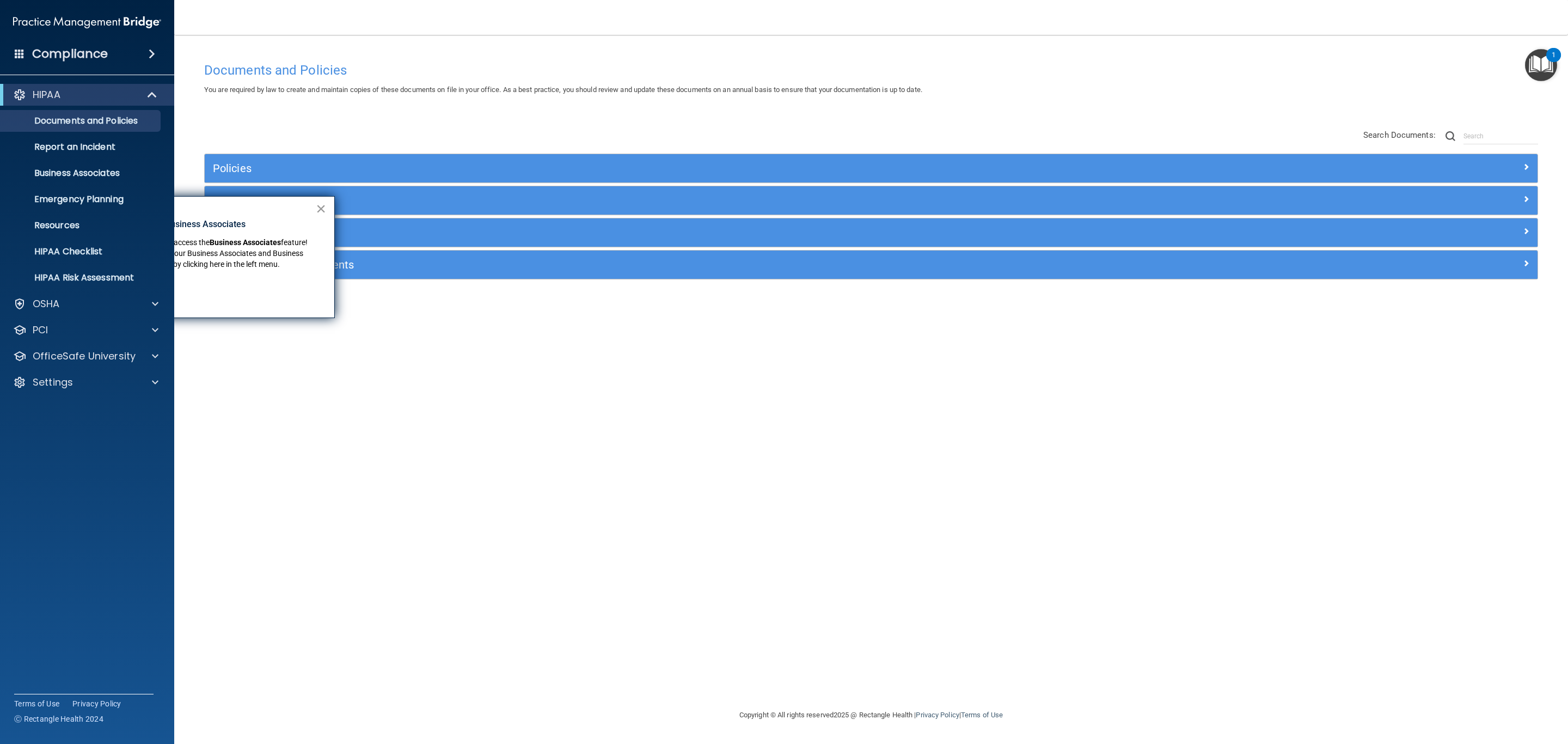
click at [323, 209] on button "×" at bounding box center [321, 208] width 11 height 17
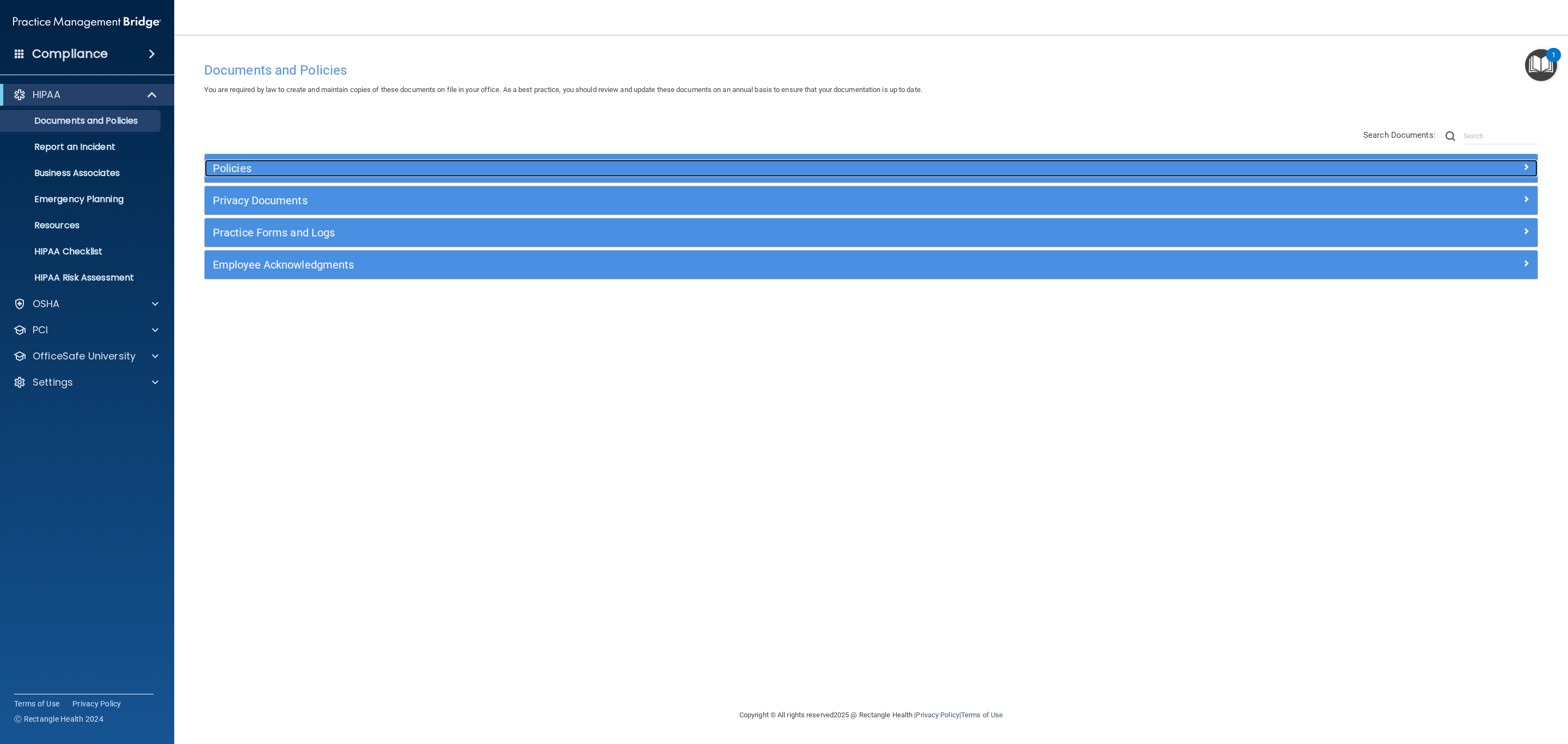
click at [229, 162] on h5 "Policies" at bounding box center [705, 168] width 983 height 12
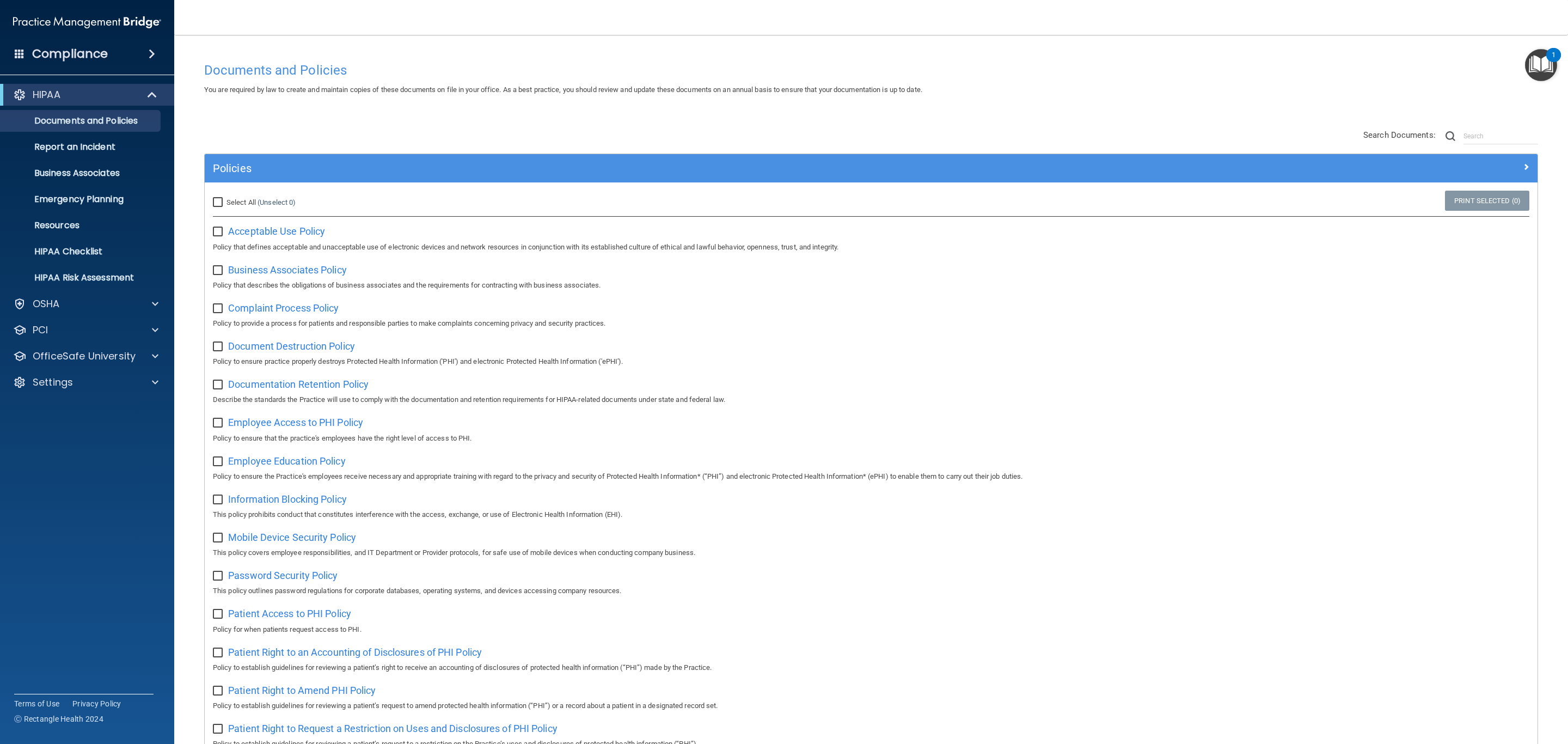
click at [218, 198] on input "Select All (Unselect 0) Unselect All" at bounding box center [219, 203] width 13 height 9
checkbox input "true"
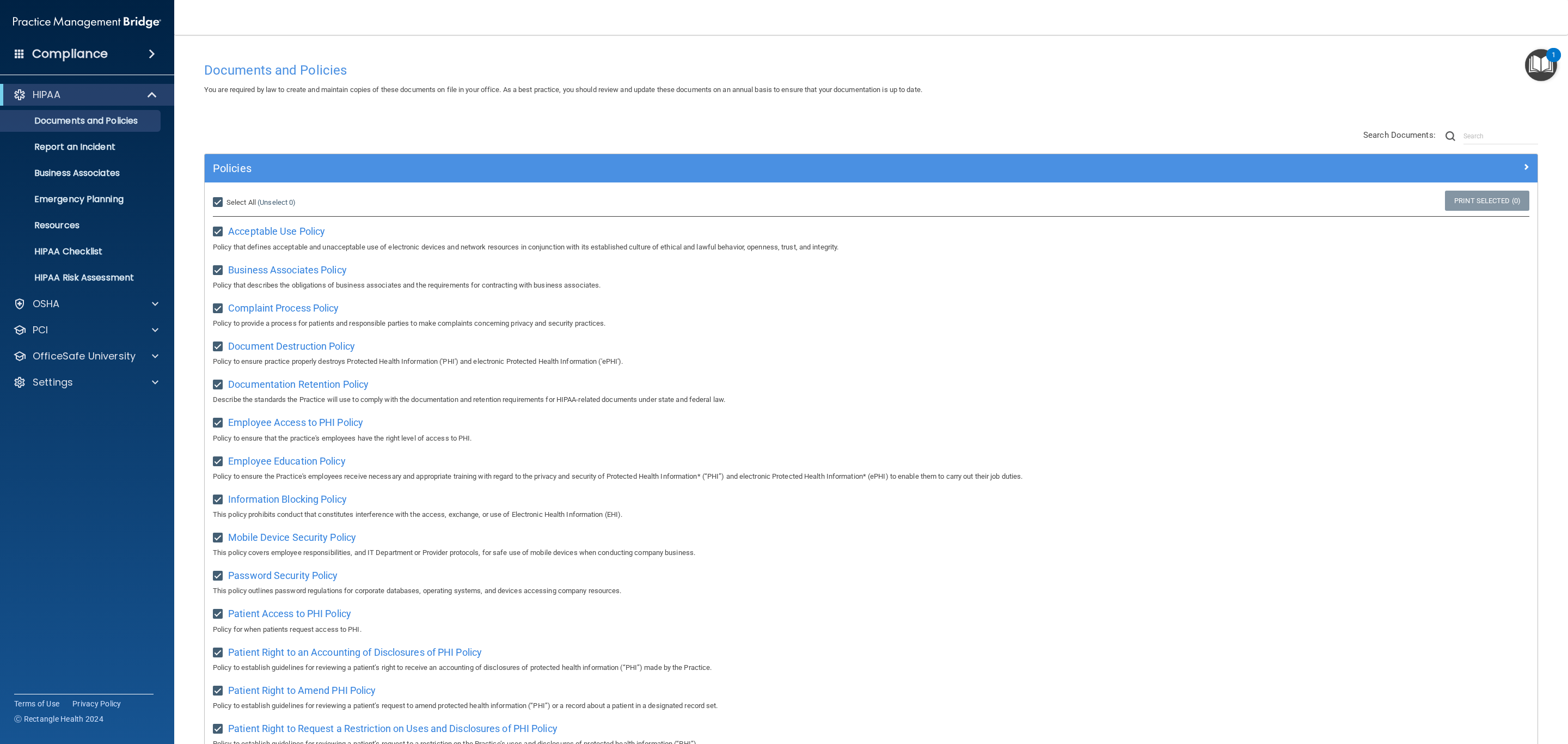
checkbox input "true"
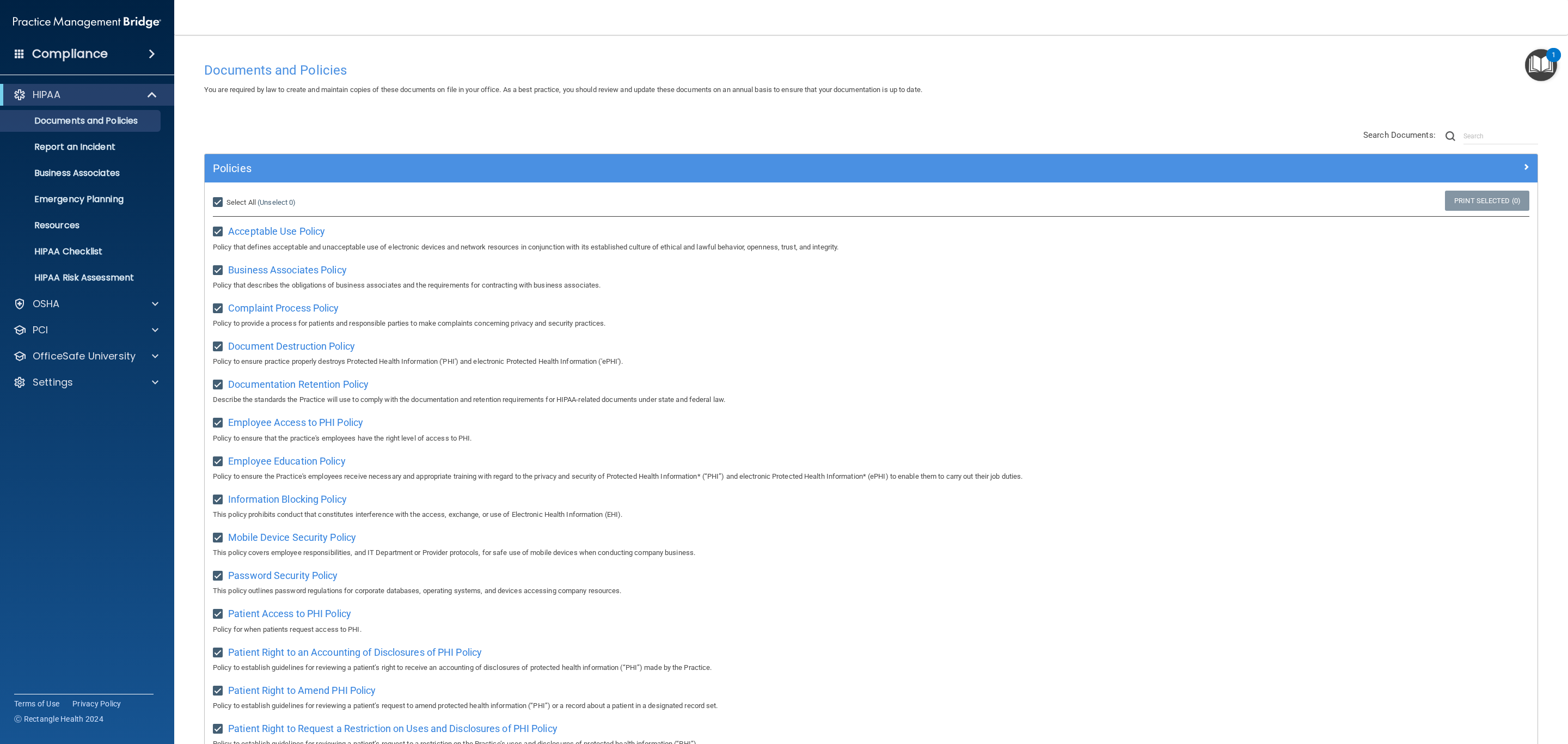
checkbox input "true"
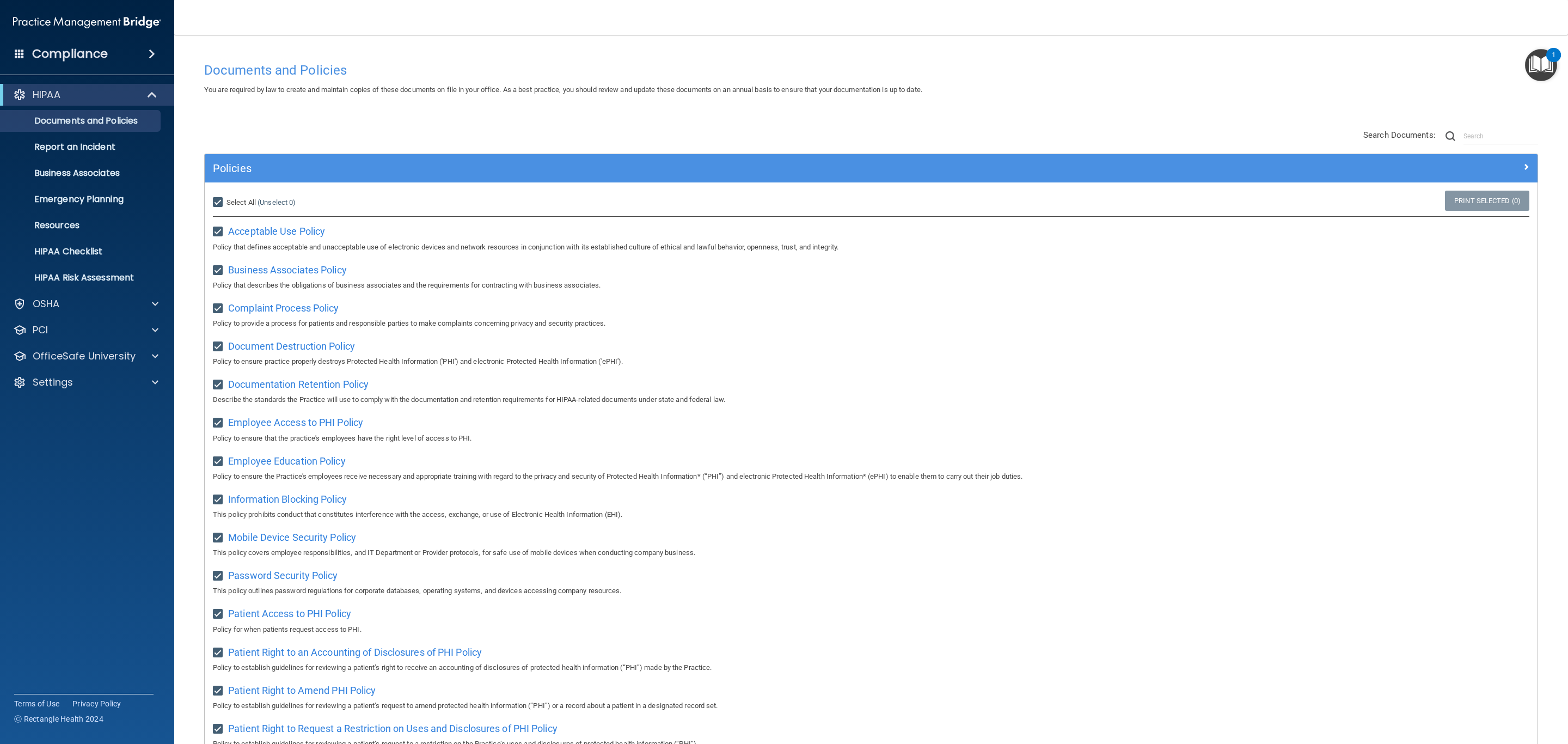
checkbox input "true"
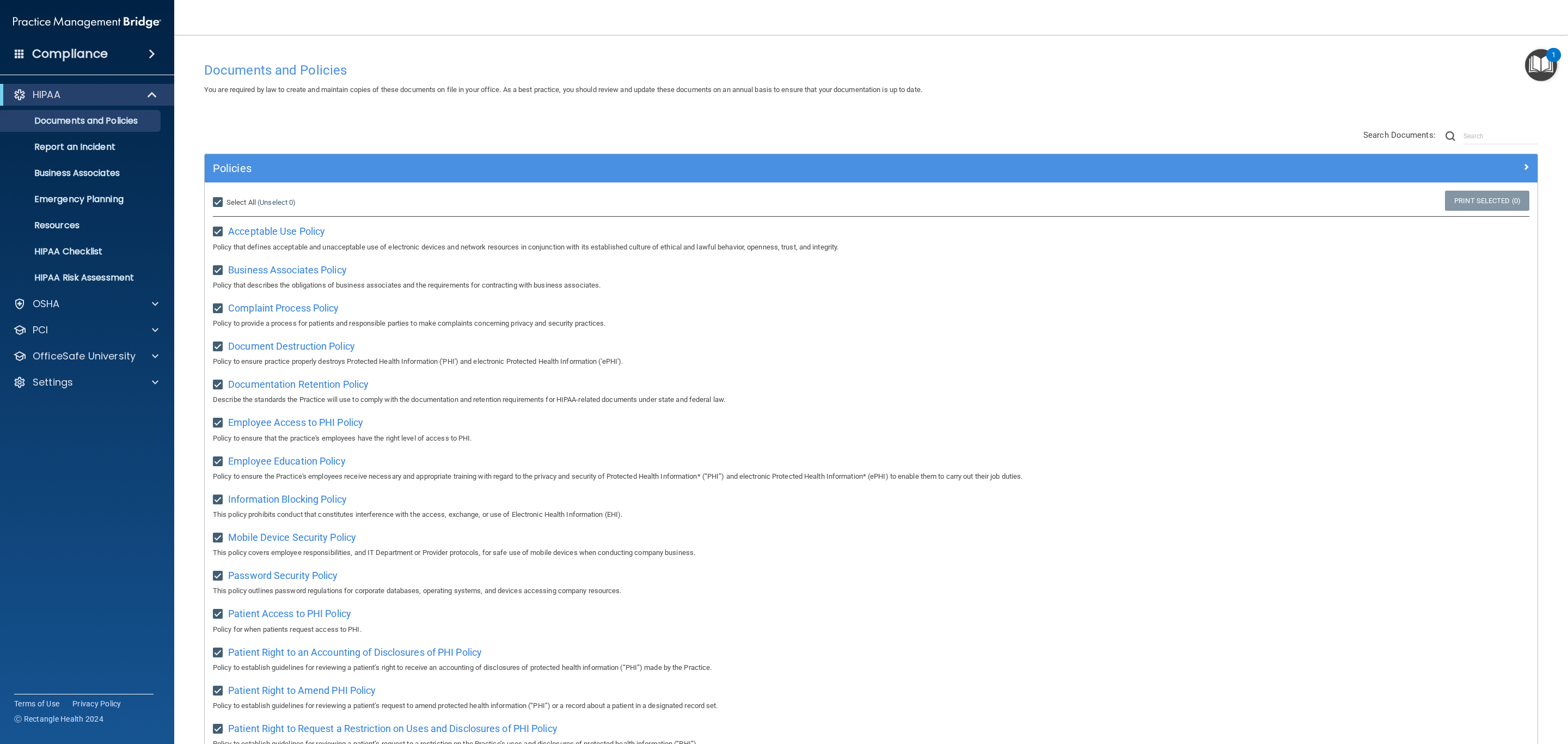
checkbox input "true"
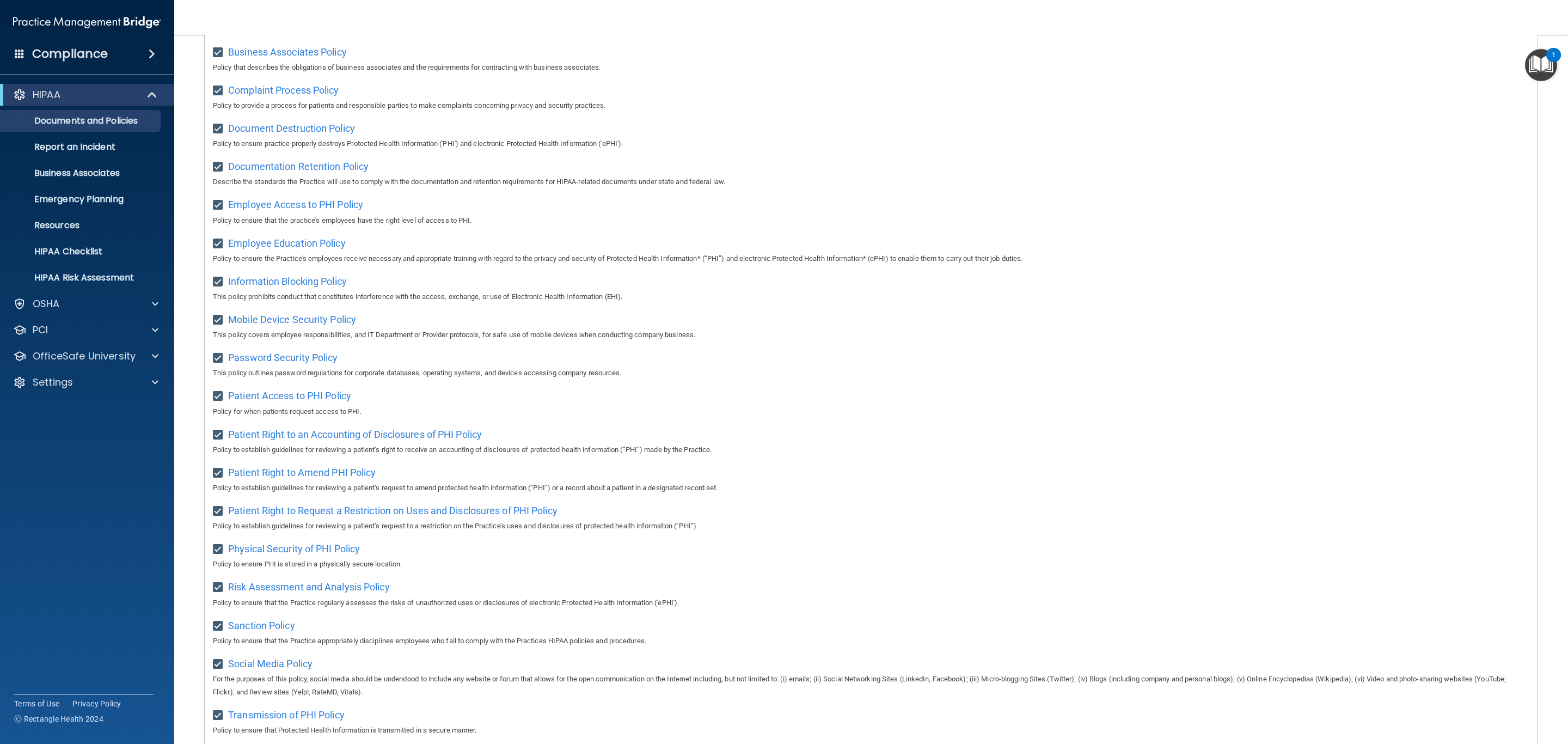
scroll to position [54, 0]
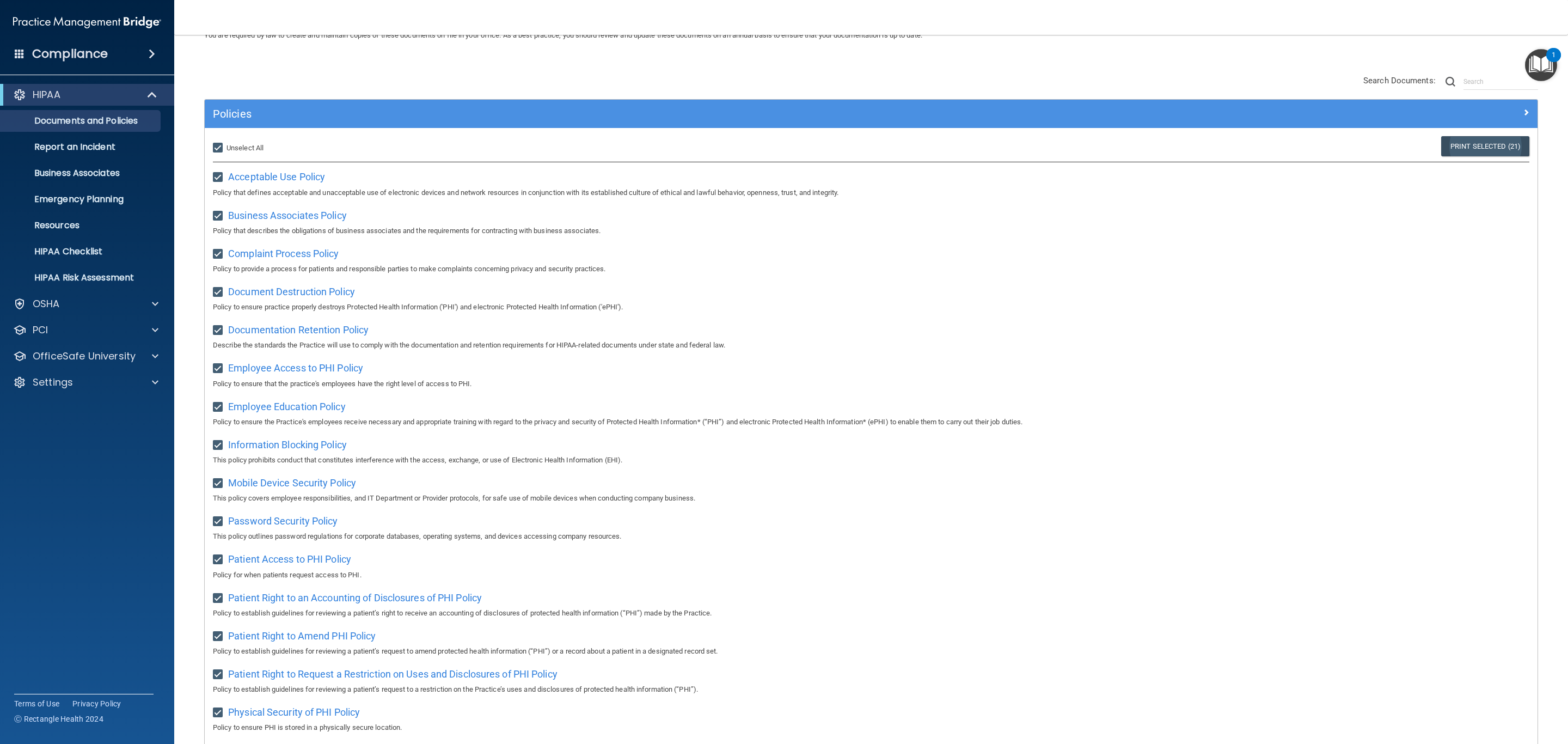
click at [1444, 146] on link "Print Selected (21)" at bounding box center [1485, 146] width 88 height 20
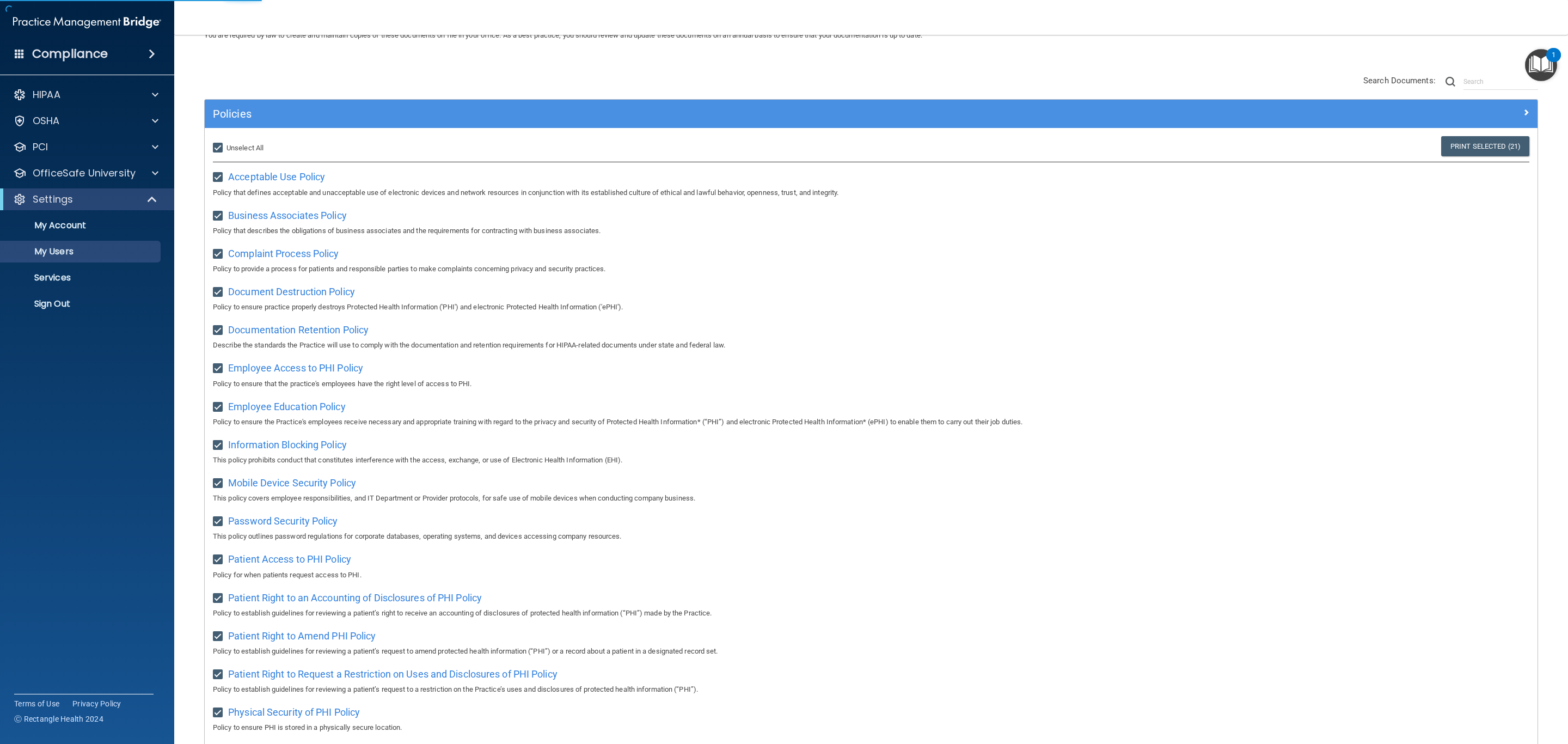
select select "20"
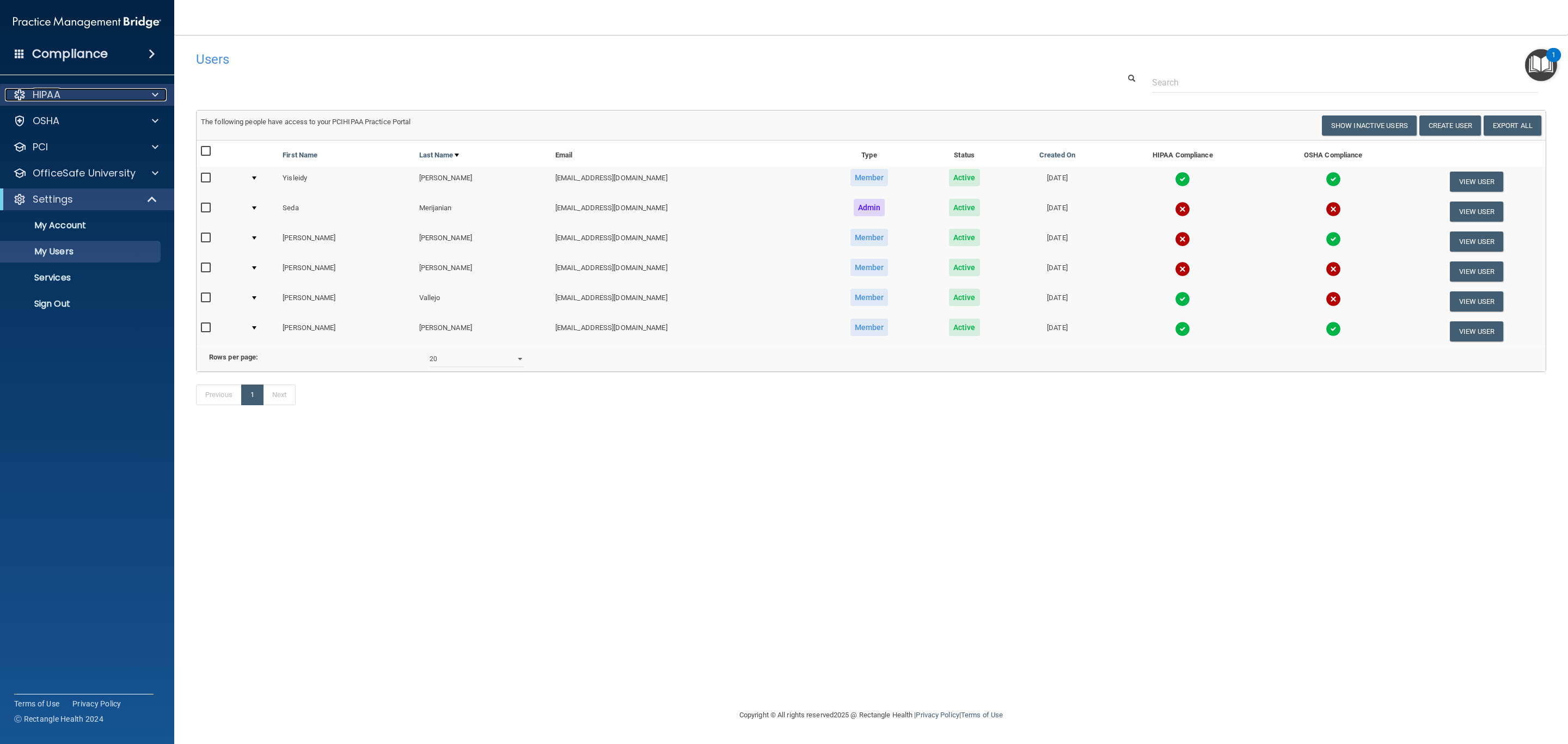
click at [32, 88] on div "HIPAA" at bounding box center [72, 94] width 135 height 13
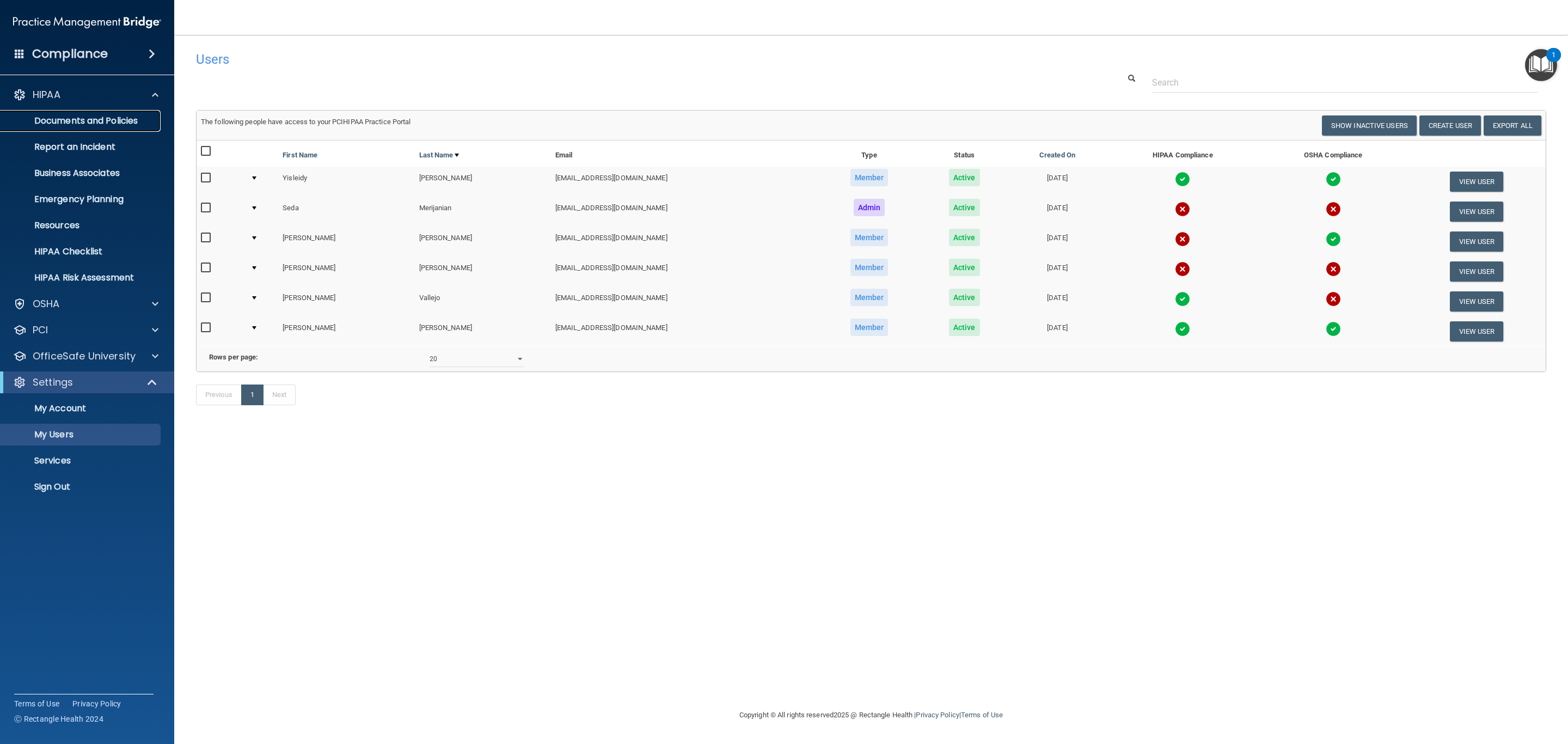
click at [61, 118] on p "Documents and Policies" at bounding box center [81, 121] width 148 height 11
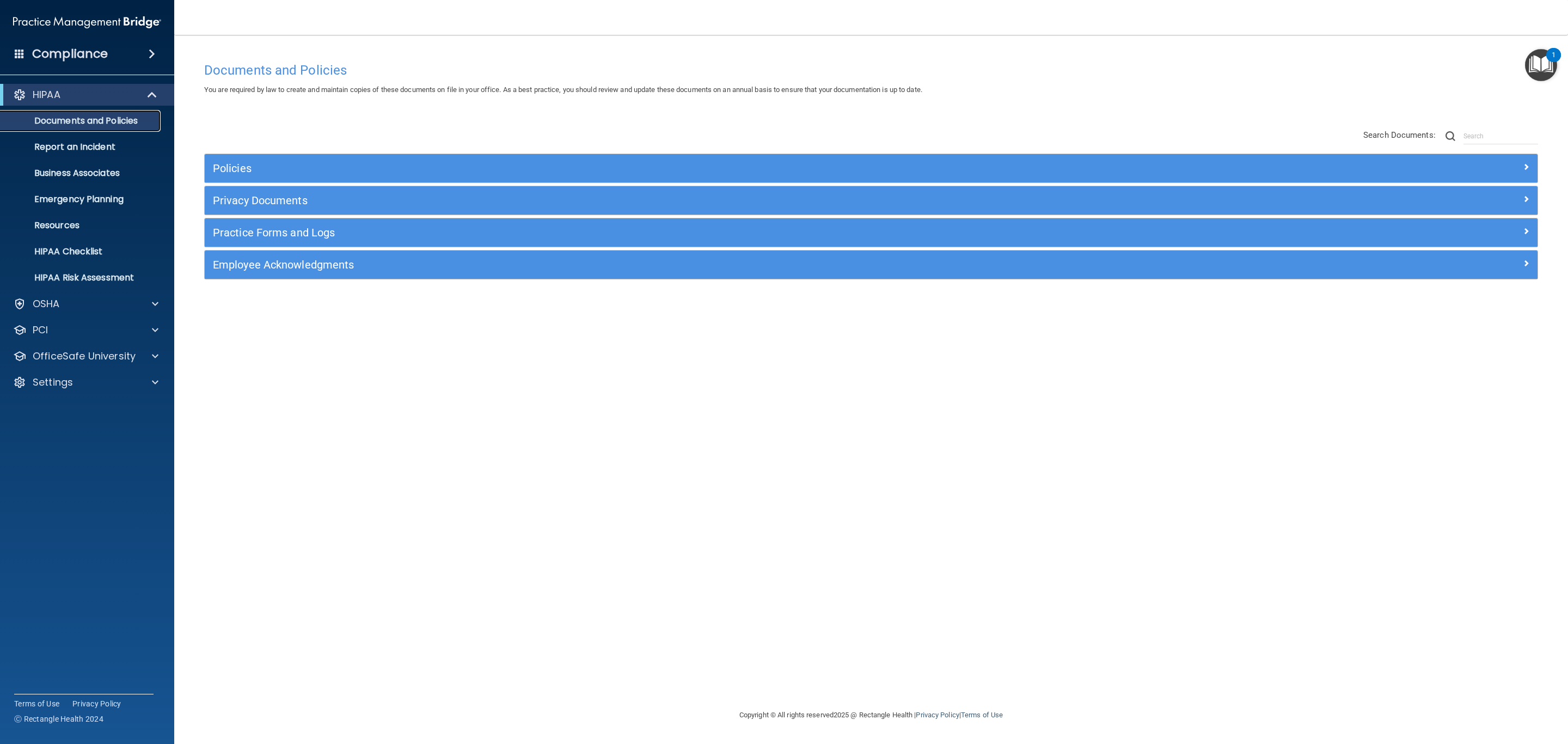
click at [61, 118] on p "Documents and Policies" at bounding box center [81, 121] width 148 height 11
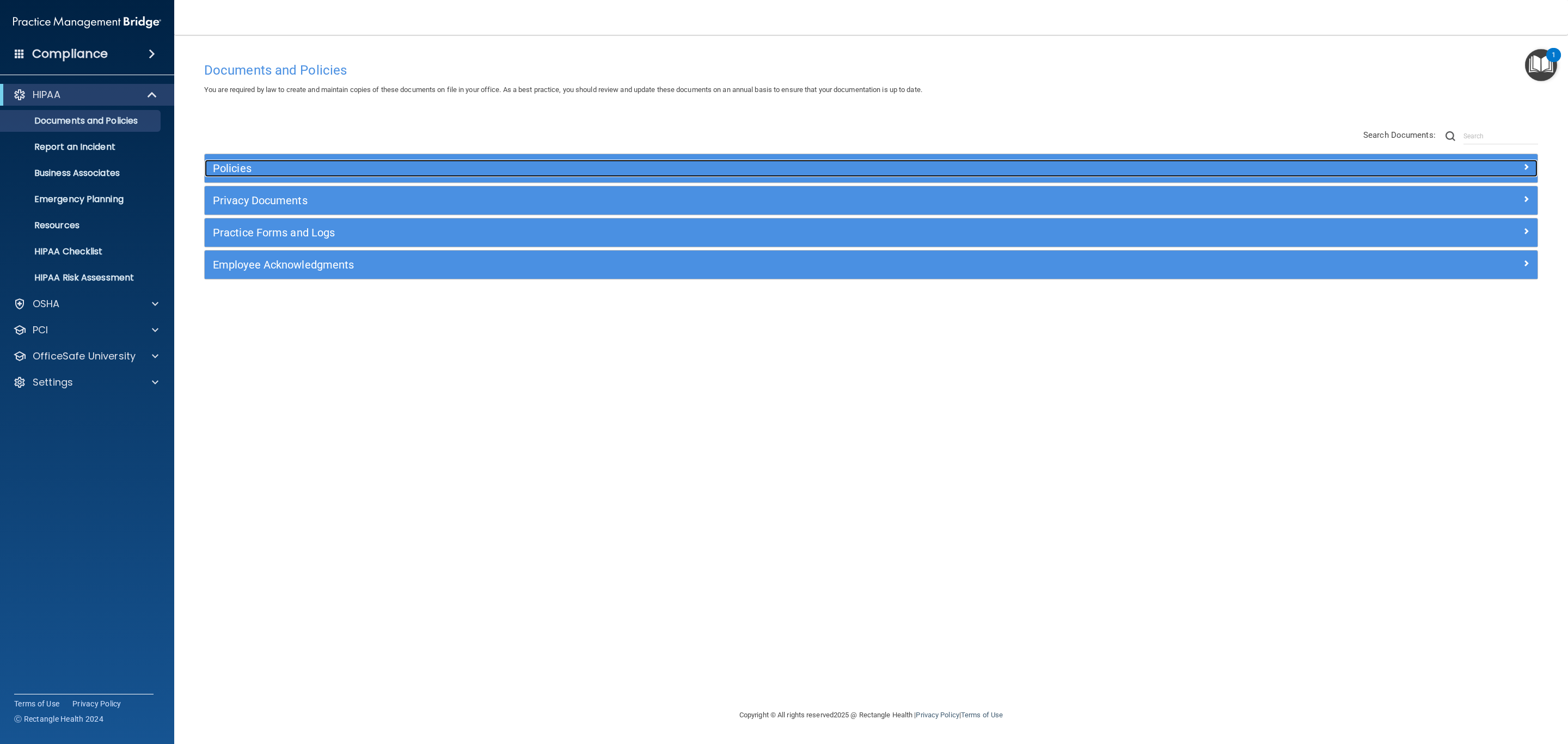
click at [252, 166] on h5 "Policies" at bounding box center [705, 168] width 983 height 12
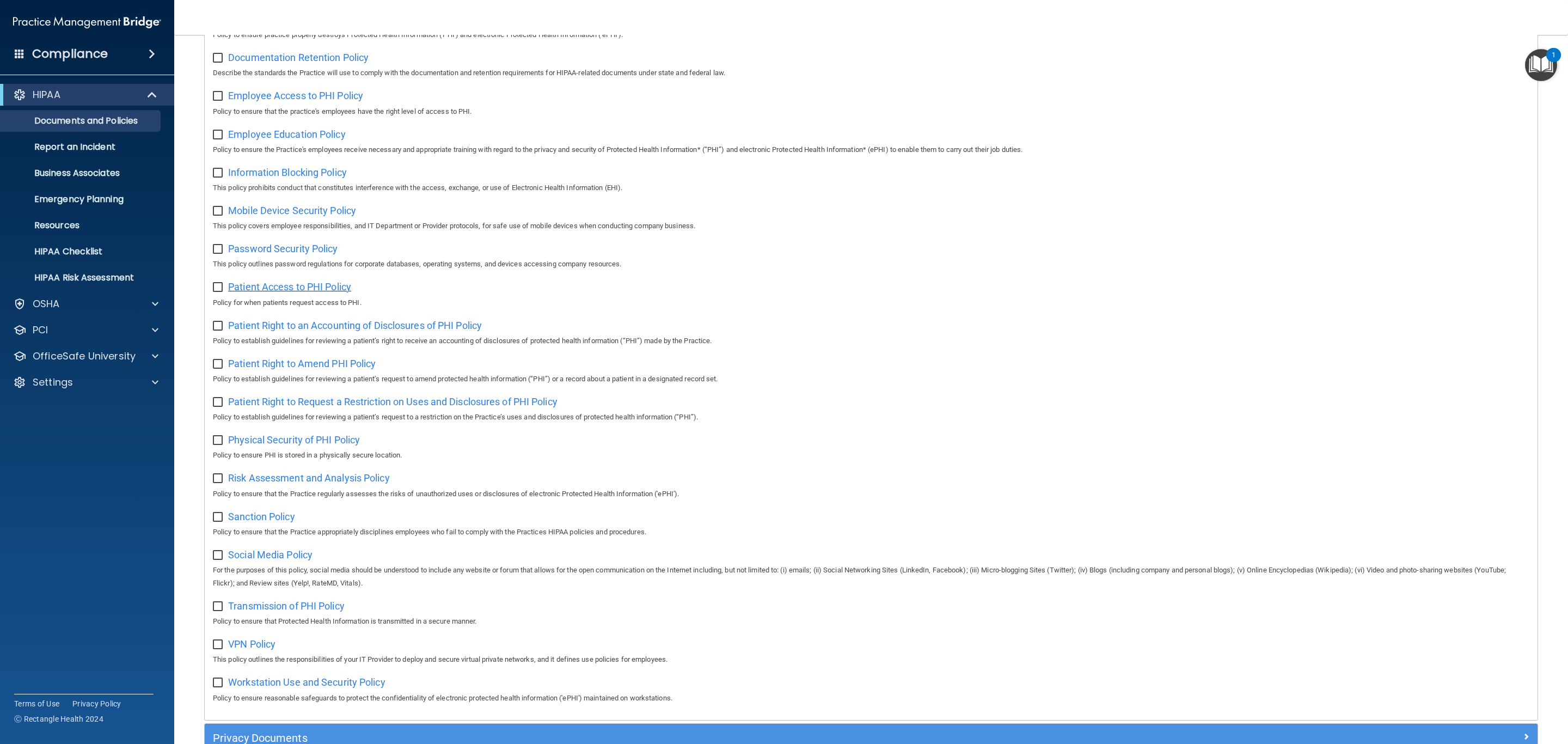
scroll to position [463, 0]
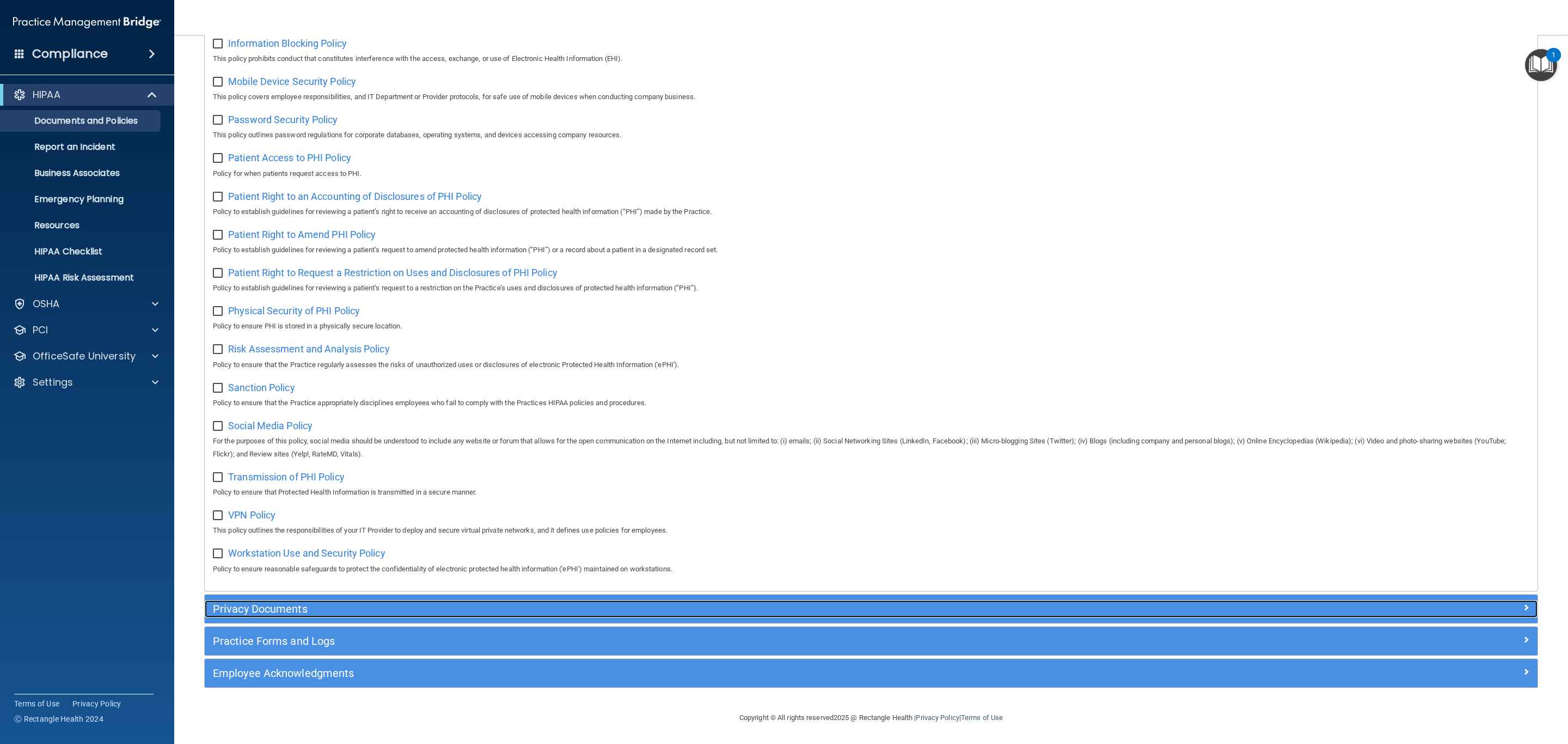
click at [282, 608] on h5 "Privacy Documents" at bounding box center [705, 609] width 983 height 12
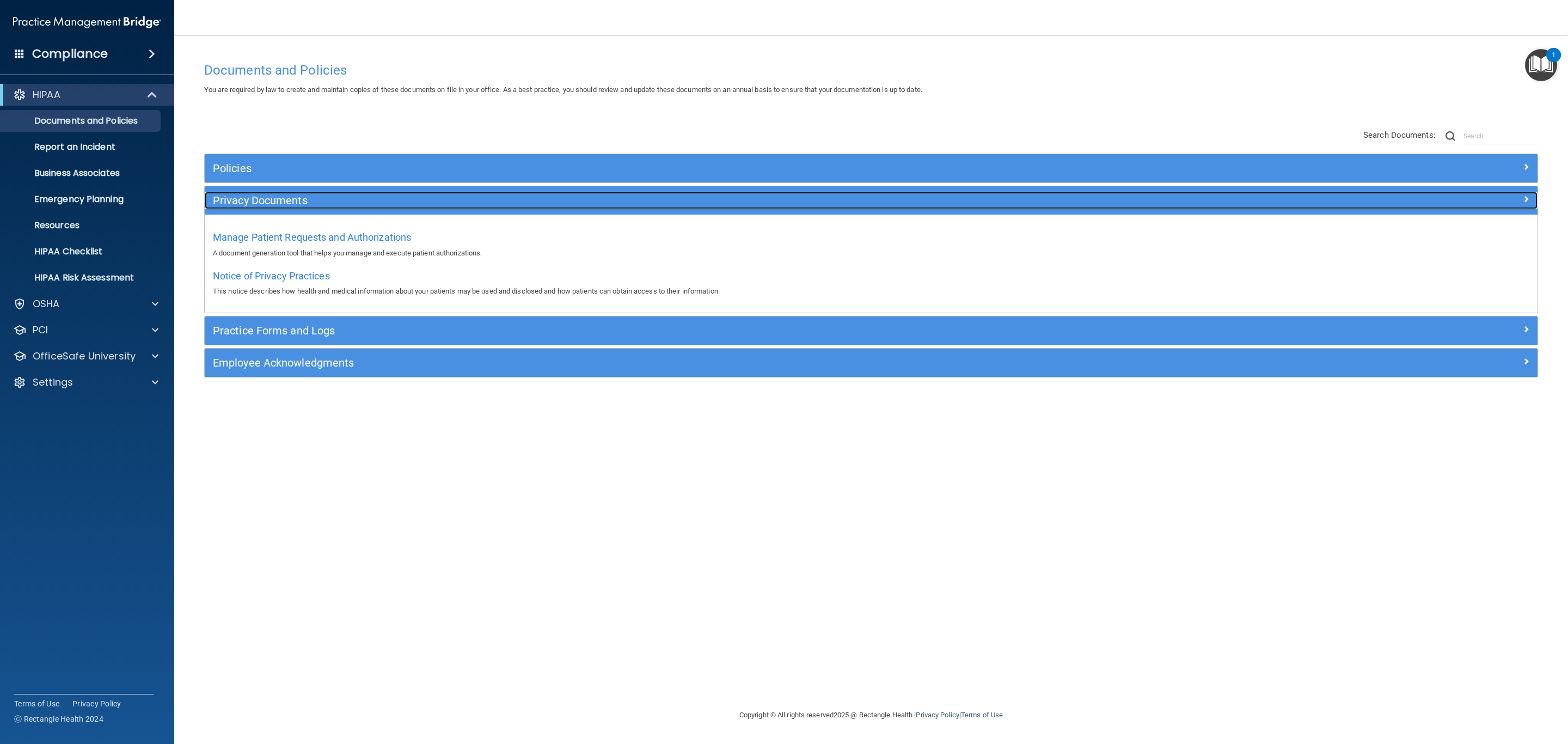
scroll to position [0, 0]
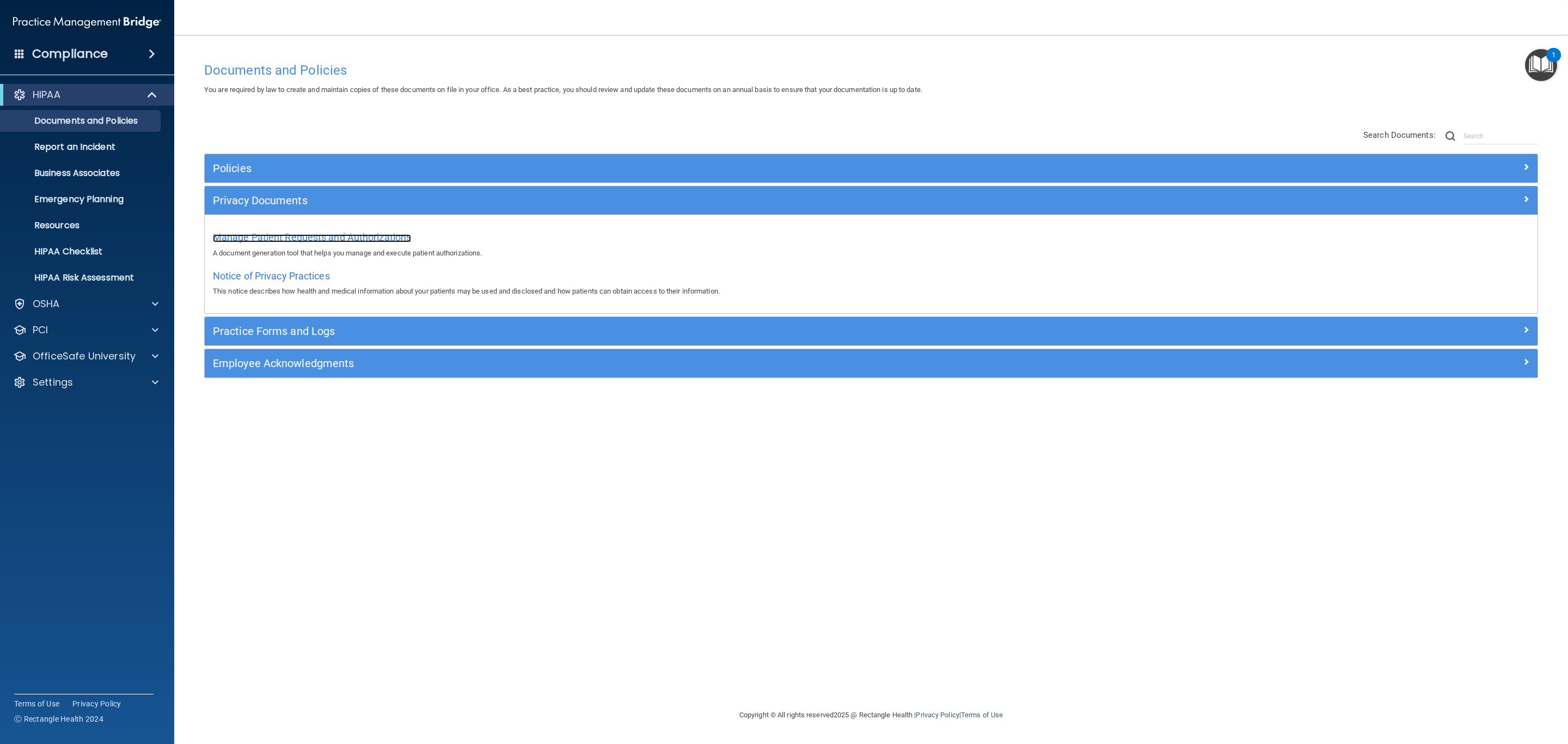
click at [278, 240] on span "Manage Patient Requests and Authorizations" at bounding box center [312, 237] width 198 height 11
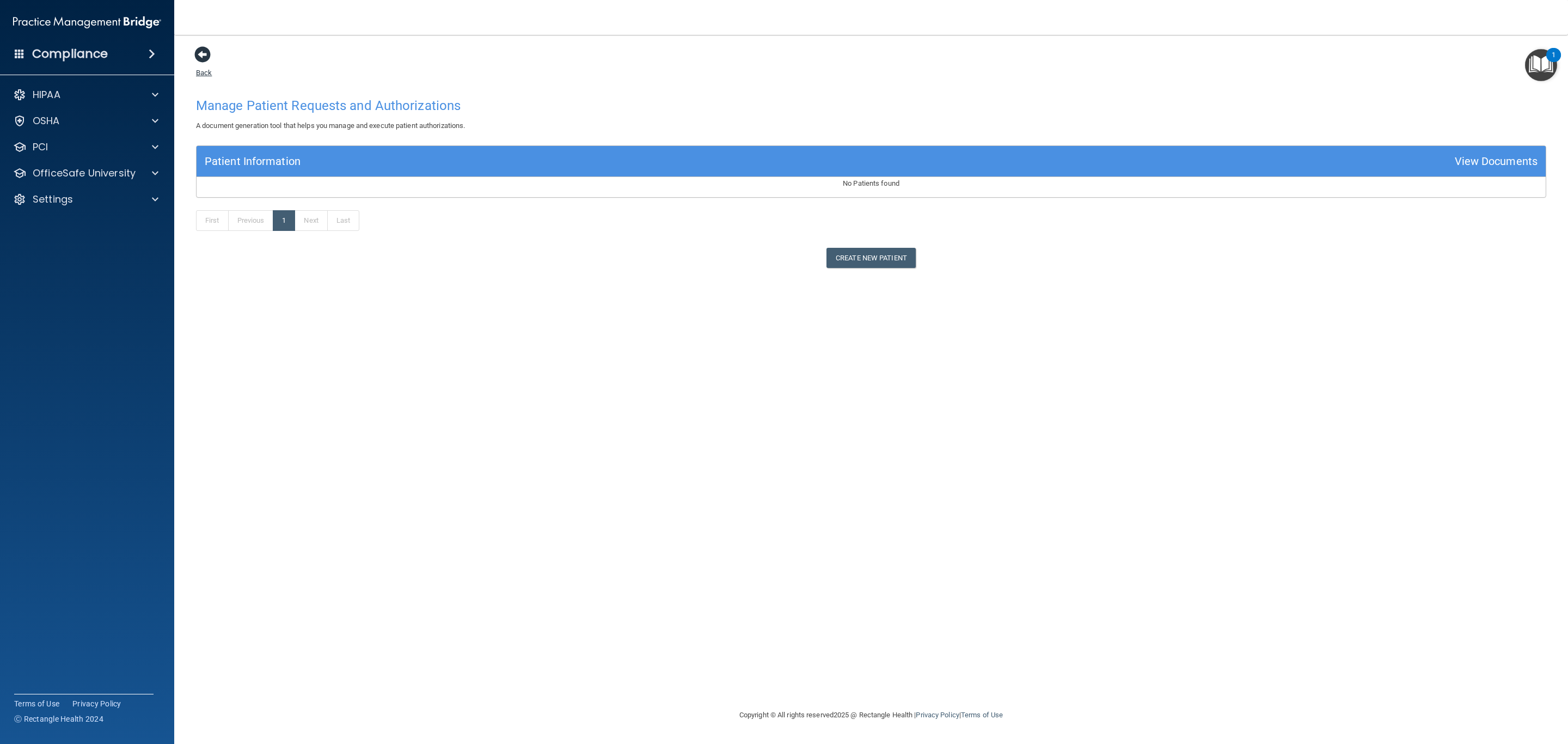
click at [201, 57] on span at bounding box center [203, 54] width 17 height 17
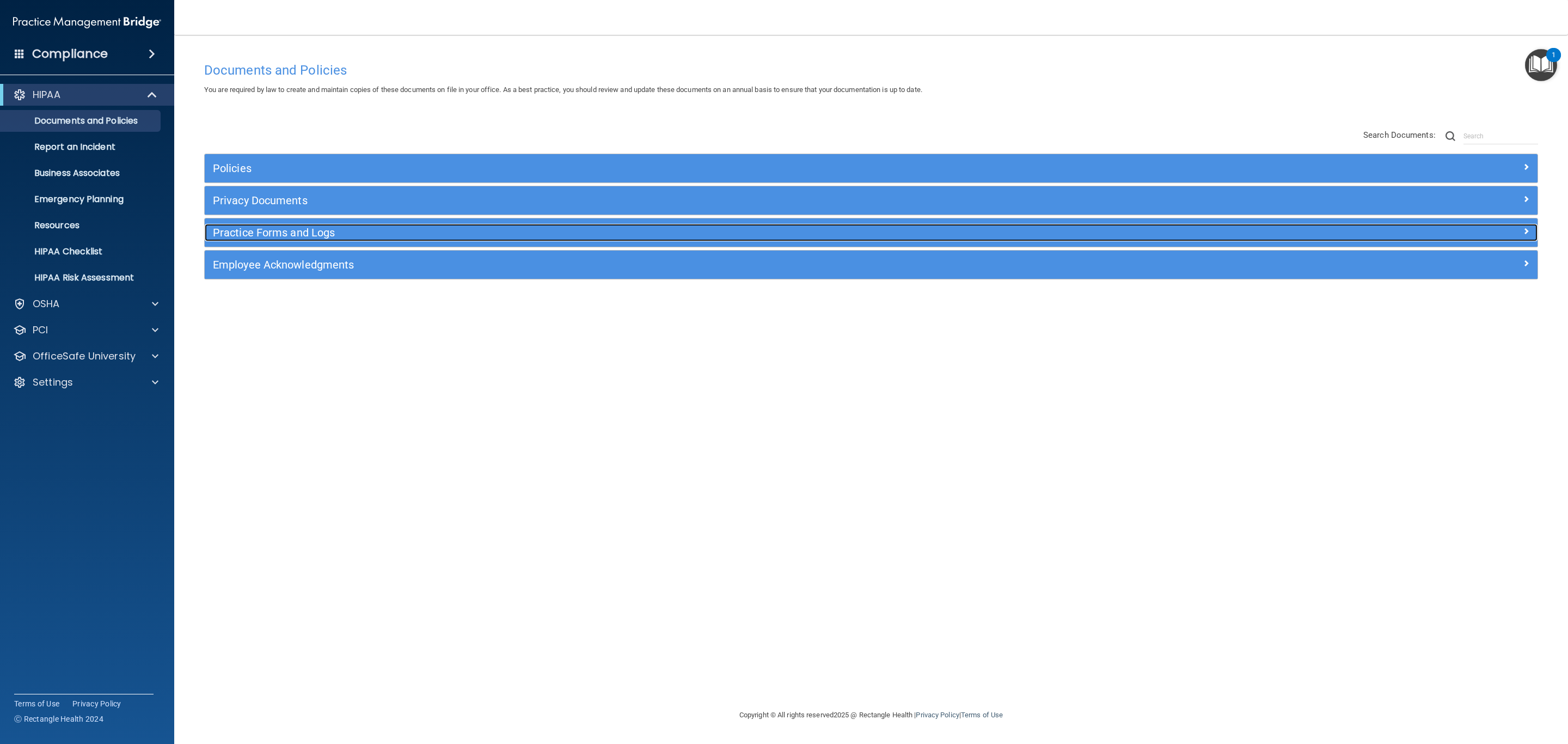
click at [260, 234] on h5 "Practice Forms and Logs" at bounding box center [705, 233] width 983 height 12
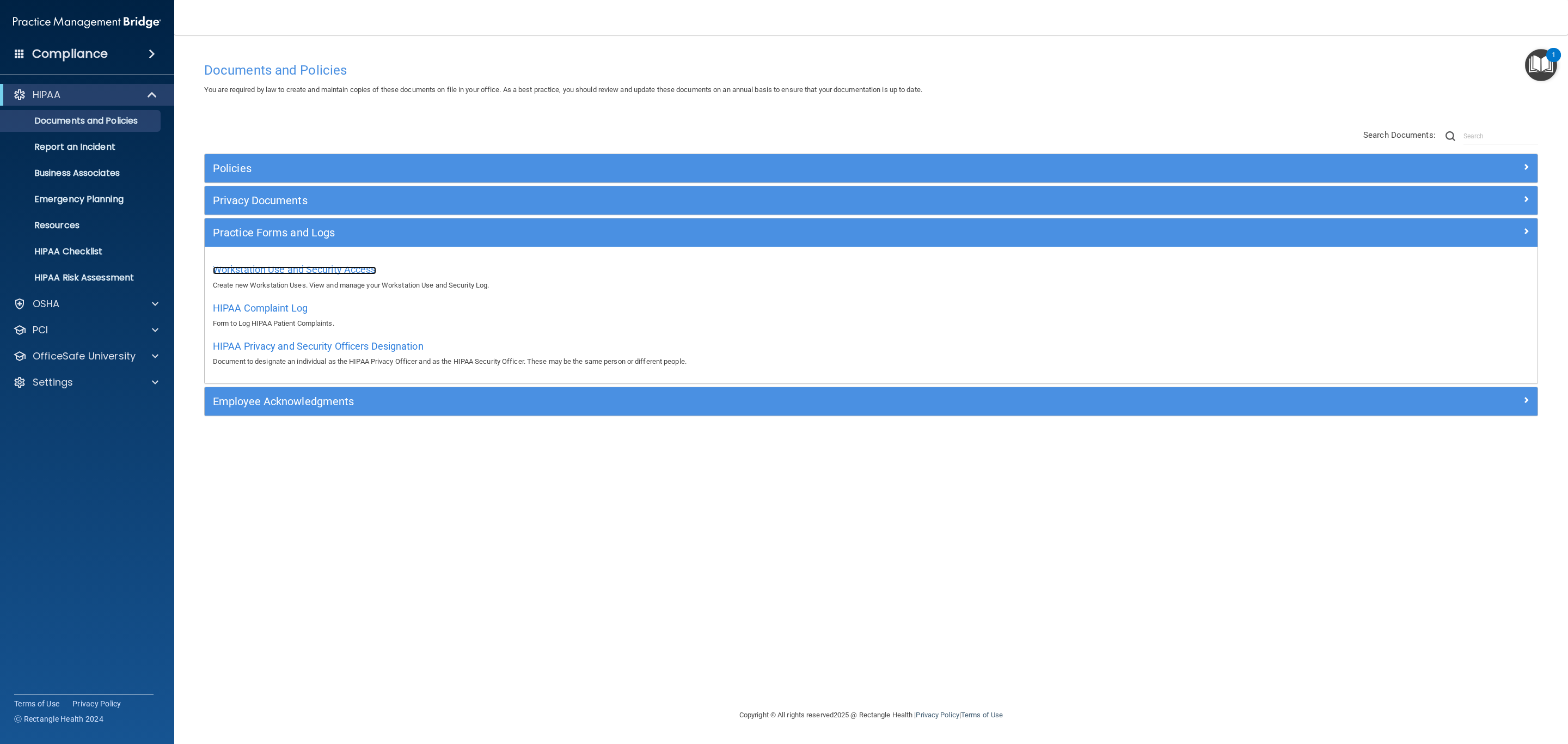
click at [270, 273] on span "Workstation Use and Security Access" at bounding box center [295, 269] width 164 height 11
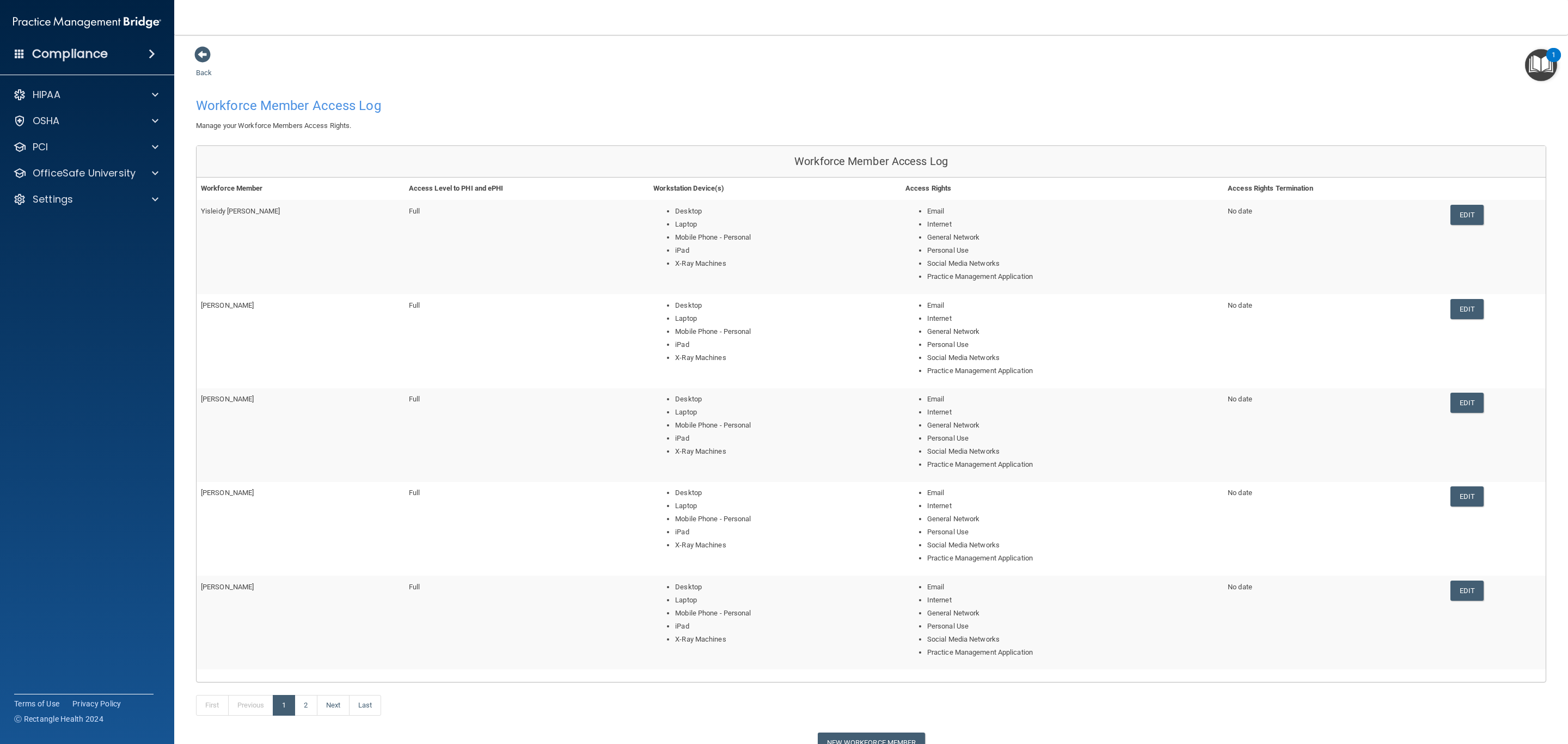
scroll to position [87, 0]
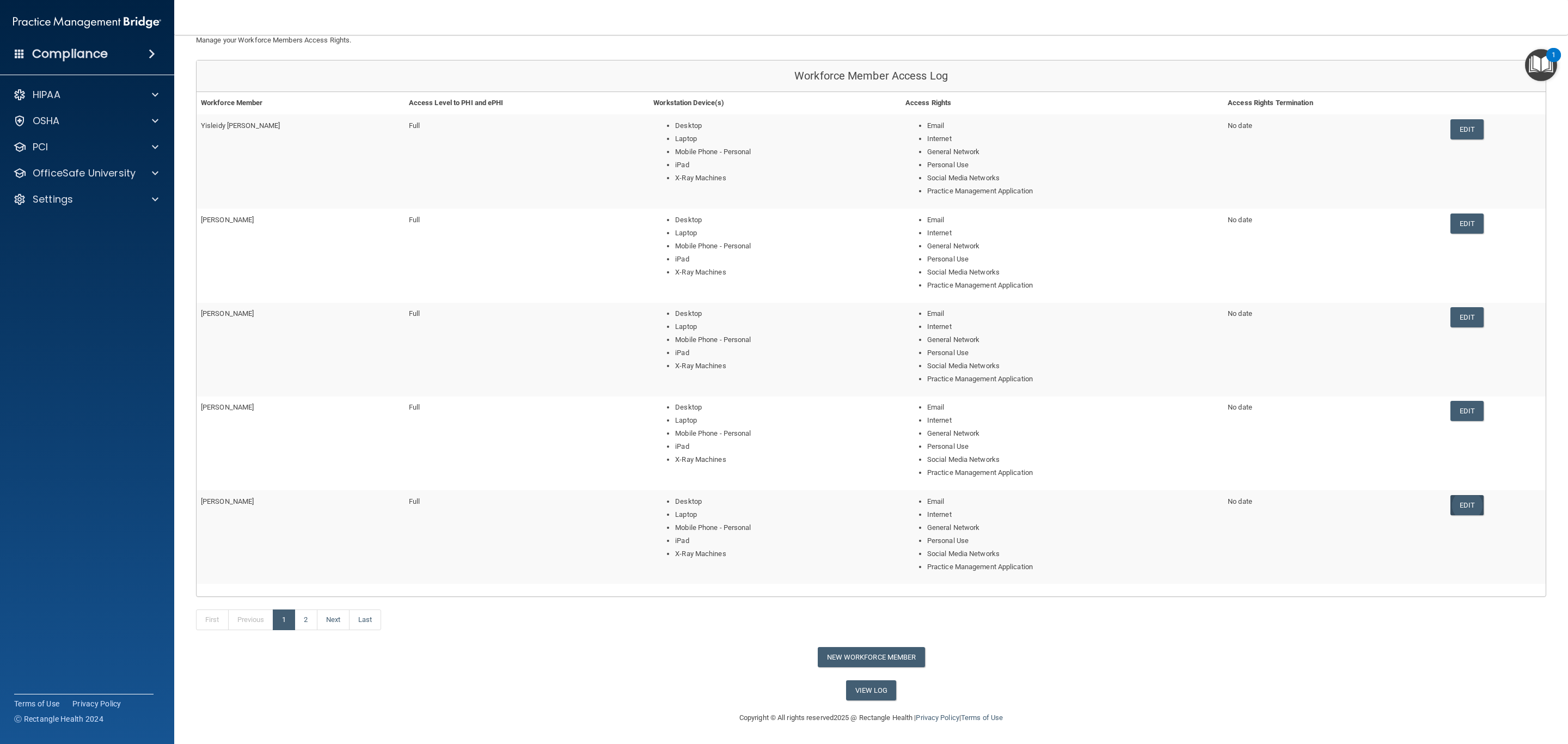
click at [1462, 507] on link "Edit" at bounding box center [1467, 505] width 33 height 20
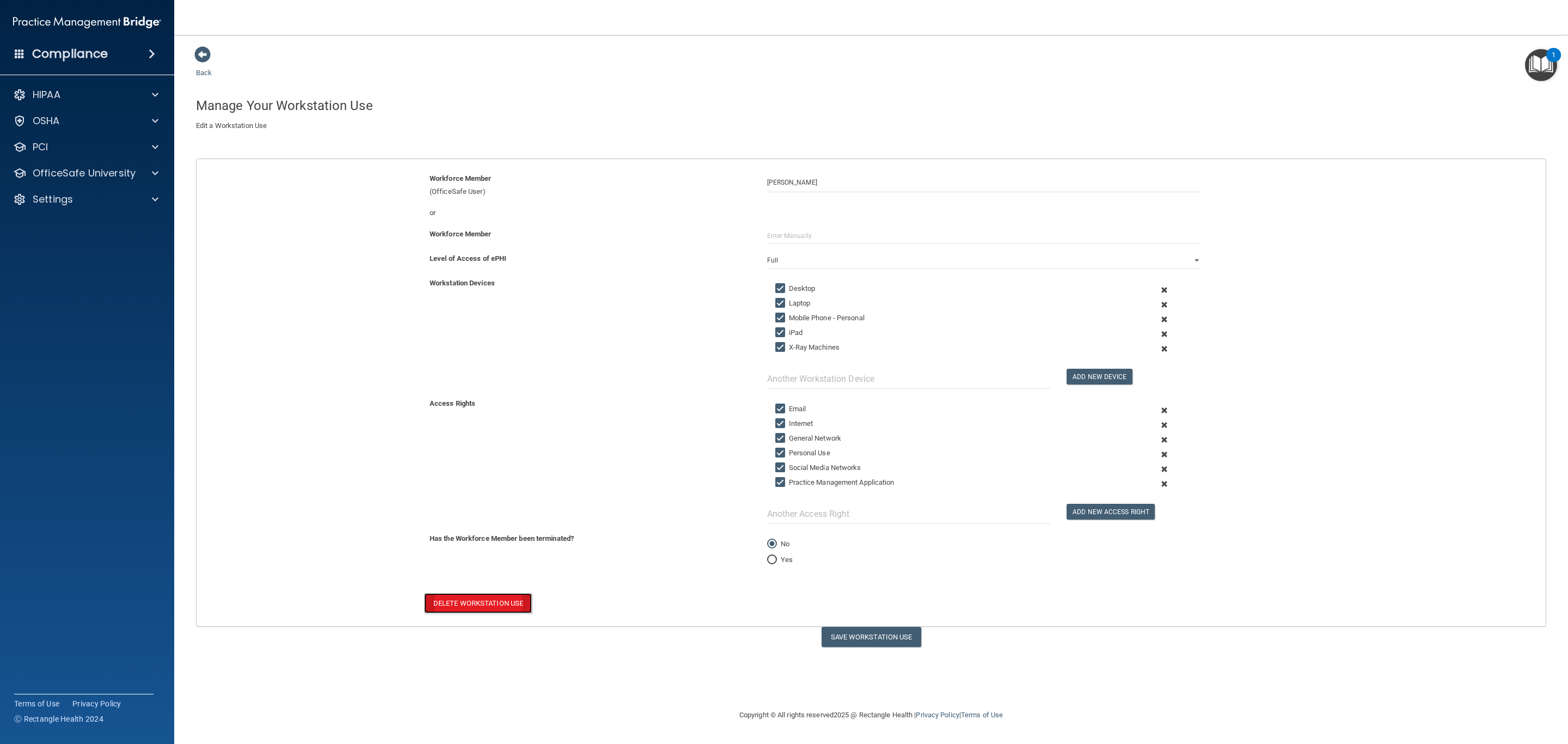
click at [499, 607] on button "Delete Workstation Use" at bounding box center [478, 603] width 108 height 20
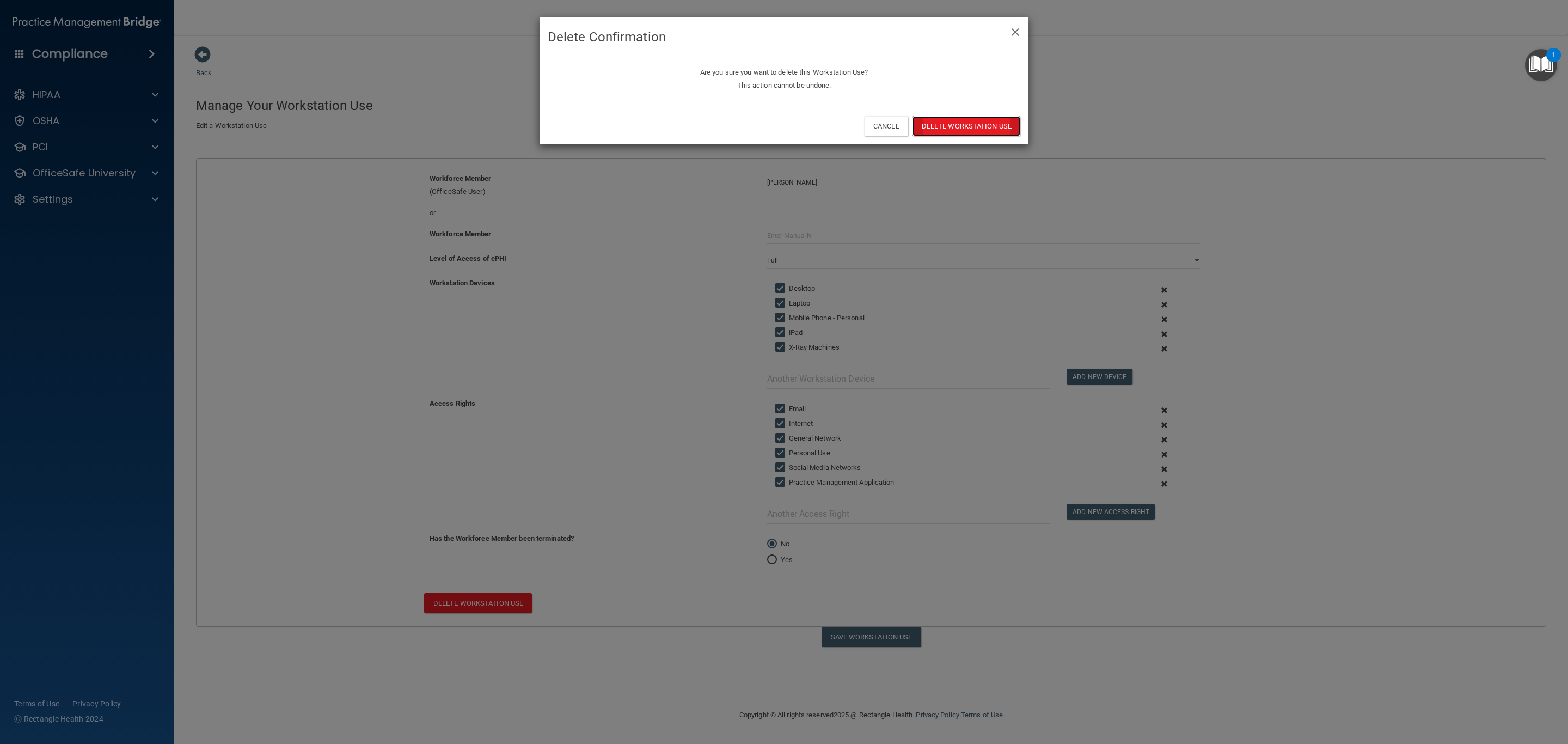
click at [964, 121] on button "Delete Workstation Use" at bounding box center [966, 126] width 108 height 20
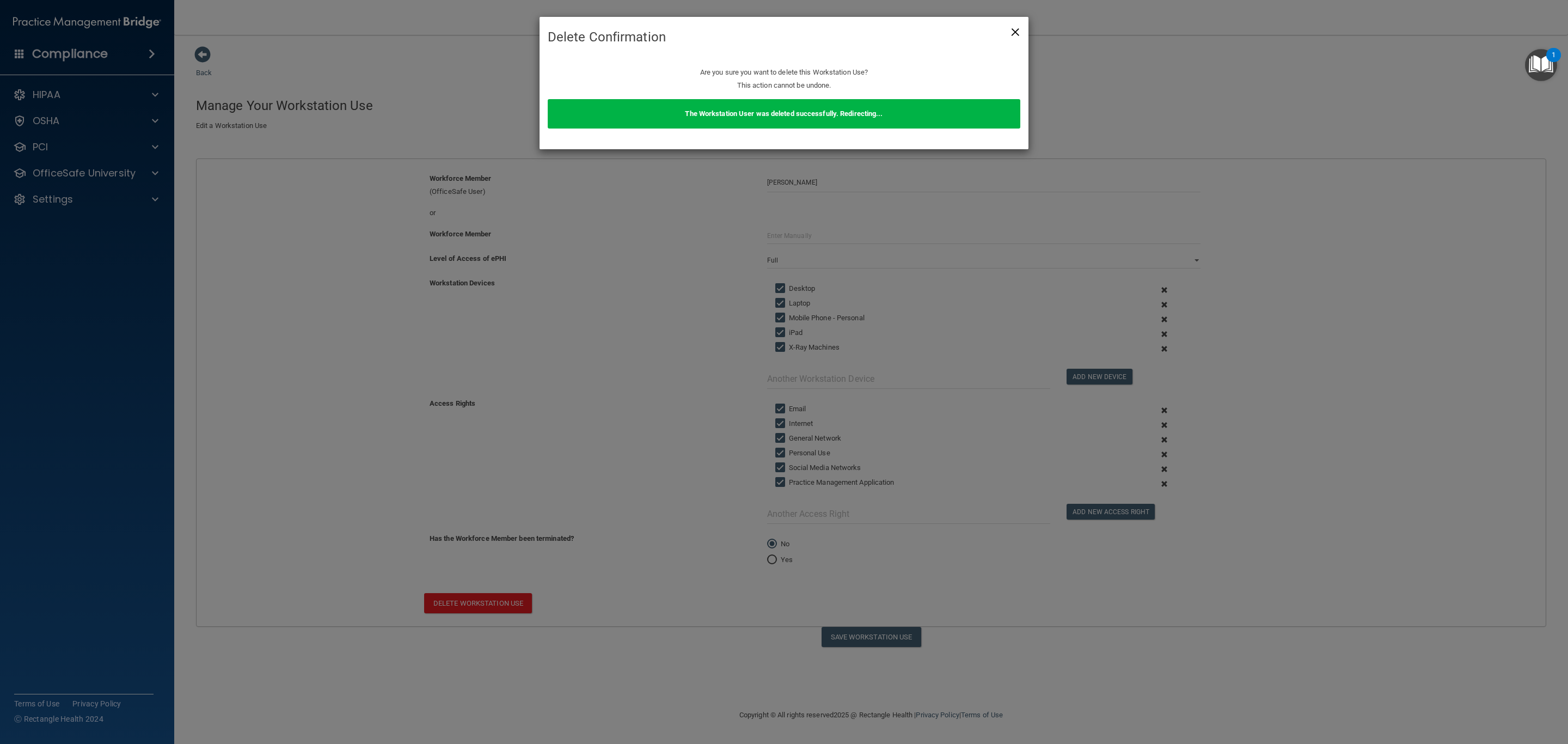
click at [1015, 33] on span "×" at bounding box center [1015, 30] width 10 height 22
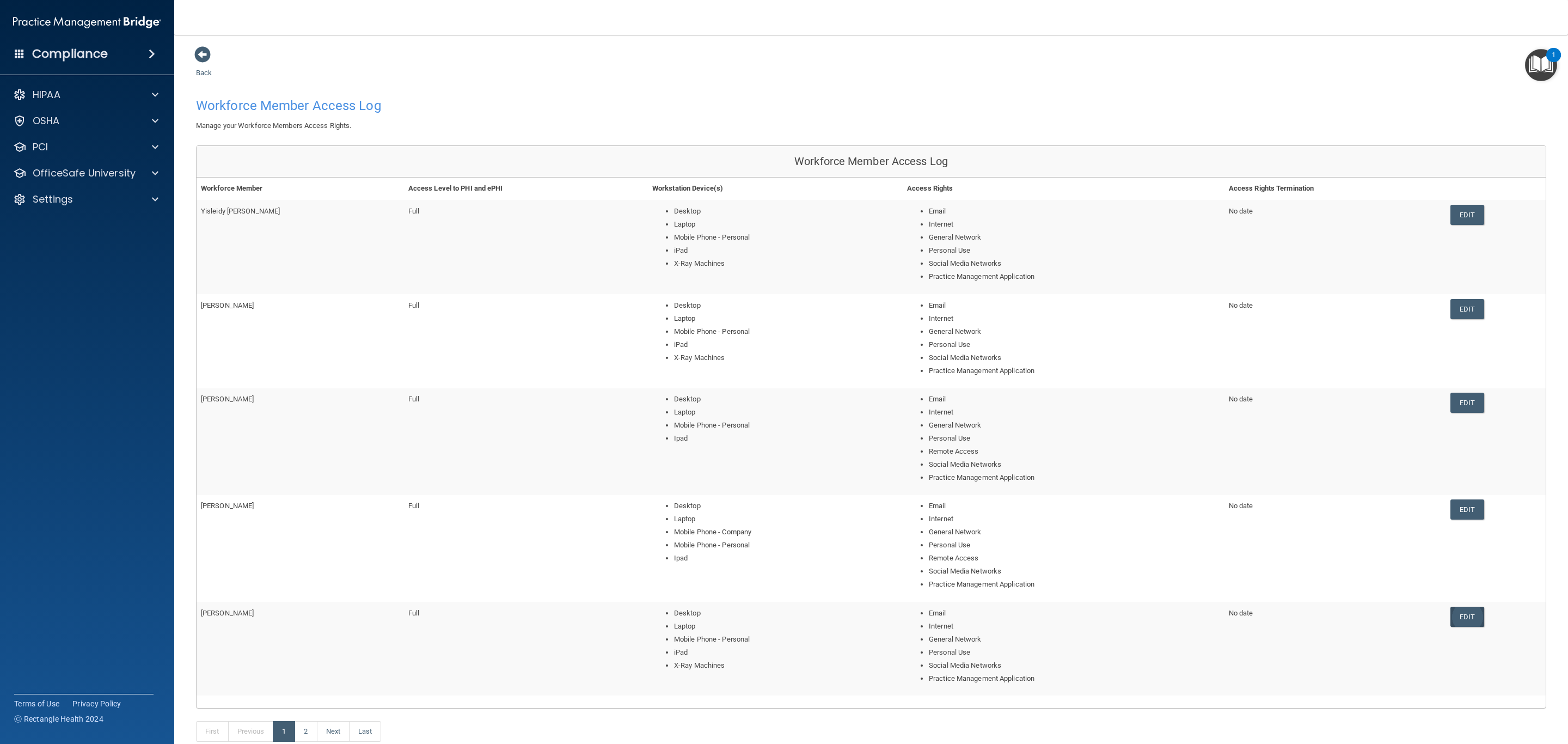
click at [1457, 610] on link "Edit" at bounding box center [1467, 617] width 33 height 20
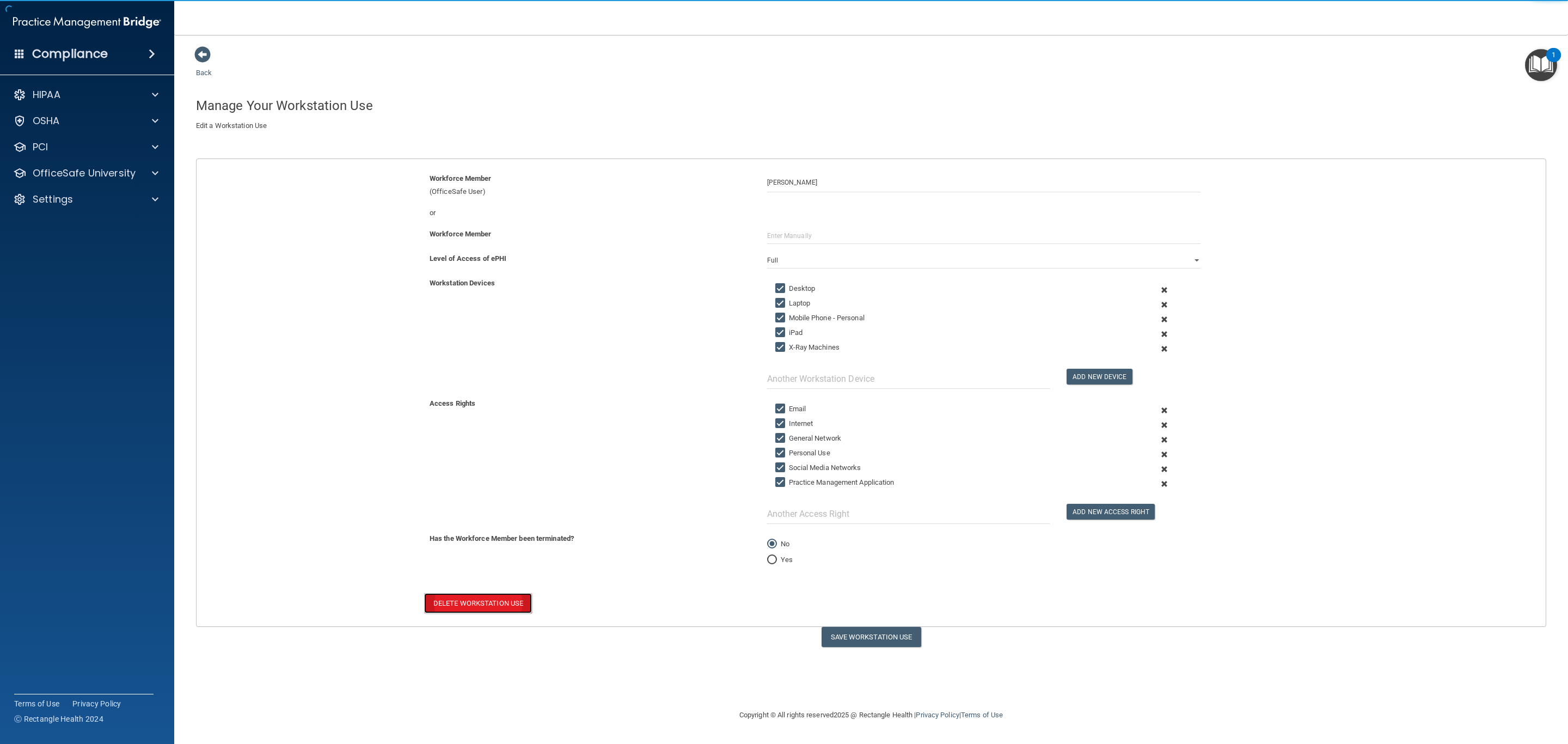
click at [453, 610] on button "Delete Workstation Use" at bounding box center [478, 603] width 108 height 20
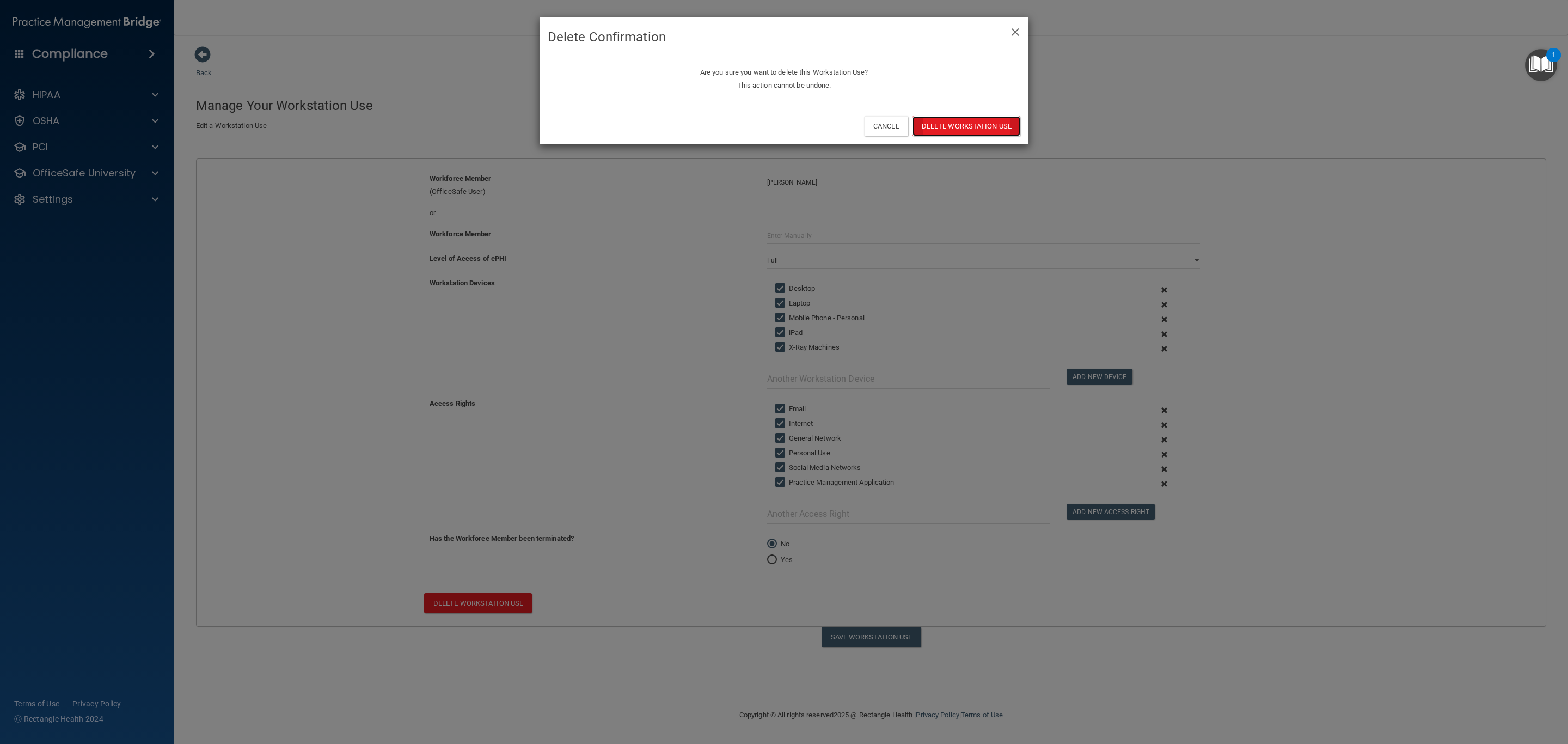
click at [961, 123] on button "Delete Workstation Use" at bounding box center [966, 126] width 108 height 20
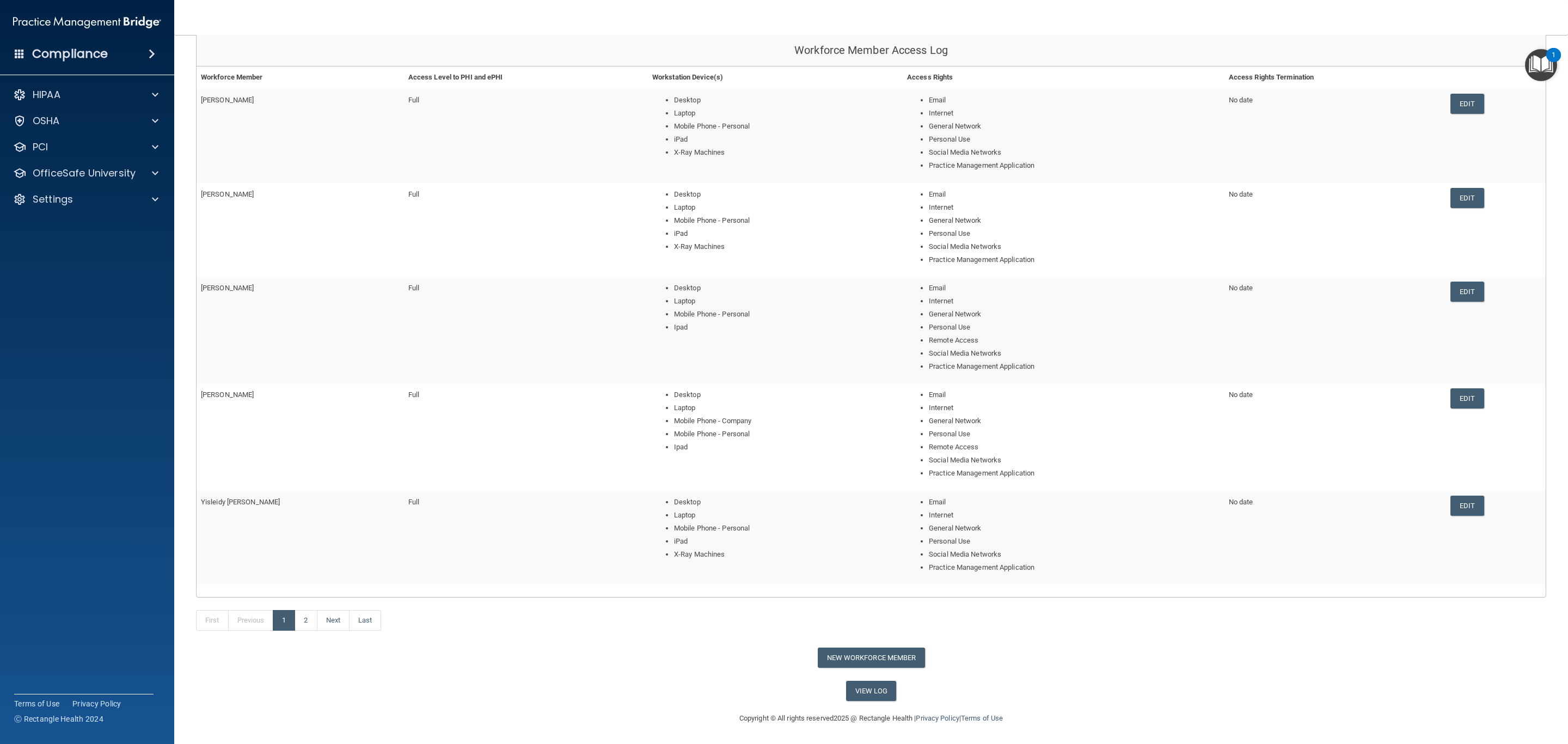
scroll to position [113, 0]
click at [311, 624] on link "2" at bounding box center [306, 620] width 23 height 20
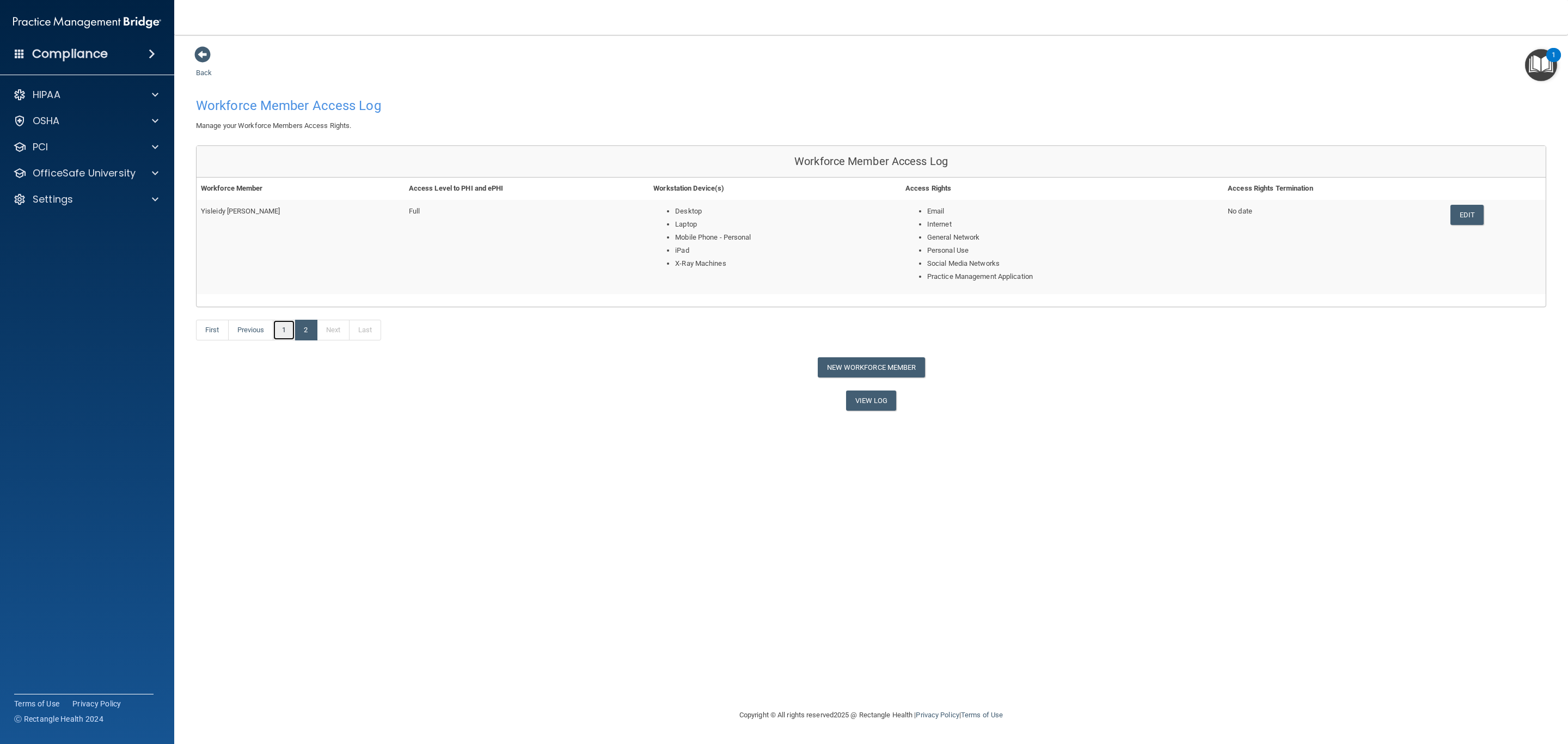
click at [286, 332] on link "1" at bounding box center [284, 329] width 23 height 20
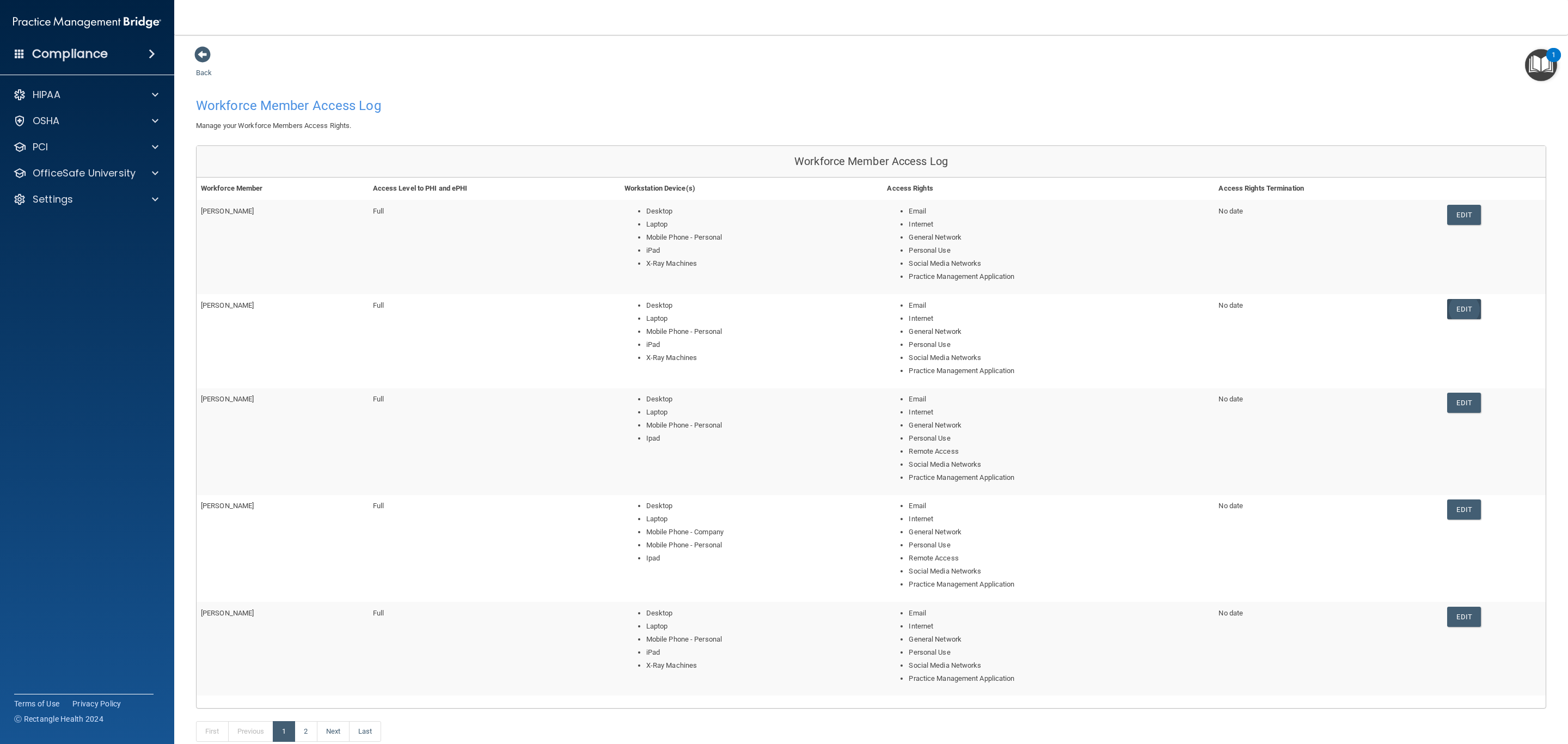
click at [1451, 311] on link "Edit" at bounding box center [1464, 309] width 33 height 20
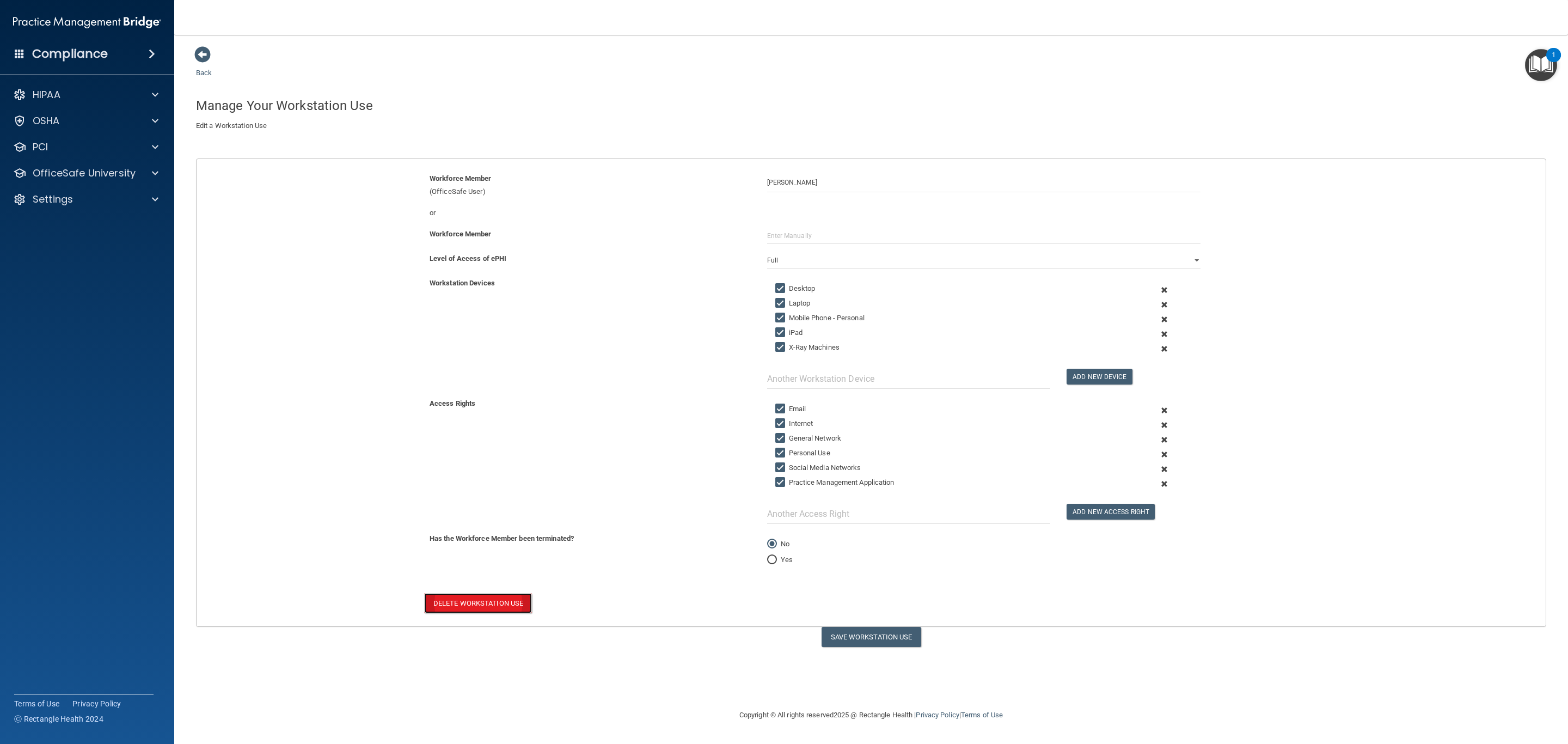
click at [496, 613] on button "Delete Workstation Use" at bounding box center [478, 603] width 108 height 20
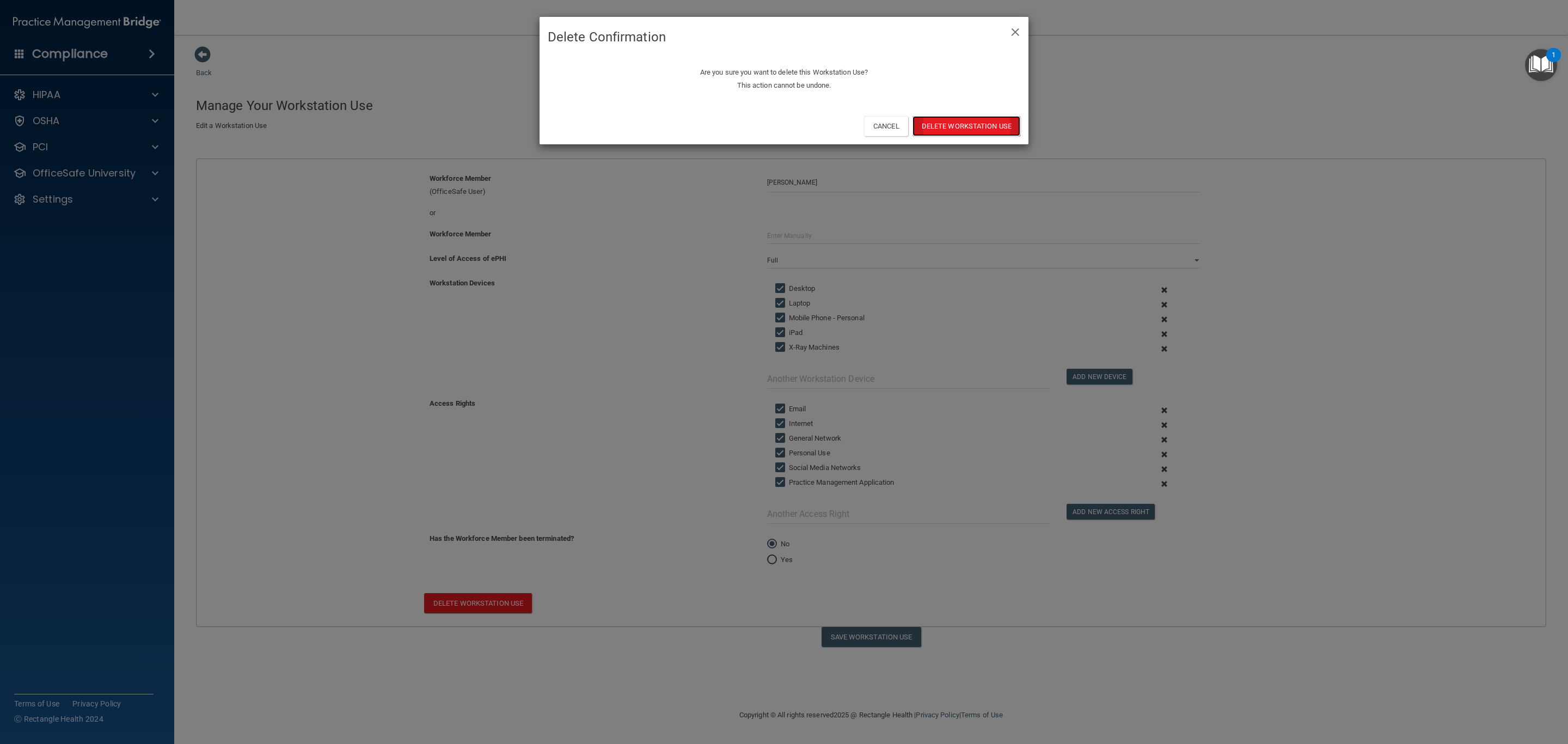
click at [945, 127] on button "Delete Workstation Use" at bounding box center [966, 126] width 108 height 20
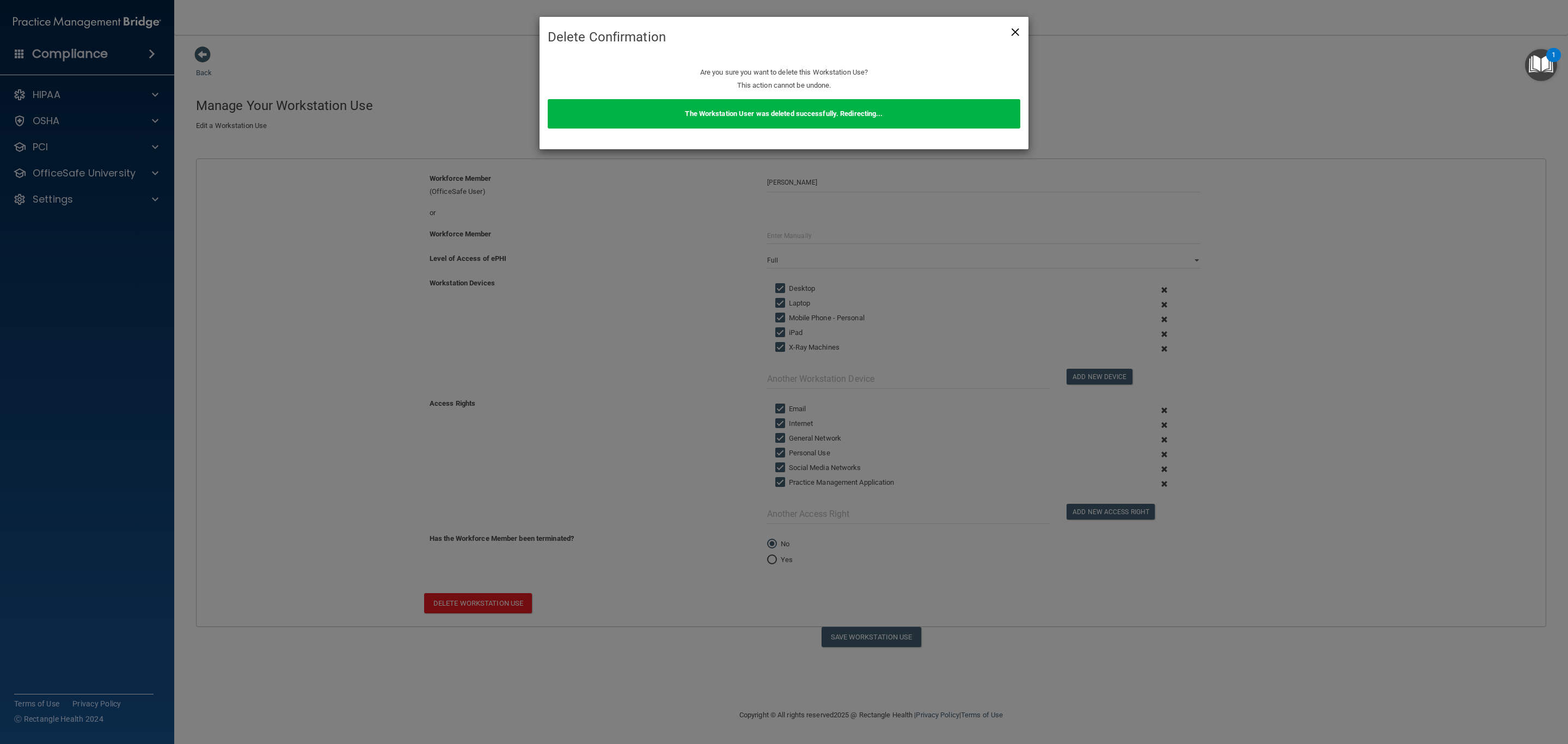
click at [1016, 30] on span "×" at bounding box center [1015, 30] width 10 height 22
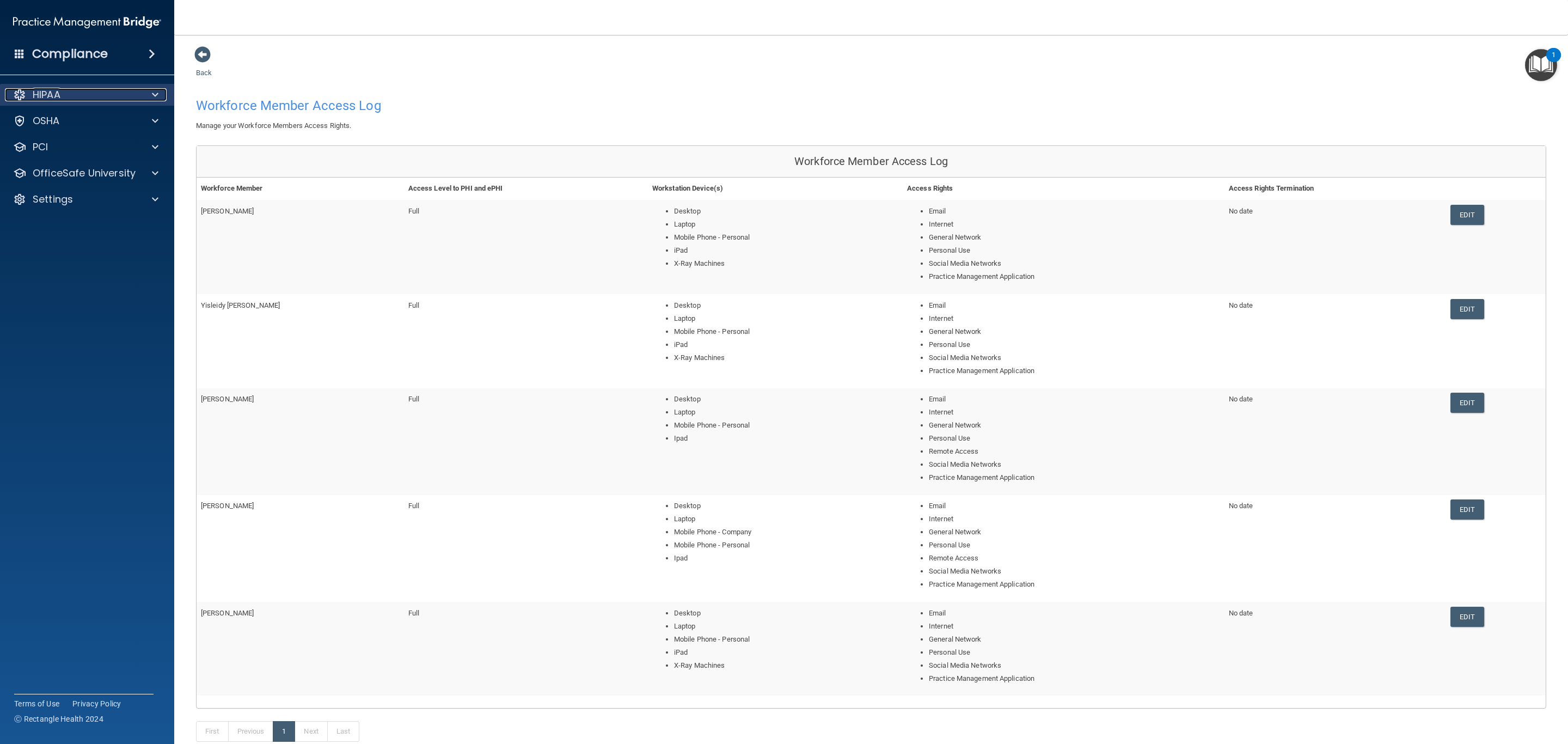
click at [36, 96] on p "HIPAA" at bounding box center [46, 94] width 28 height 13
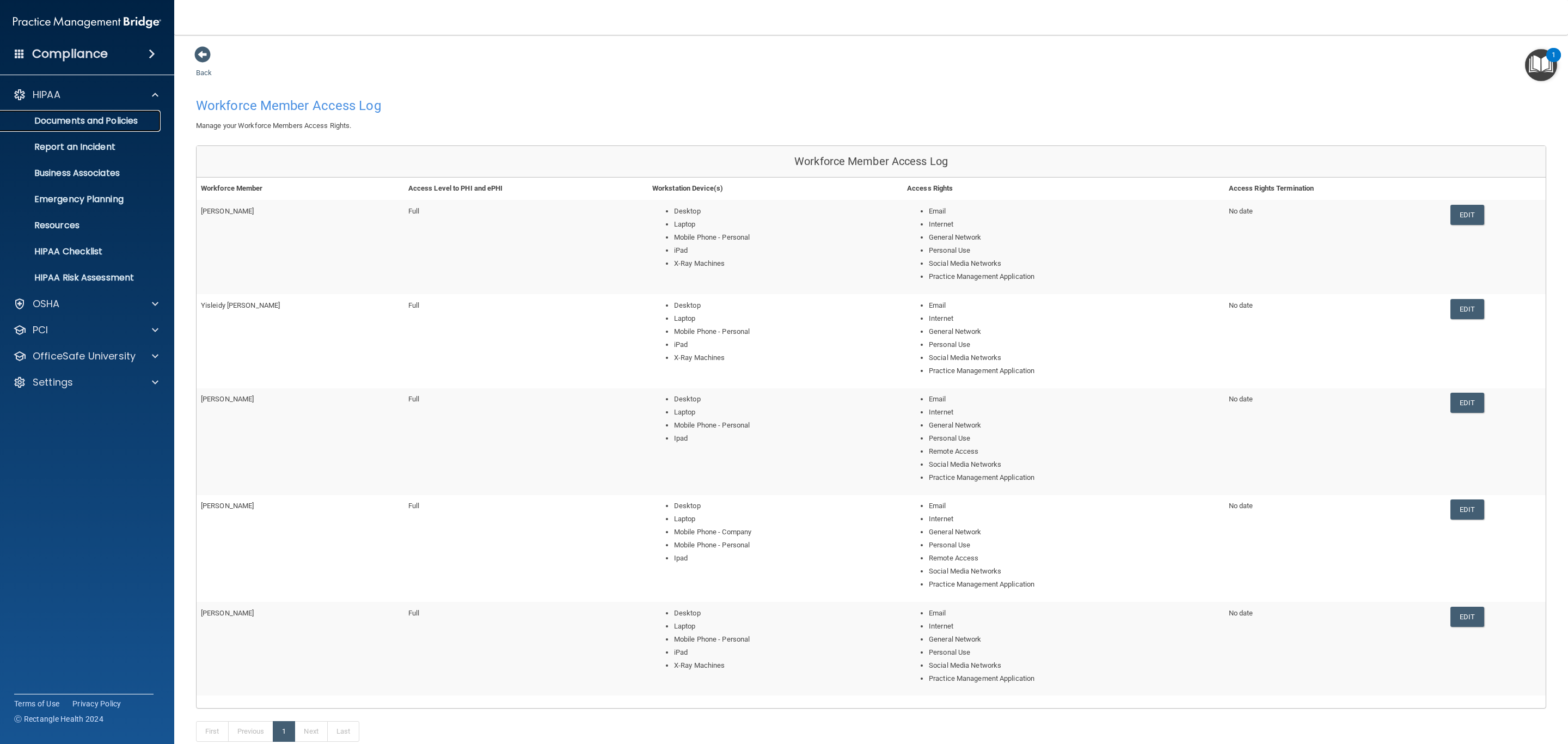
click at [56, 124] on p "Documents and Policies" at bounding box center [81, 121] width 148 height 11
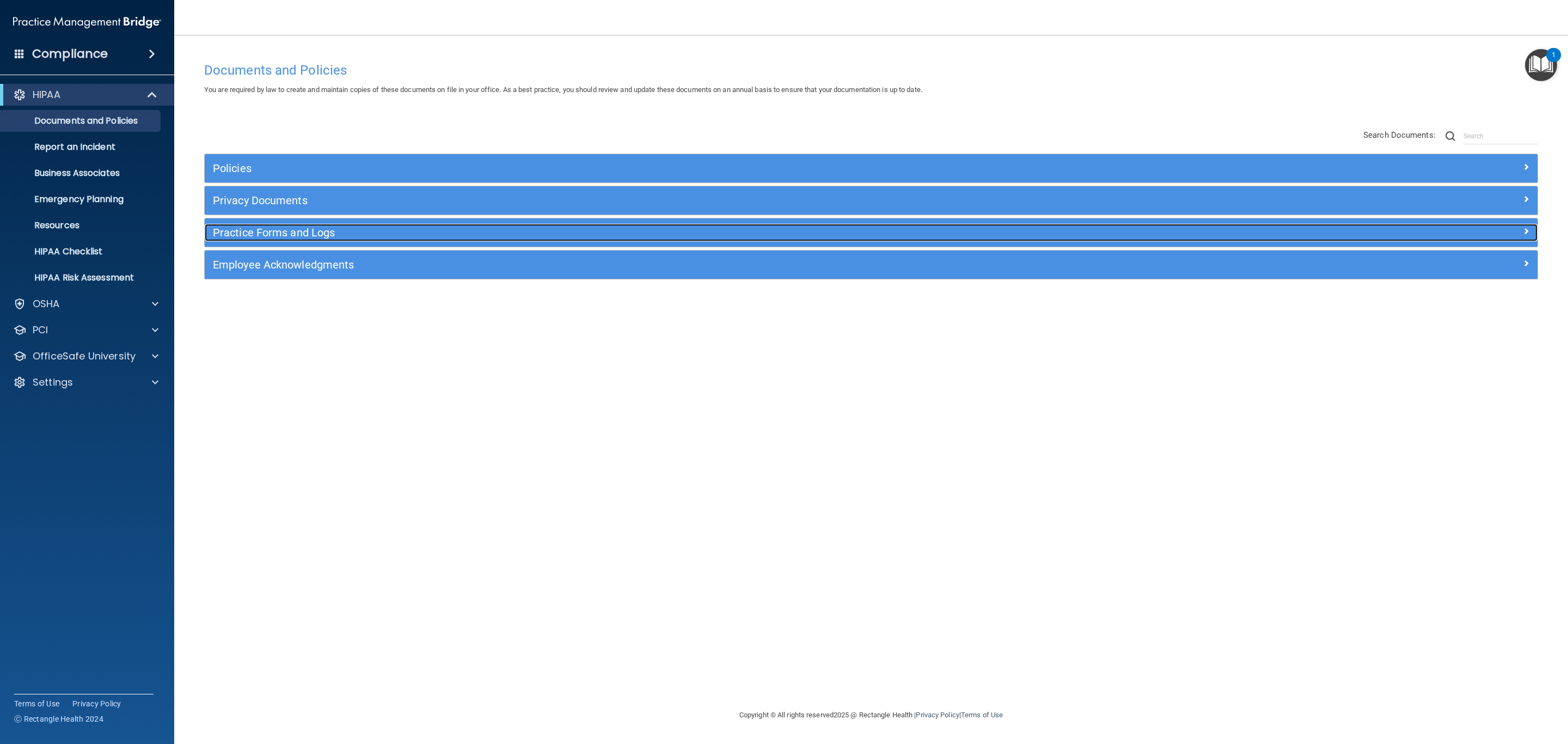
click at [254, 231] on h5 "Practice Forms and Logs" at bounding box center [705, 233] width 983 height 12
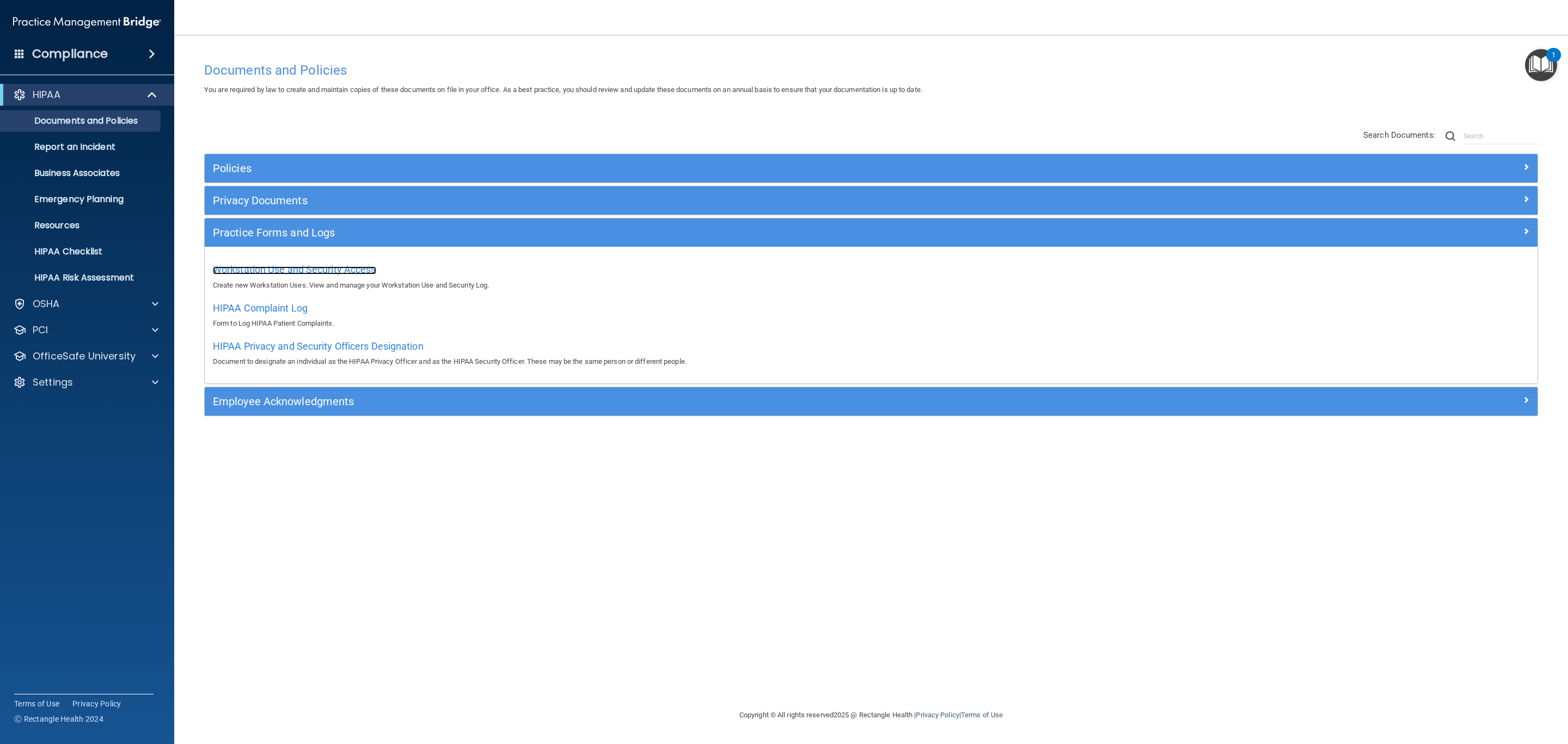
click at [265, 265] on span "Workstation Use and Security Access" at bounding box center [295, 269] width 164 height 11
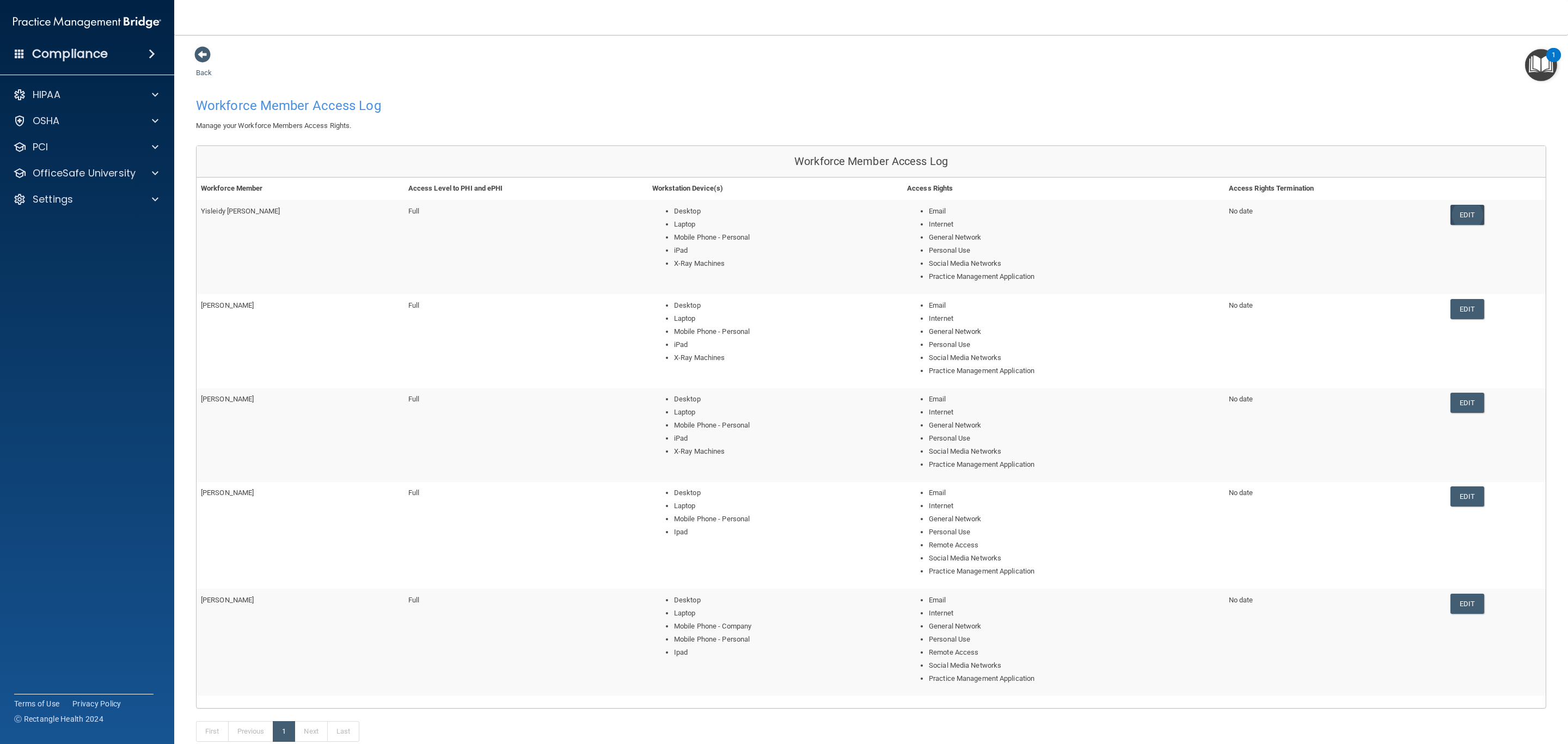
click at [1460, 216] on link "Edit" at bounding box center [1467, 215] width 33 height 20
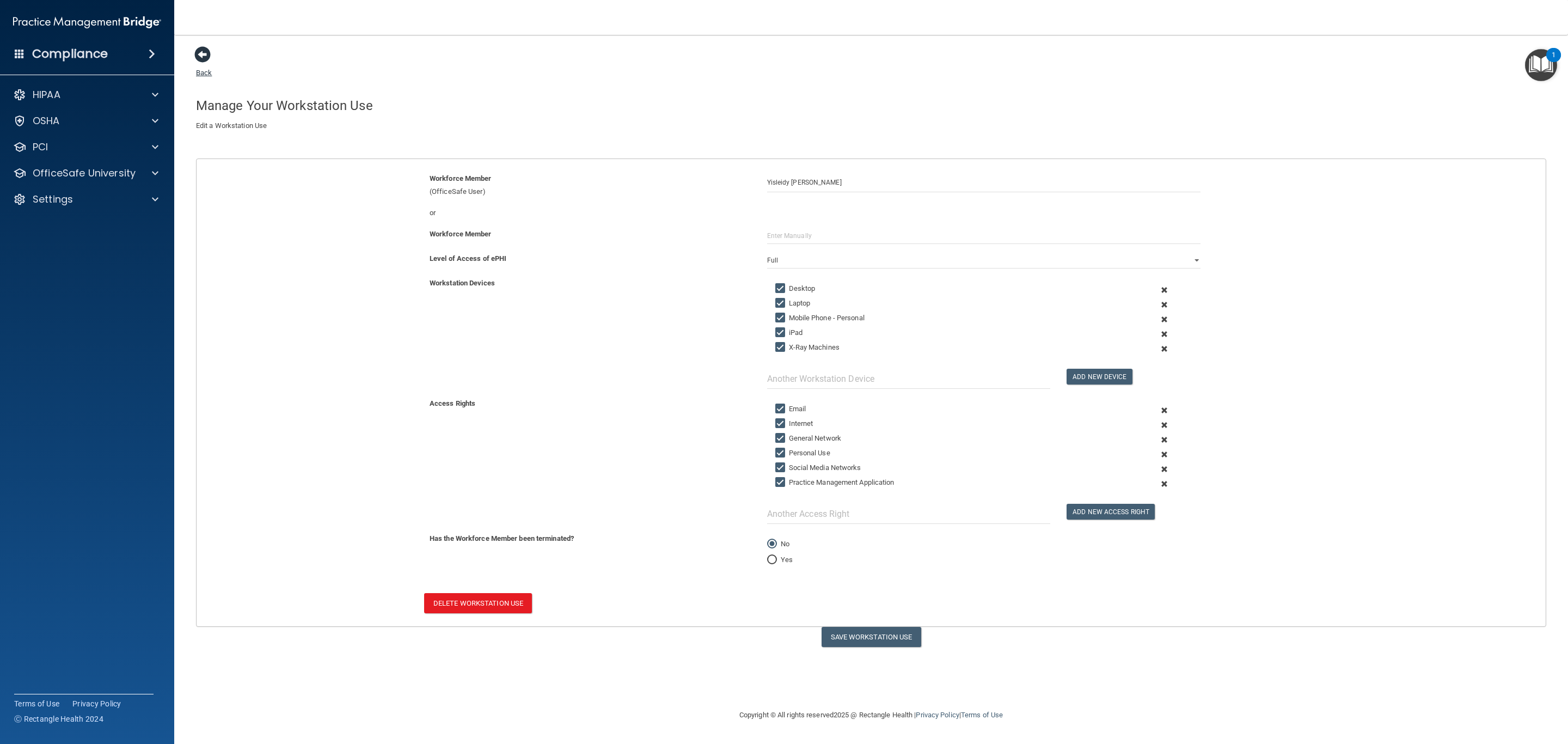
click at [205, 52] on span at bounding box center [203, 54] width 17 height 17
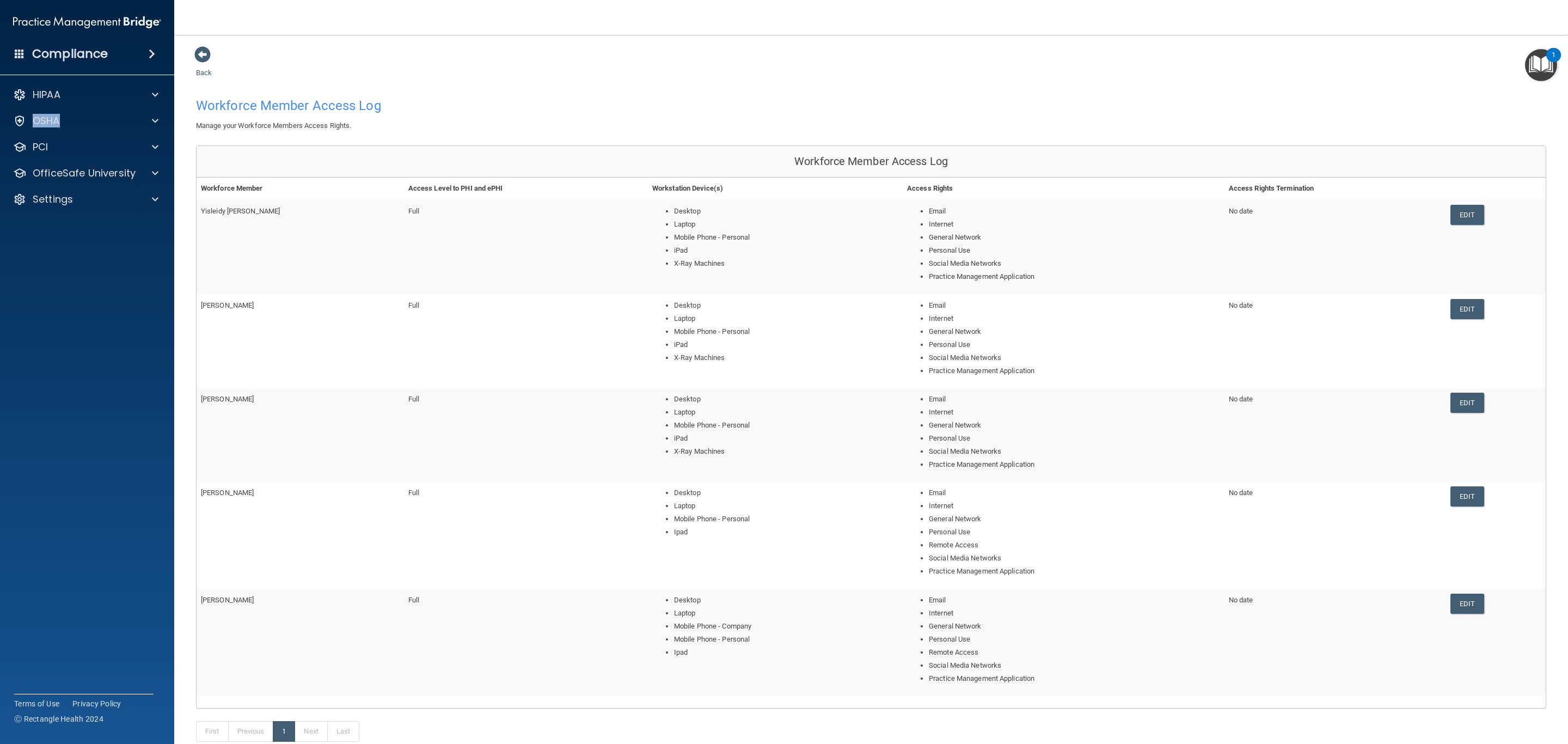
drag, startPoint x: 59, startPoint y: 101, endPoint x: 66, endPoint y: 75, distance: 26.9
click at [64, 99] on div "HIPAA" at bounding box center [87, 94] width 175 height 22
click at [199, 57] on span at bounding box center [203, 54] width 17 height 17
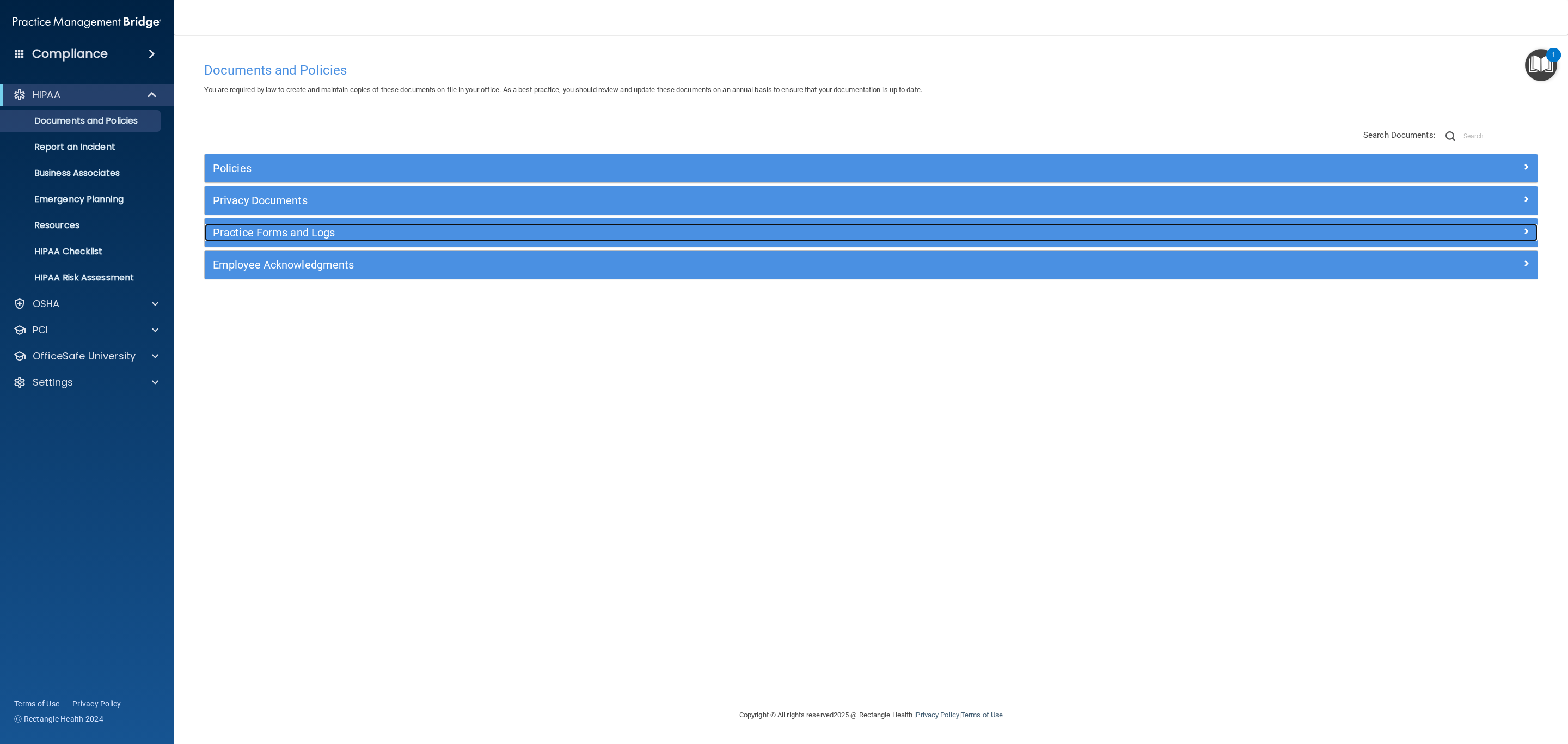
click at [265, 228] on h5 "Practice Forms and Logs" at bounding box center [705, 233] width 983 height 12
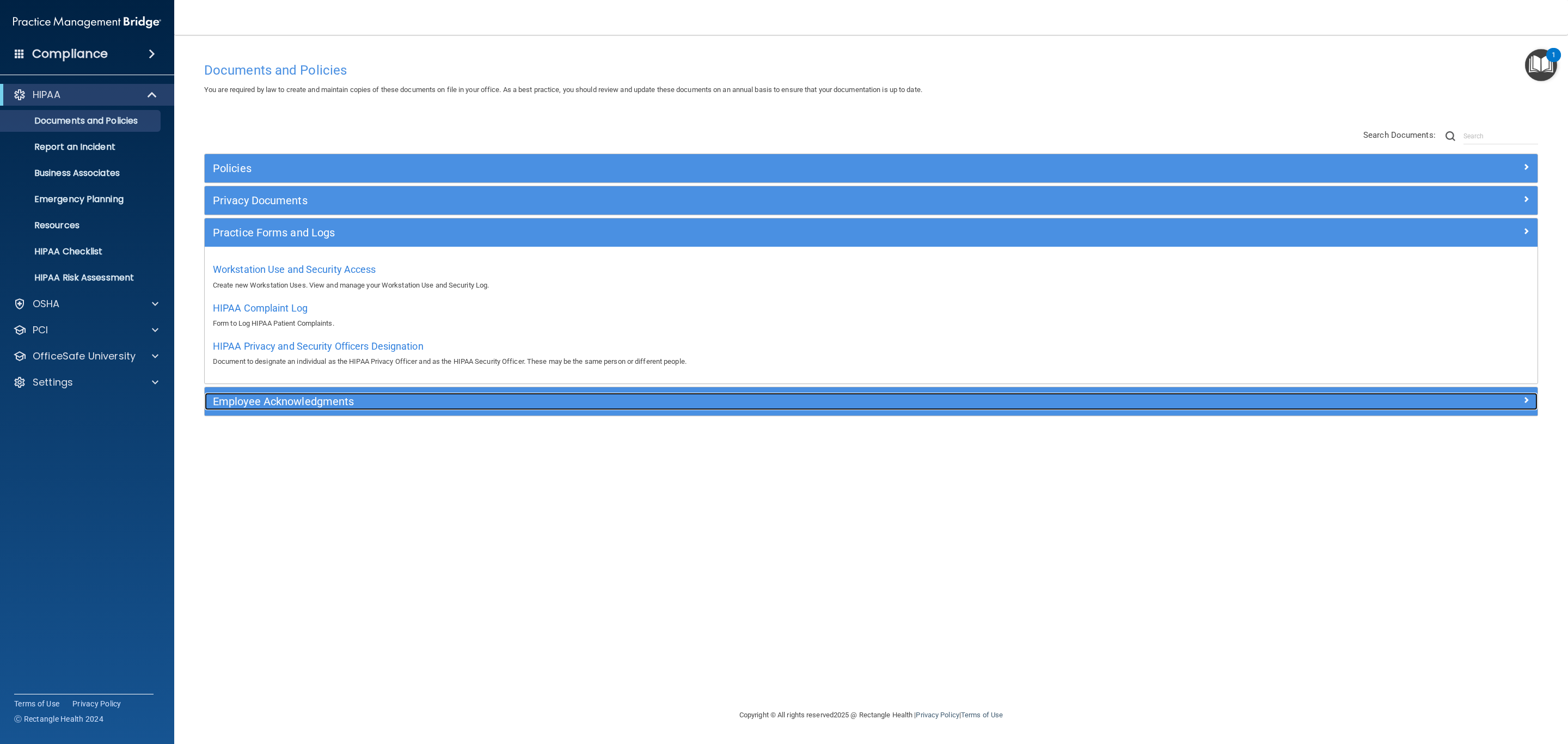
click at [237, 403] on h5 "Employee Acknowledgments" at bounding box center [705, 402] width 983 height 12
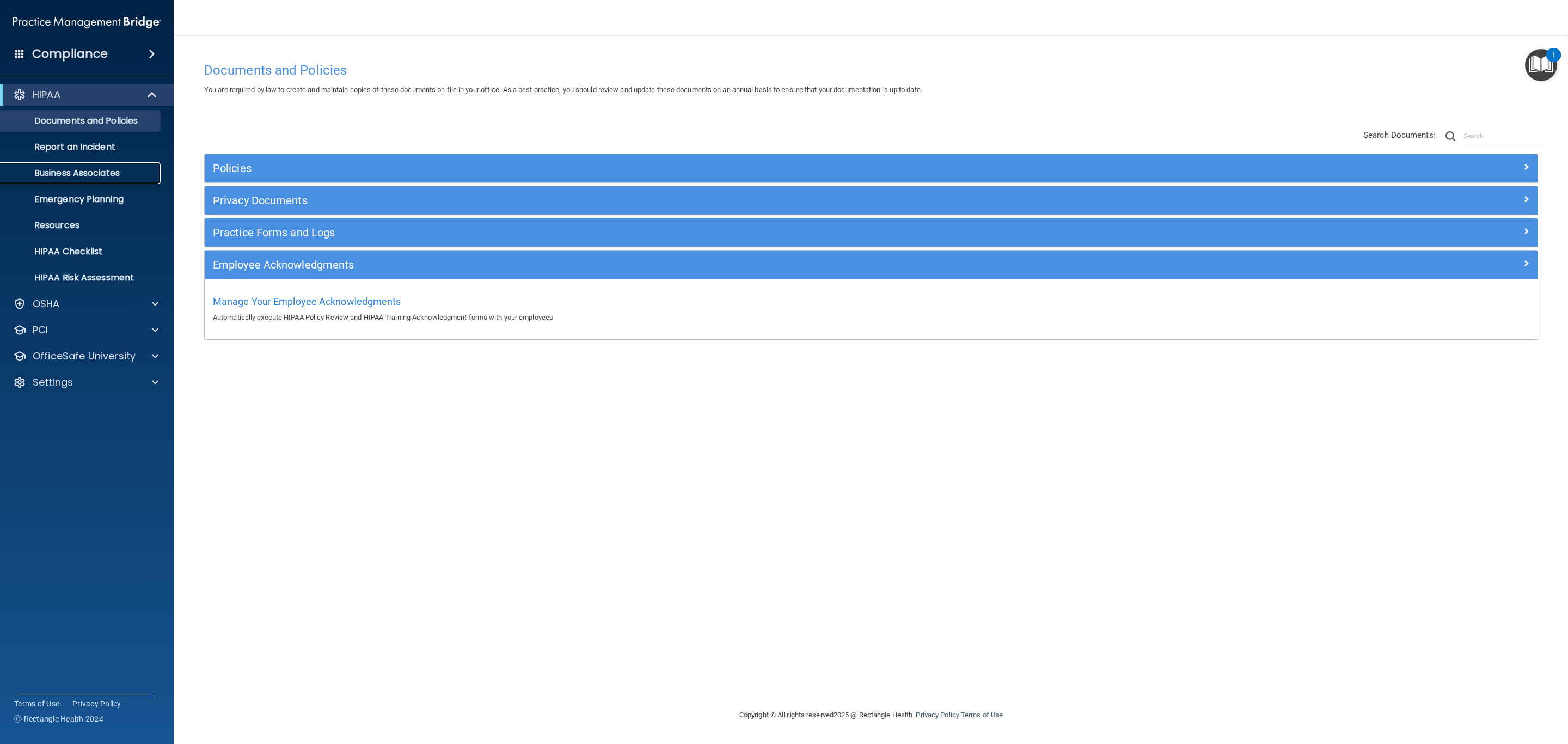
click at [46, 168] on p "Business Associates" at bounding box center [81, 173] width 148 height 11
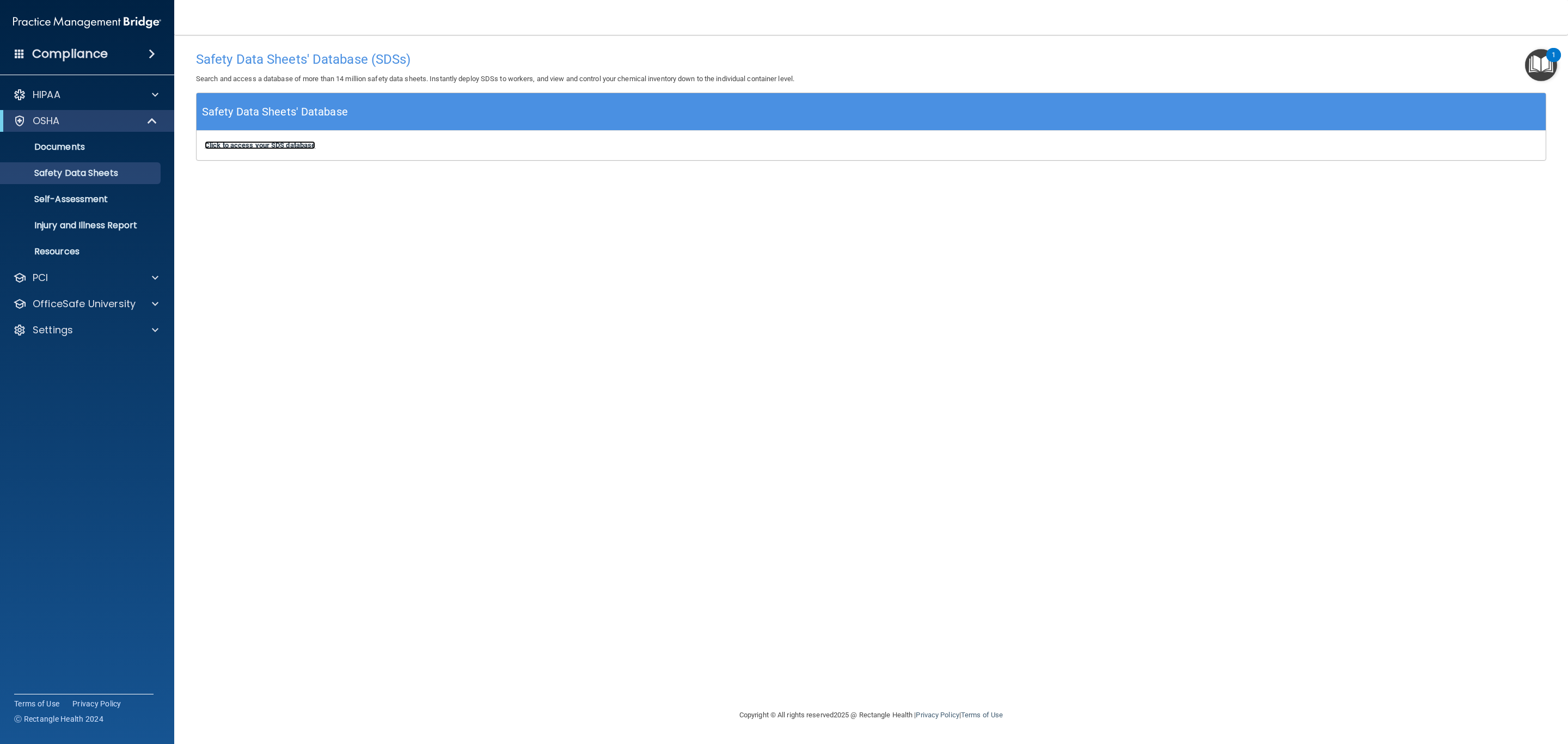
click at [260, 142] on b "Click to access your SDS database" at bounding box center [260, 145] width 111 height 8
click at [41, 201] on p "Self-Assessment" at bounding box center [81, 199] width 148 height 11
